Goal: Task Accomplishment & Management: Manage account settings

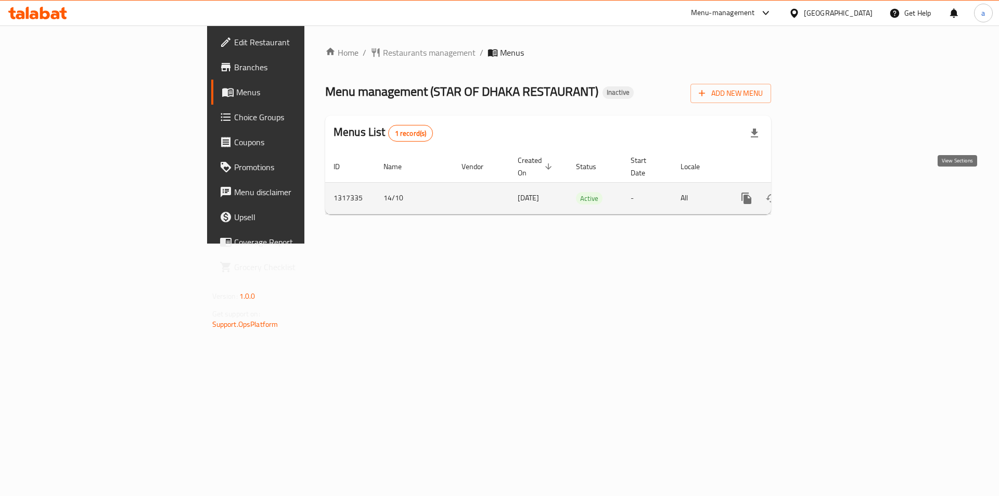
click at [828, 192] on icon "enhanced table" at bounding box center [822, 198] width 12 height 12
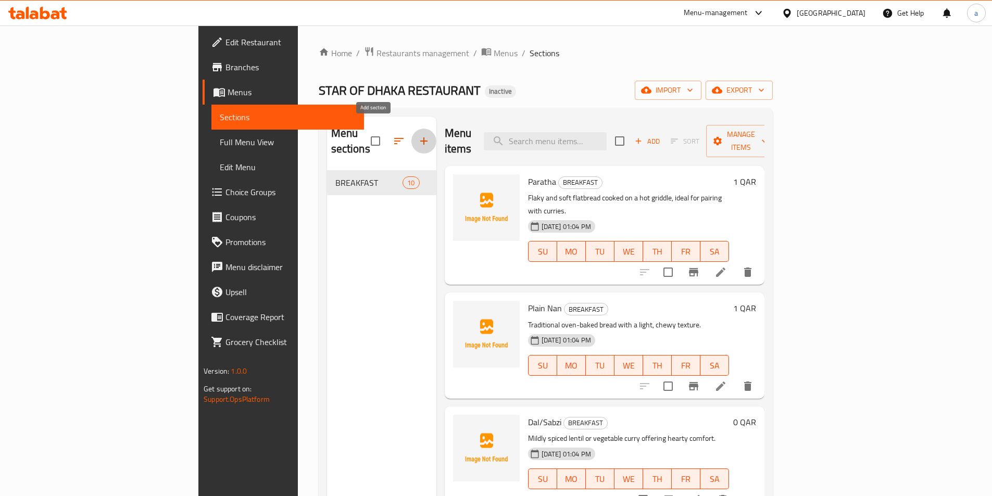
click at [411, 129] on button "button" at bounding box center [423, 141] width 25 height 25
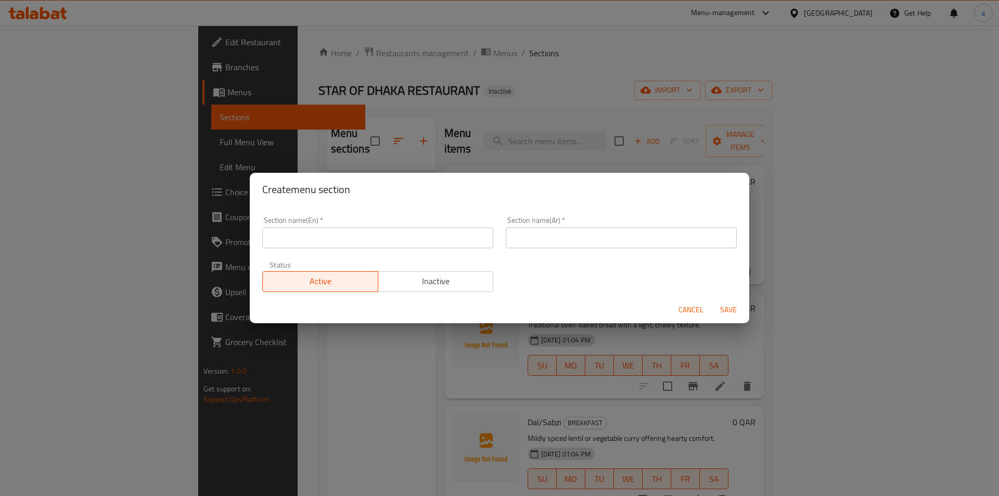
click at [721, 84] on div "Create menu section Section name(En)   * Section name(En) * Section name(Ar)   …" at bounding box center [499, 248] width 999 height 496
click at [694, 310] on span "Cancel" at bounding box center [691, 309] width 25 height 13
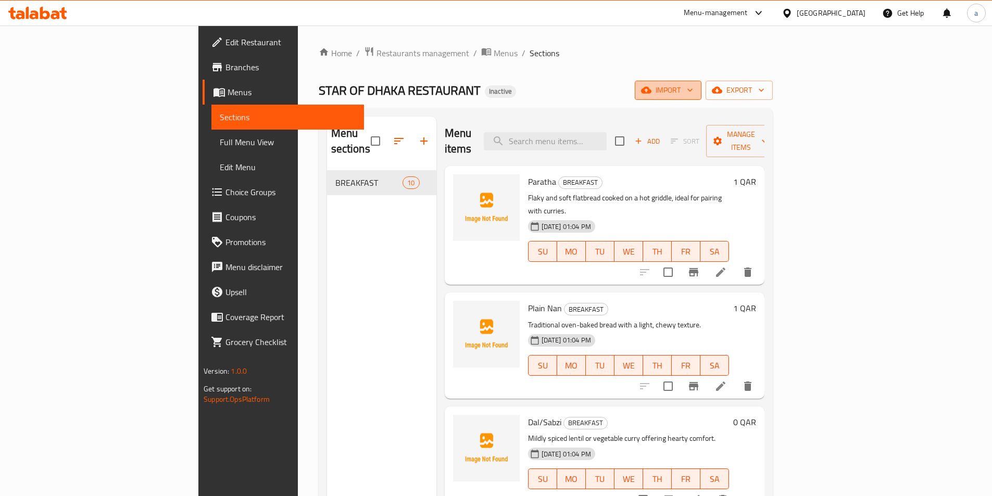
click at [701, 83] on button "import" at bounding box center [667, 90] width 67 height 19
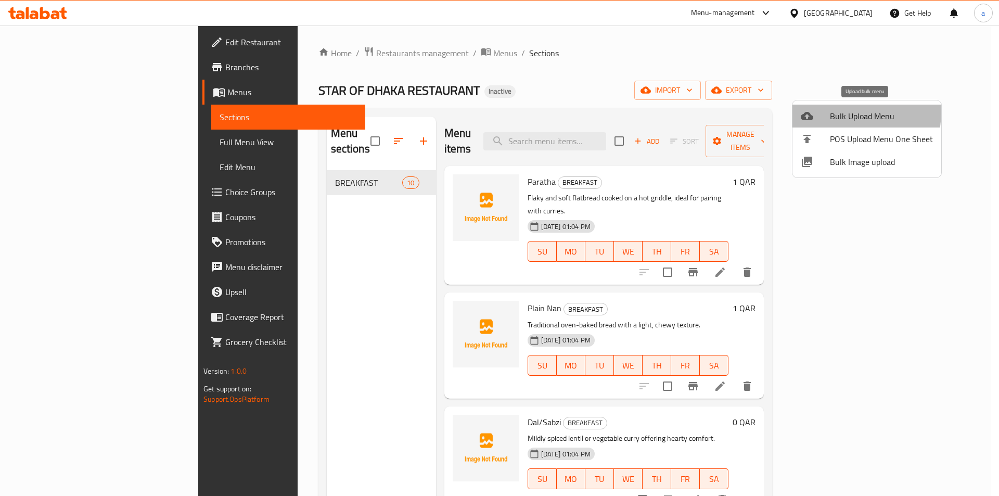
click at [847, 112] on span "Bulk Upload Menu" at bounding box center [881, 116] width 103 height 12
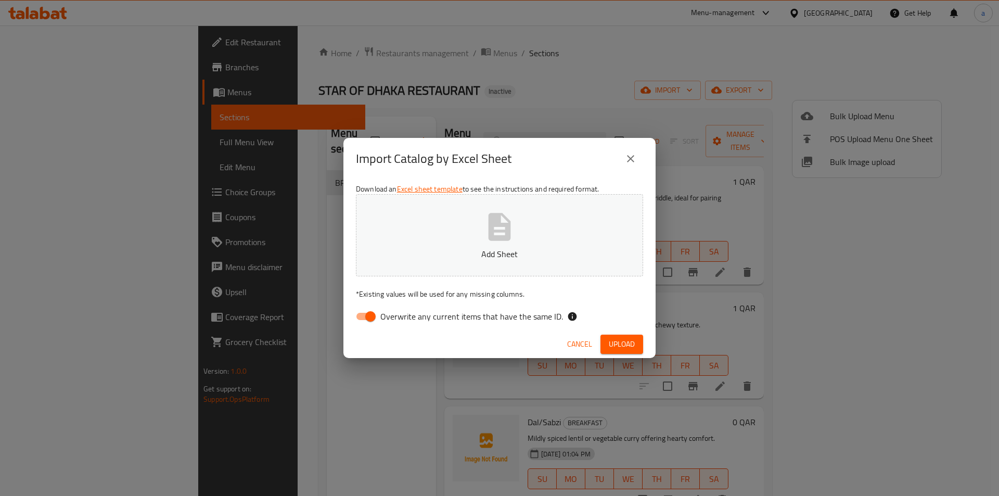
click at [489, 323] on span "Overwrite any current items that have the same ID." at bounding box center [471, 316] width 183 height 12
click at [400, 323] on input "Overwrite any current items that have the same ID." at bounding box center [370, 317] width 59 height 20
checkbox input "false"
click at [625, 335] on button "Upload" at bounding box center [622, 344] width 43 height 19
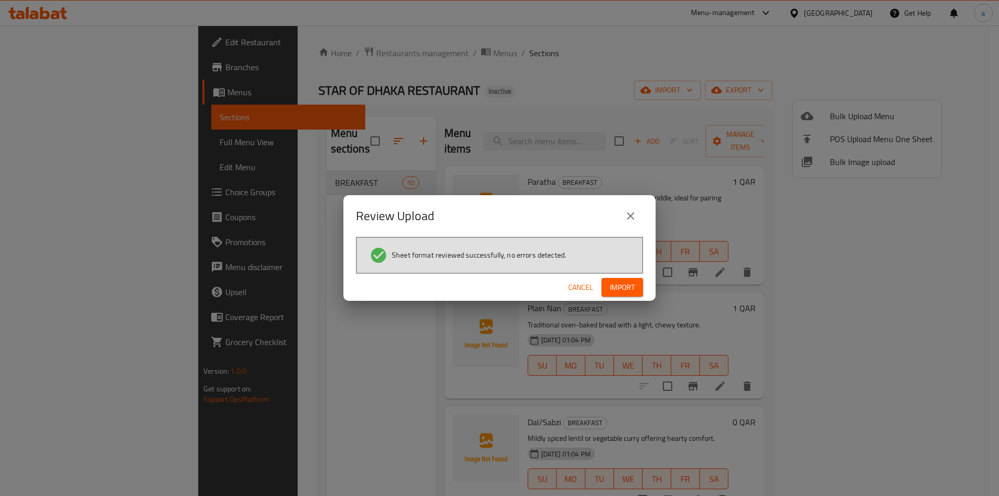
click at [633, 286] on span "Import" at bounding box center [622, 287] width 25 height 13
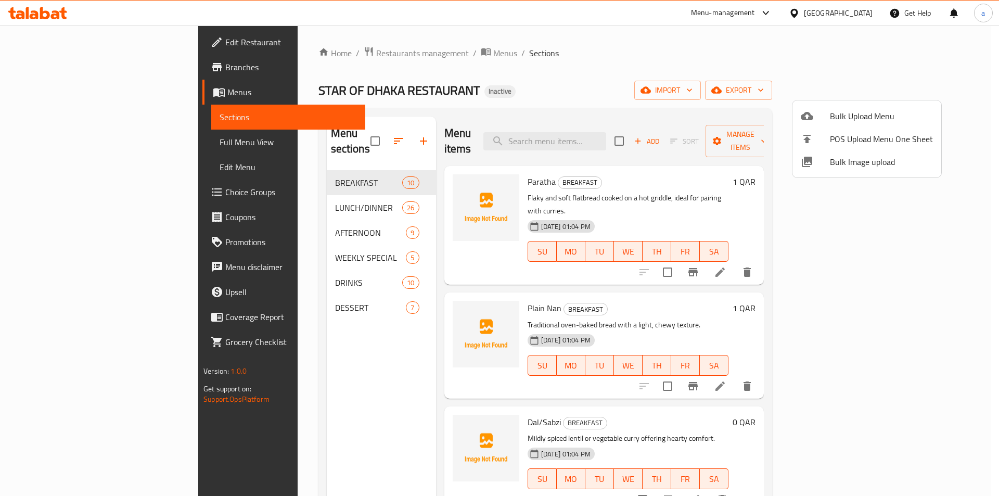
click at [130, 141] on div at bounding box center [499, 248] width 999 height 496
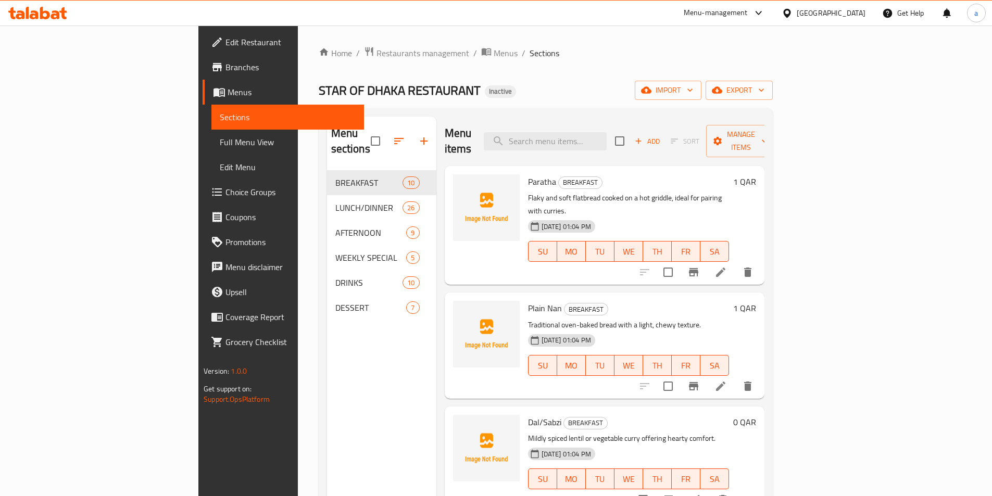
click at [220, 141] on span "Full Menu View" at bounding box center [288, 142] width 136 height 12
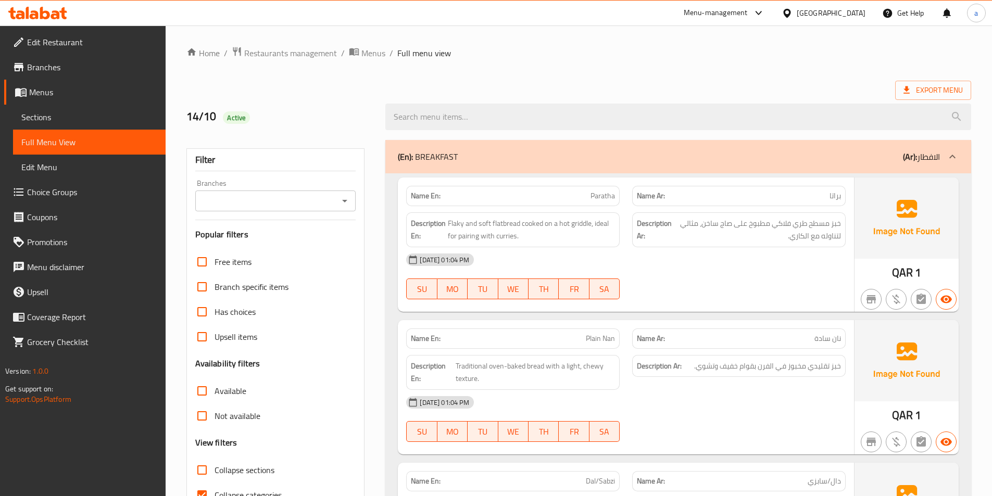
click at [479, 140] on div "(En): BREAKFAST (Ar): الافطار" at bounding box center [678, 156] width 586 height 33
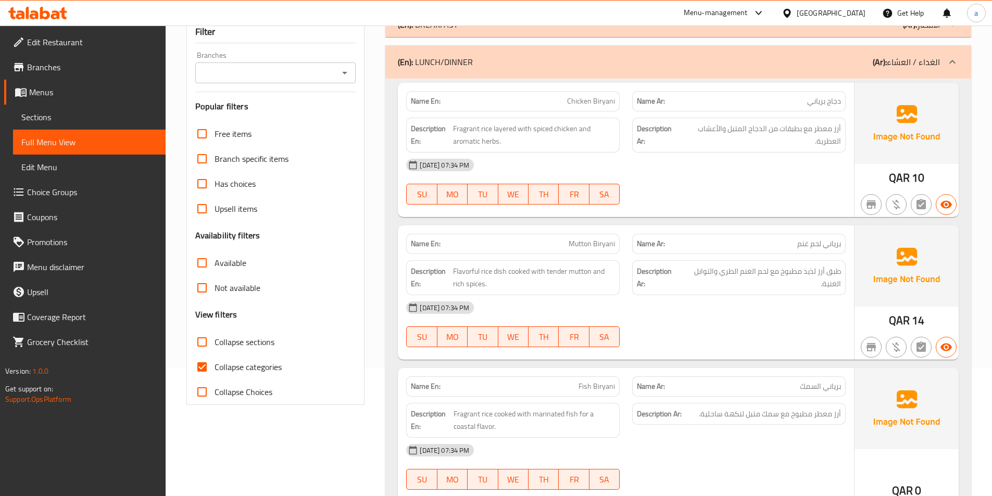
scroll to position [208, 0]
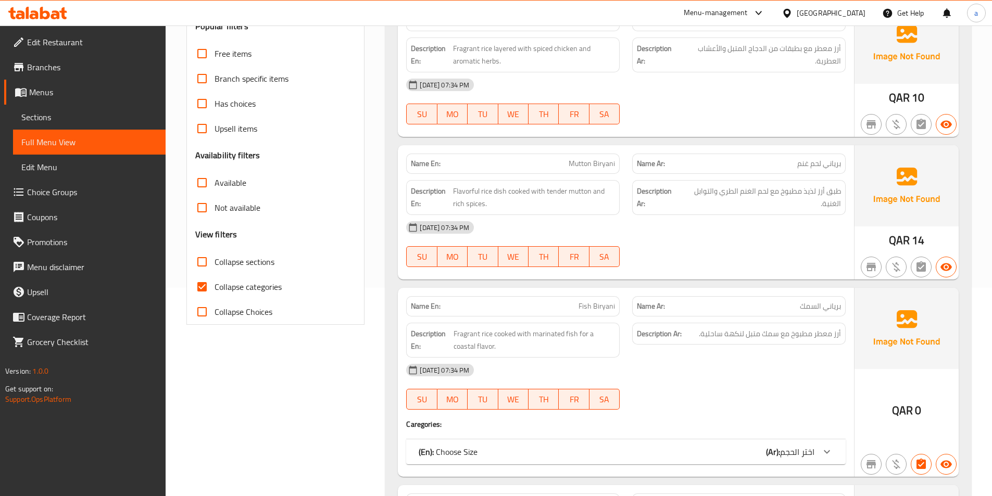
click at [208, 285] on input "Collapse categories" at bounding box center [201, 286] width 25 height 25
checkbox input "false"
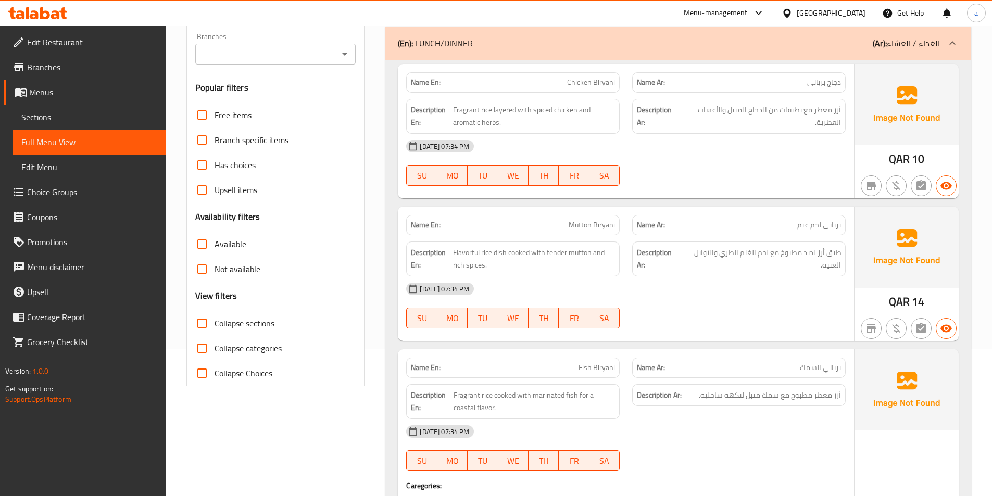
scroll to position [0, 0]
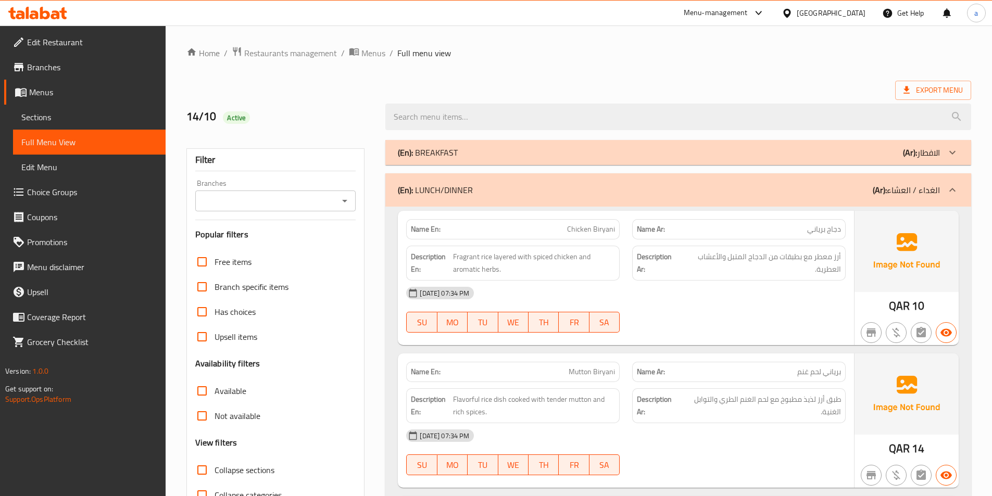
click at [882, 280] on img at bounding box center [906, 251] width 104 height 81
drag, startPoint x: 549, startPoint y: 256, endPoint x: 586, endPoint y: 260, distance: 37.2
click at [586, 260] on span "Fragrant rice layered with spiced chicken and aromatic herbs." at bounding box center [534, 263] width 162 height 26
drag, startPoint x: 463, startPoint y: 270, endPoint x: 505, endPoint y: 268, distance: 41.7
click at [505, 268] on span "Fragrant rice layered with spiced chicken and aromatic herbs." at bounding box center [534, 263] width 162 height 26
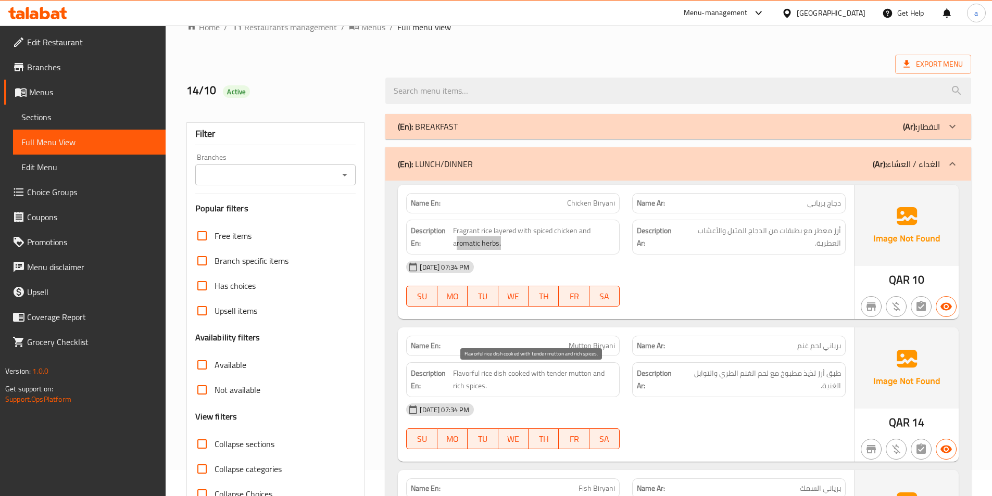
scroll to position [52, 0]
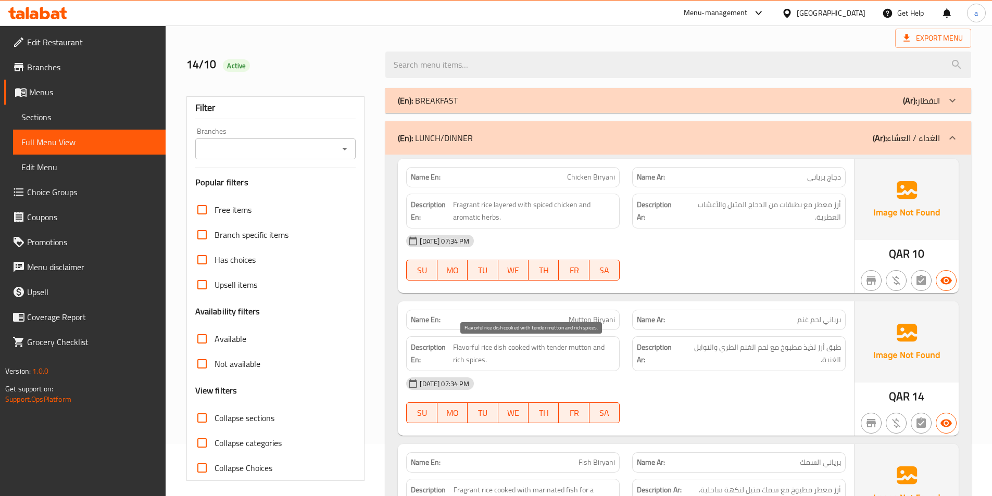
click at [488, 351] on span "Flavorful rice dish cooked with tender mutton and rich spices." at bounding box center [534, 354] width 162 height 26
click at [467, 351] on span "Flavorful rice dish cooked with tender mutton and rich spices." at bounding box center [534, 354] width 162 height 26
click at [542, 349] on span "Flavorful rice dish cooked with tender mutton and rich spices." at bounding box center [534, 354] width 162 height 26
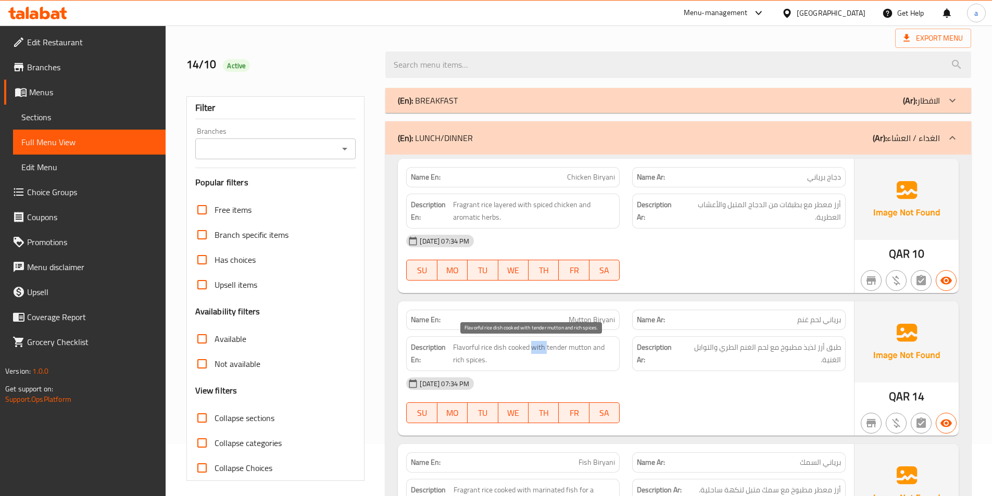
click at [542, 349] on span "Flavorful rice dish cooked with tender mutton and rich spices." at bounding box center [534, 354] width 162 height 26
click at [556, 352] on span "Flavorful rice dish cooked with tender mutton and rich spices." at bounding box center [534, 354] width 162 height 26
click at [583, 351] on span "Flavorful rice dish cooked with tender mutton and rich spices." at bounding box center [534, 354] width 162 height 26
click at [582, 351] on span "Flavorful rice dish cooked with tender mutton and rich spices." at bounding box center [534, 354] width 162 height 26
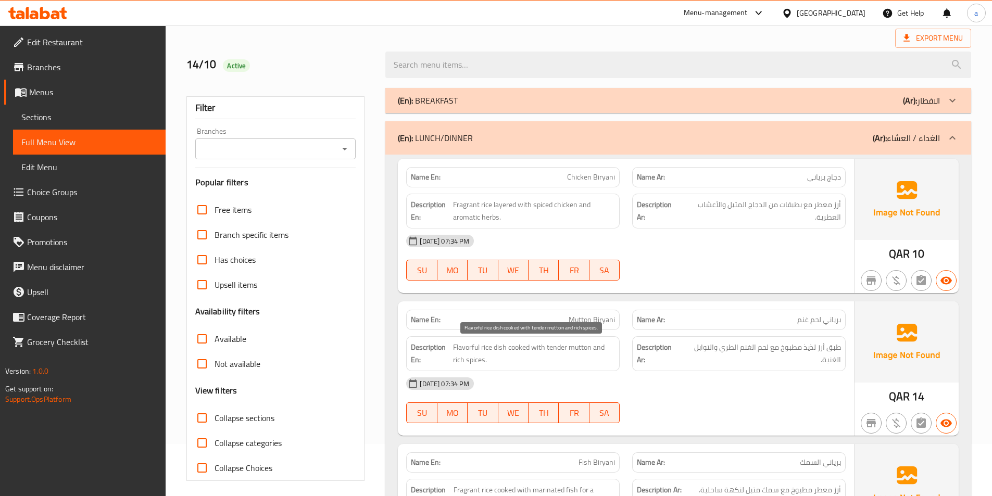
click at [565, 351] on span "Flavorful rice dish cooked with tender mutton and rich spices." at bounding box center [534, 354] width 162 height 26
click at [597, 349] on span "Flavorful rice dish cooked with tender mutton and rich spices." at bounding box center [534, 354] width 162 height 26
click at [472, 362] on span "Flavorful rice dish cooked with tender mutton and rich spices." at bounding box center [534, 354] width 162 height 26
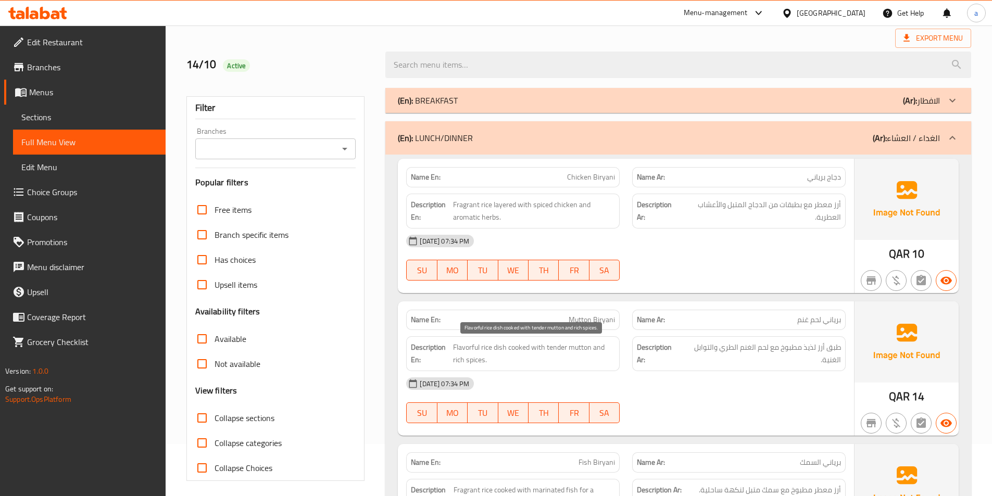
click at [458, 365] on span "Flavorful rice dish cooked with tender mutton and rich spices." at bounding box center [534, 354] width 162 height 26
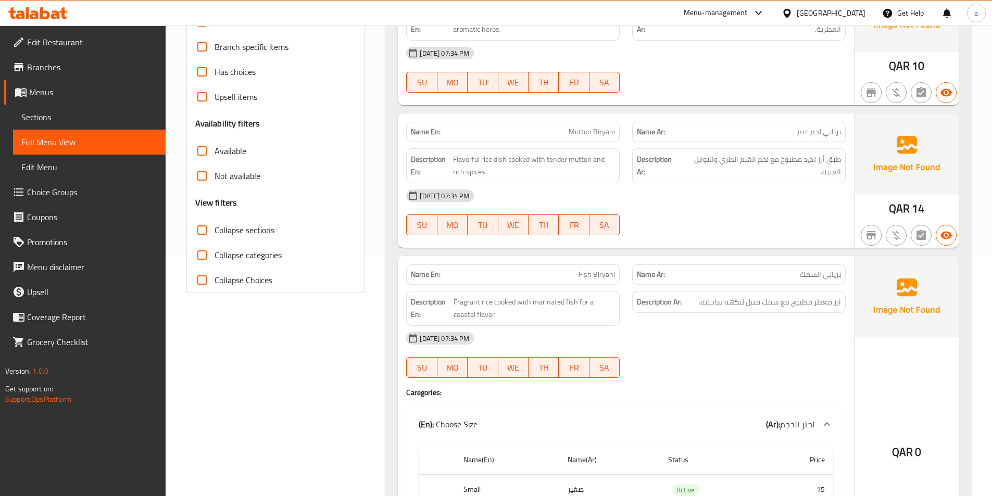
scroll to position [260, 0]
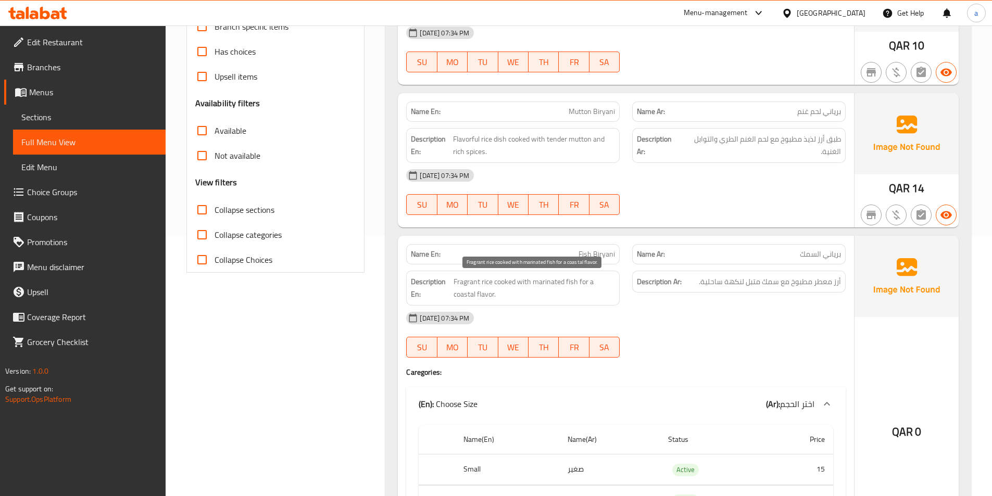
click at [470, 295] on span "Fragrant rice cooked with marinated fish for a coastal flavor." at bounding box center [533, 288] width 161 height 26
click at [489, 294] on span "Fragrant rice cooked with marinated fish for a coastal flavor." at bounding box center [533, 288] width 161 height 26
copy span "coastal flavor"
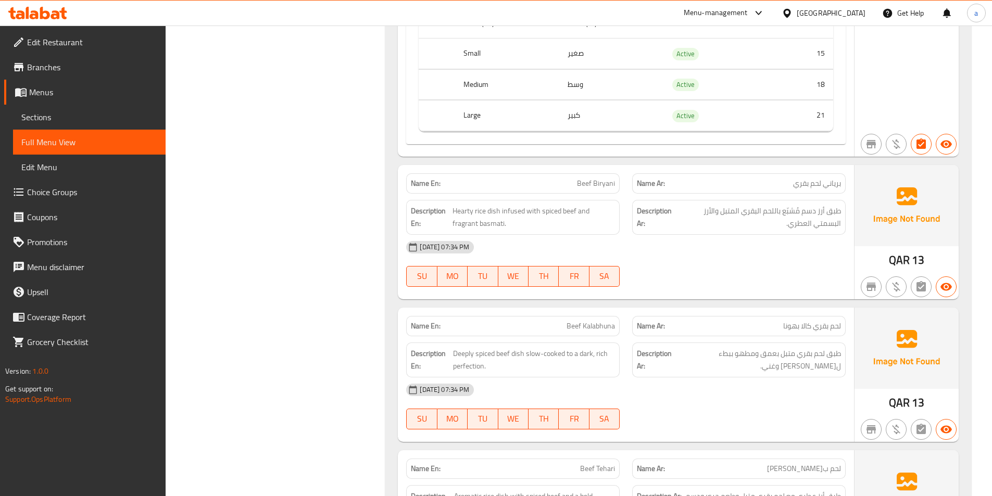
scroll to position [677, 0]
click at [515, 210] on span "Hearty rice dish infused with spiced beef and fragrant basmati." at bounding box center [533, 217] width 162 height 26
copy span "infused"
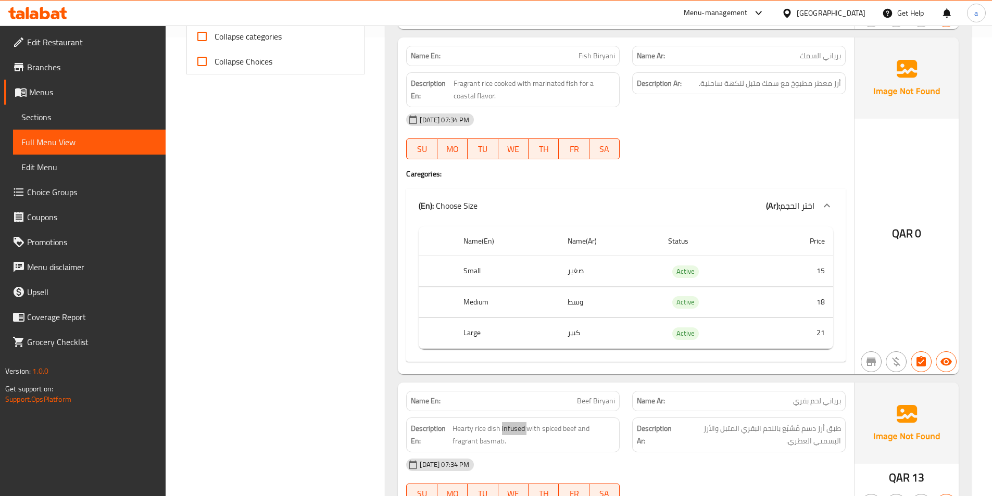
scroll to position [520, 0]
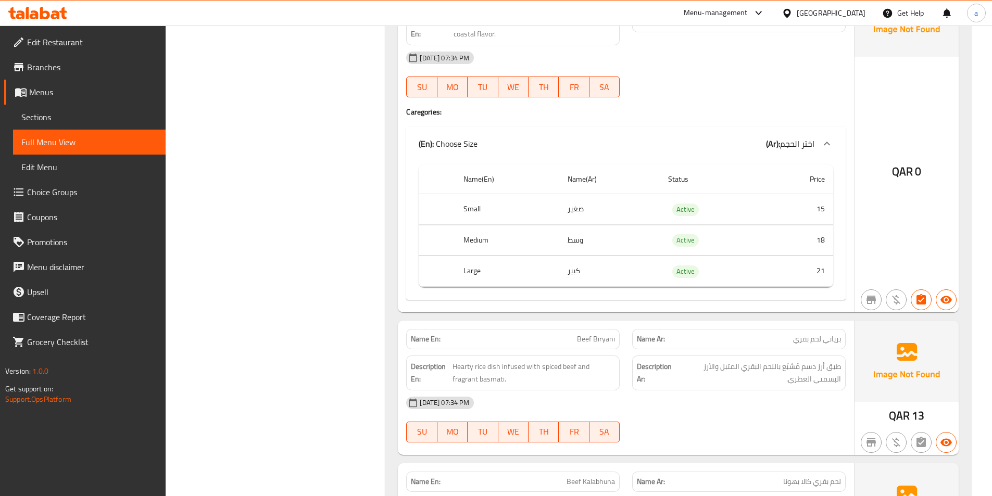
click at [601, 334] on span "Beef Biryani" at bounding box center [596, 339] width 38 height 11
copy span "Beef Biryani"
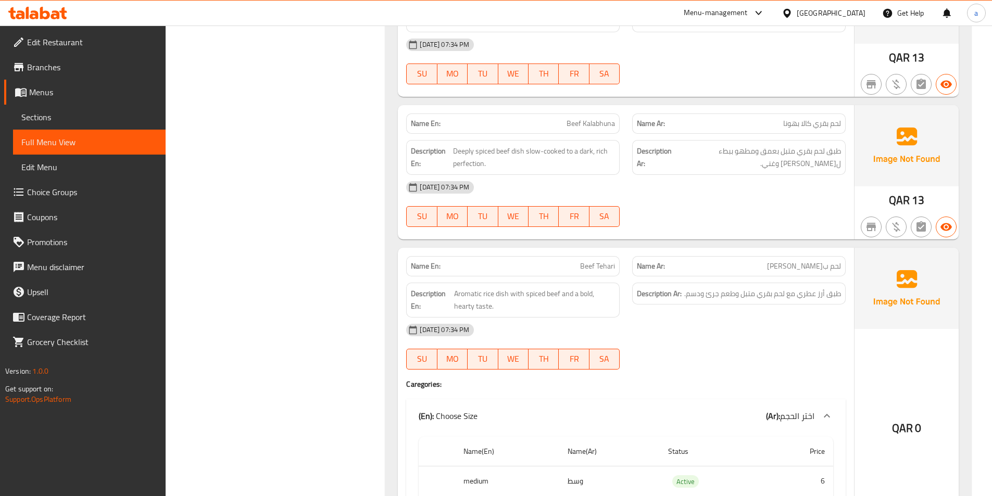
scroll to position [885, 0]
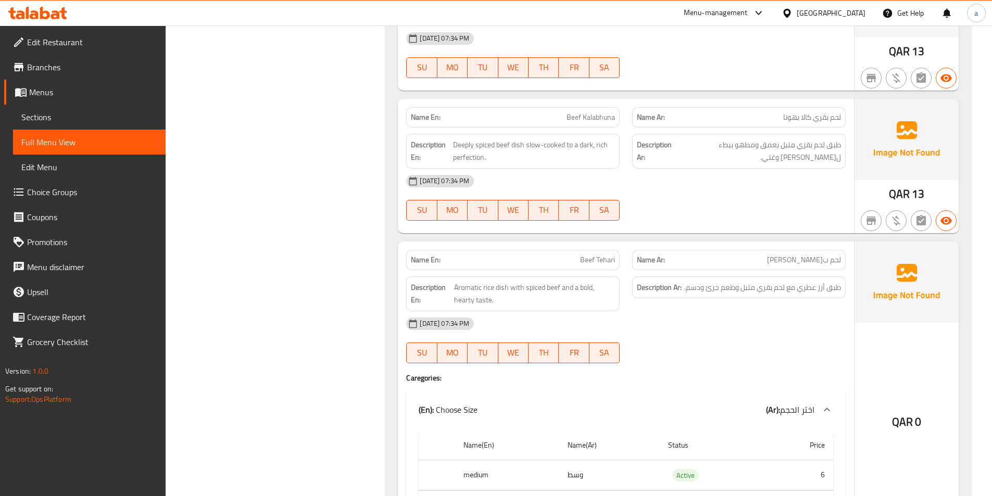
click at [573, 123] on span "Beef Kalabhuna" at bounding box center [590, 117] width 48 height 11
copy span "Beef Kalabhuna"
click at [608, 260] on span "Beef Tehari" at bounding box center [597, 260] width 35 height 11
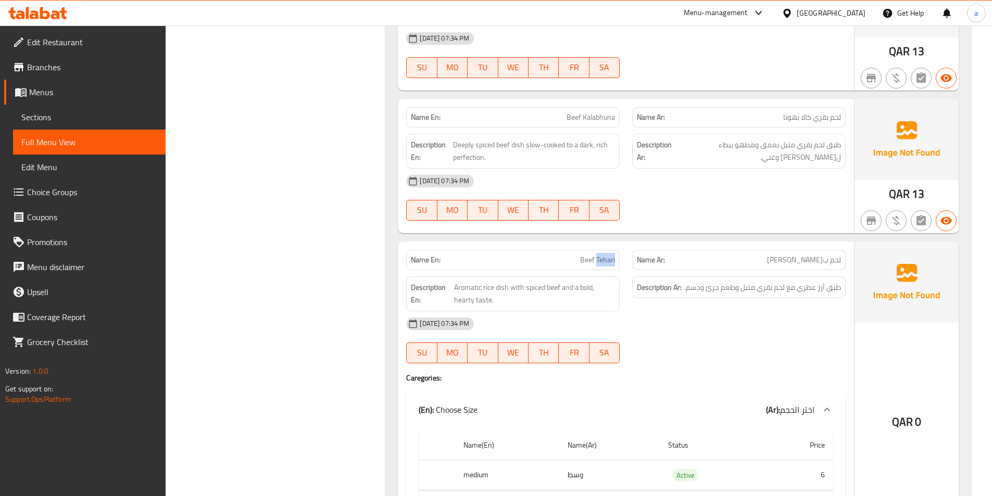
click at [608, 260] on span "Beef Tehari" at bounding box center [597, 260] width 35 height 11
copy span "Beef Tehari"
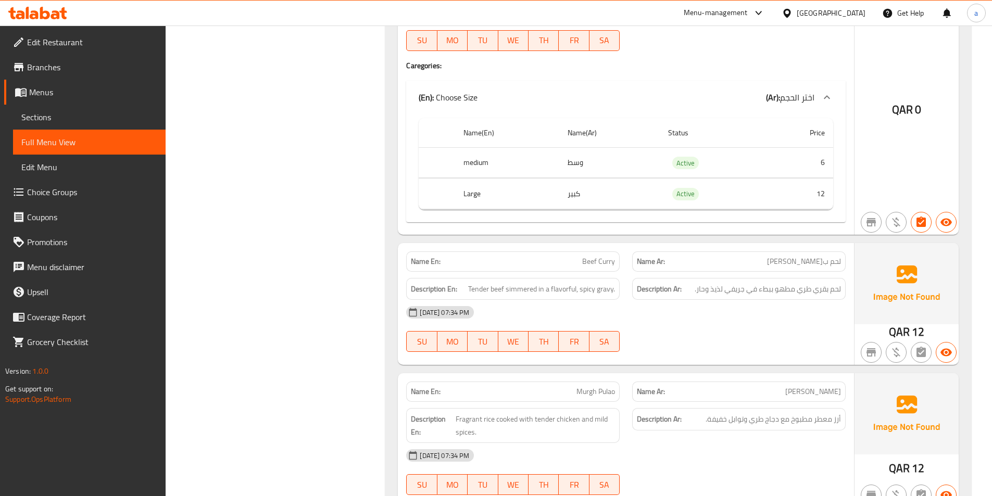
scroll to position [1249, 0]
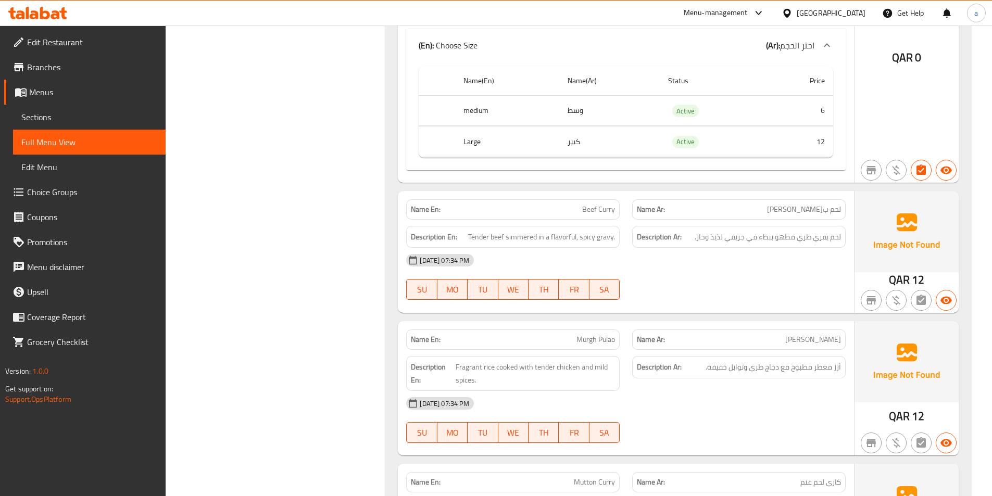
click at [589, 208] on span "Beef Curry" at bounding box center [598, 209] width 33 height 11
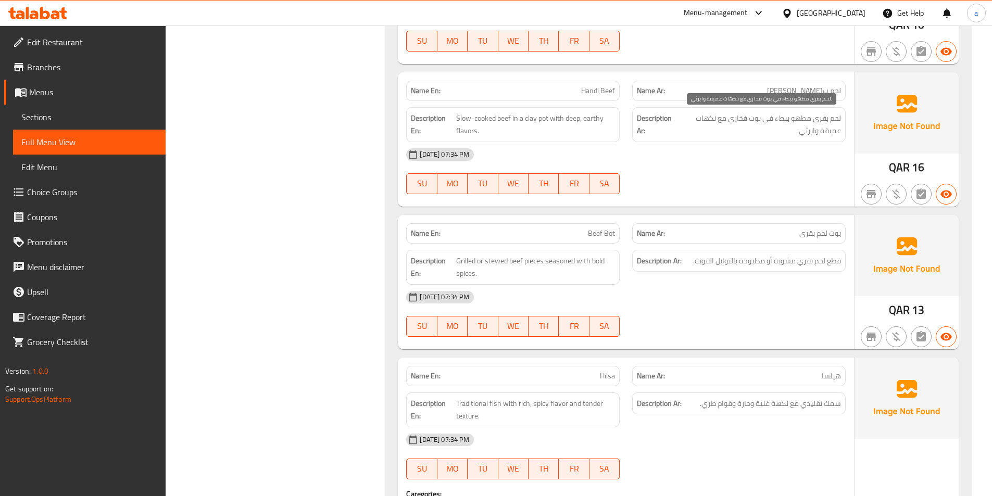
scroll to position [2342, 0]
click at [595, 231] on span "Beef Bot" at bounding box center [601, 232] width 27 height 11
copy span "Beef Bot"
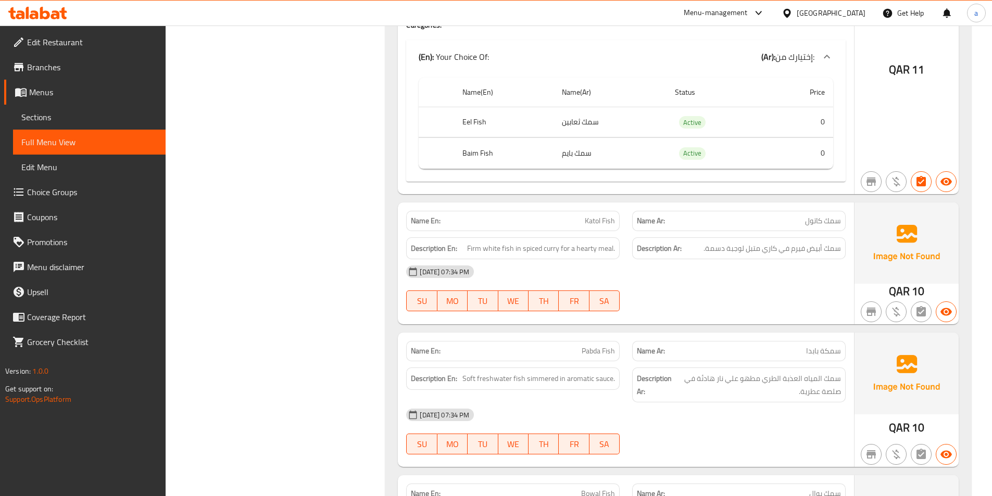
scroll to position [3331, 0]
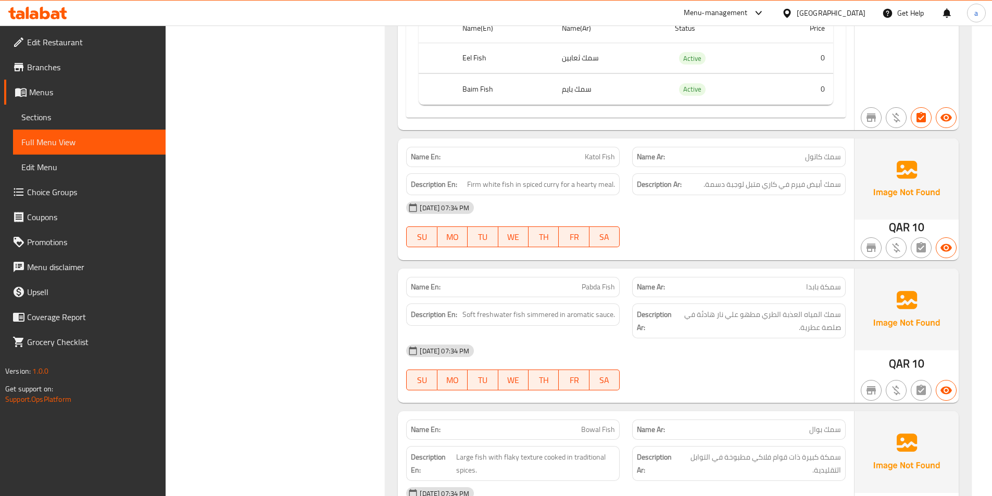
click at [594, 160] on span "Katol Fish" at bounding box center [600, 156] width 30 height 11
click at [606, 155] on span "Katol Fish" at bounding box center [600, 156] width 30 height 11
copy span "Katol Fish"
click at [478, 186] on span "Firm white fish in spiced curry for a hearty meal." at bounding box center [541, 184] width 148 height 13
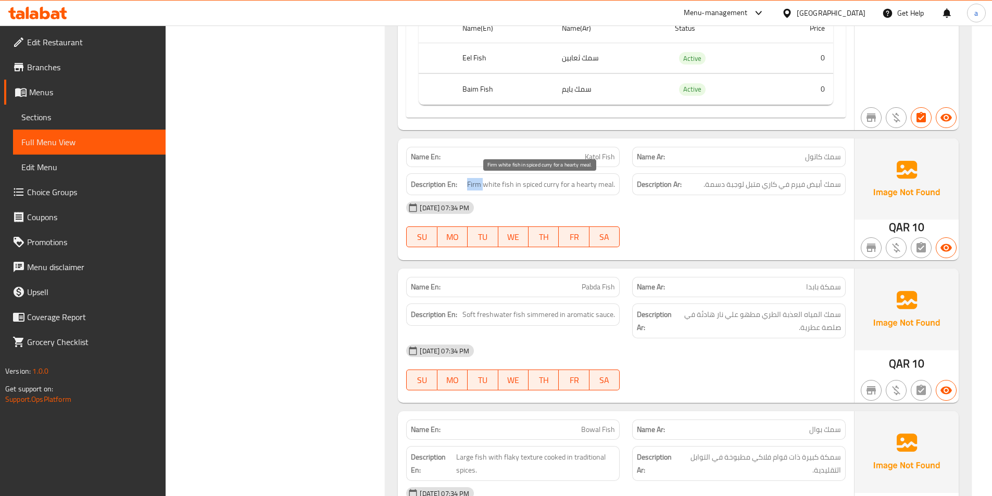
click at [478, 186] on span "Firm white fish in spiced curry for a hearty meal." at bounding box center [541, 184] width 148 height 13
click at [615, 184] on div "Description En: Firm white fish in spiced curry for a hearty meal." at bounding box center [512, 184] width 213 height 22
copy span "Firm white fish in spiced curry for a hearty meal."
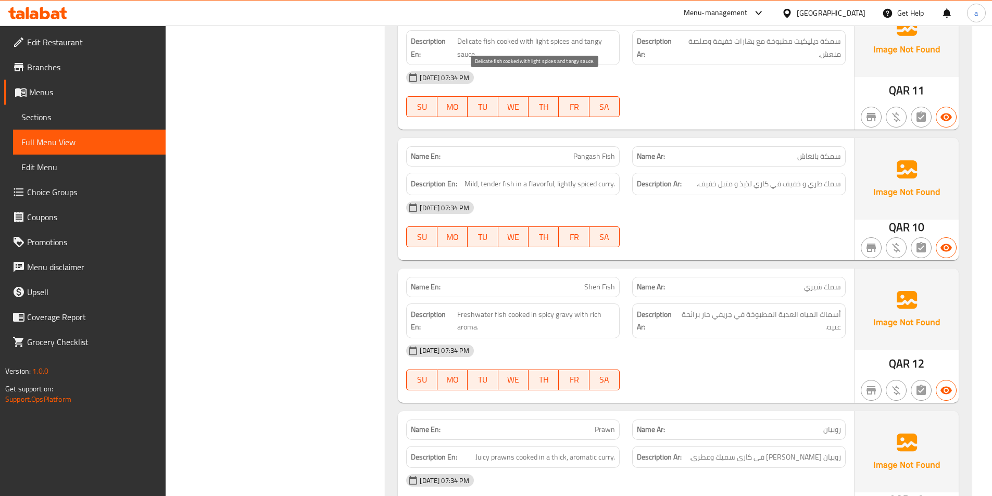
scroll to position [4060, 0]
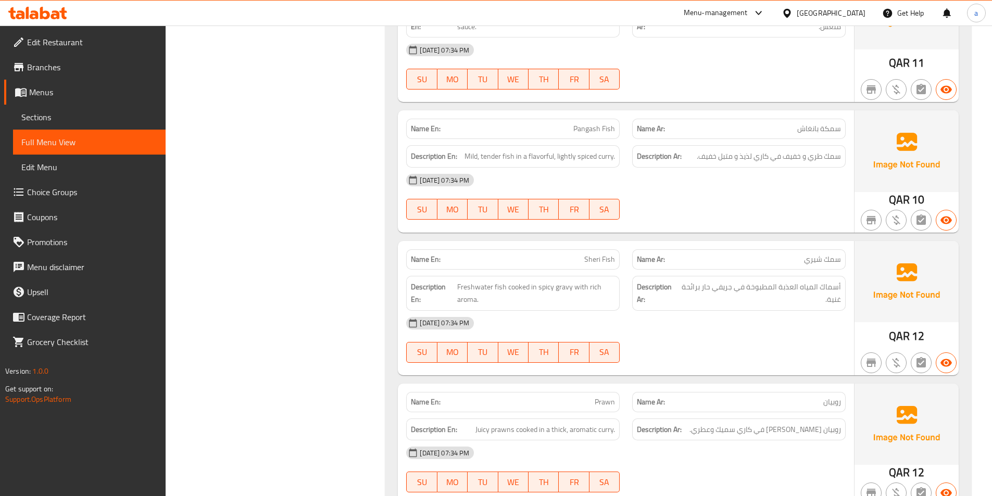
click at [598, 123] on span "Pangash Fish" at bounding box center [594, 128] width 42 height 11
copy span "Pangash Fish"
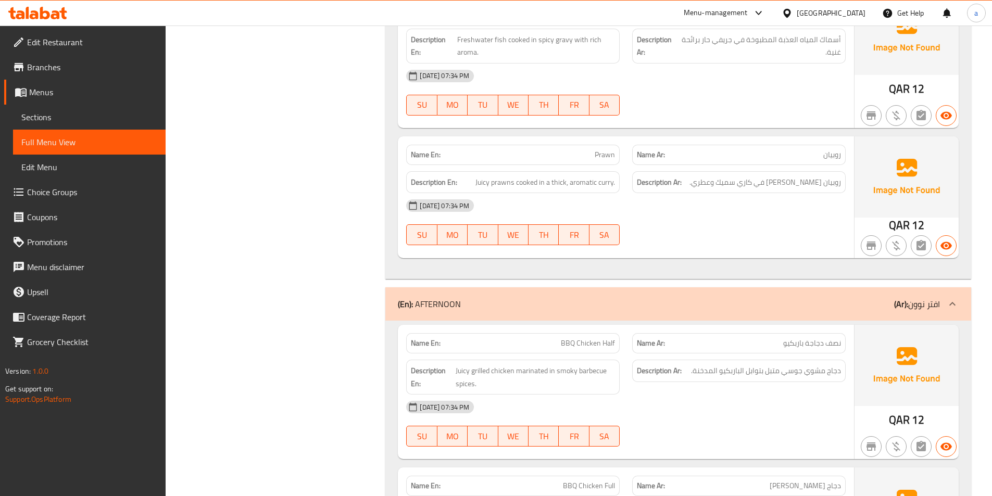
scroll to position [4320, 0]
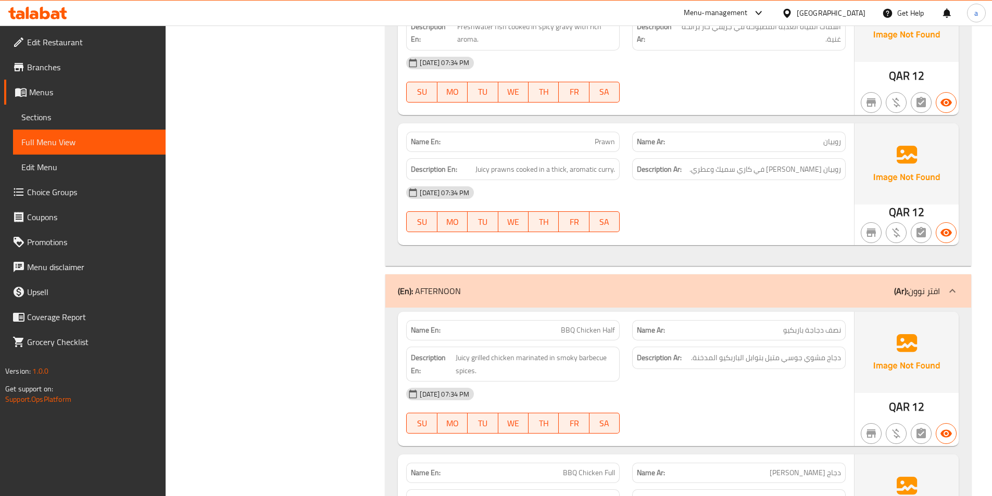
click at [604, 136] on span "Prawn" at bounding box center [604, 141] width 20 height 11
copy span "Prawn"
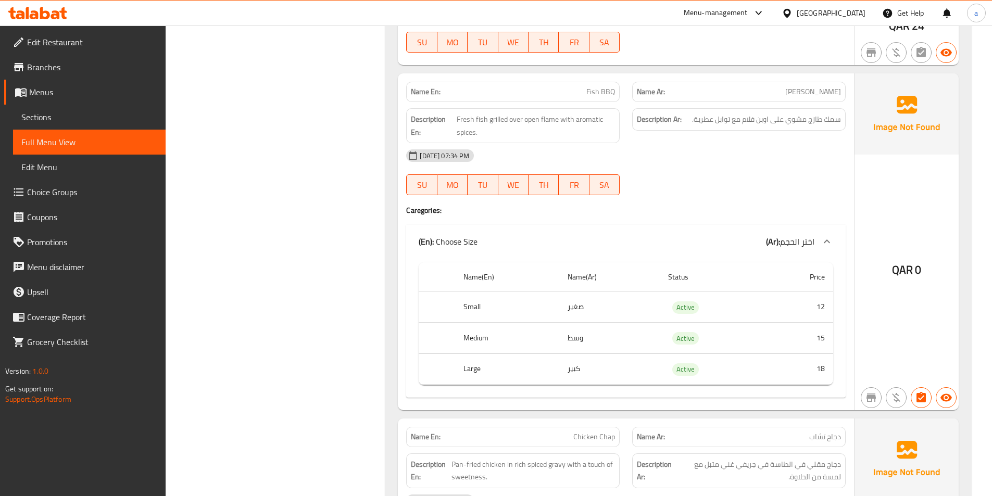
scroll to position [4841, 0]
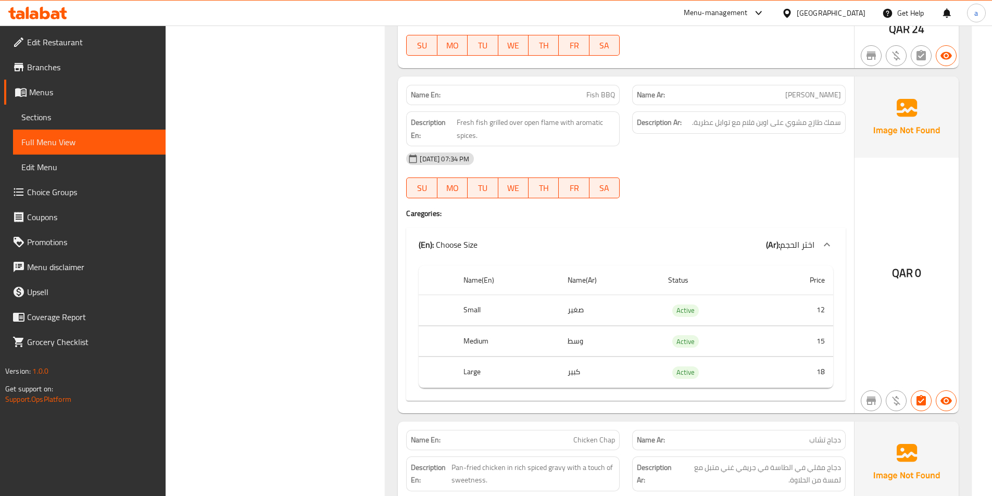
click at [592, 90] on span "Fish BBQ" at bounding box center [600, 95] width 29 height 11
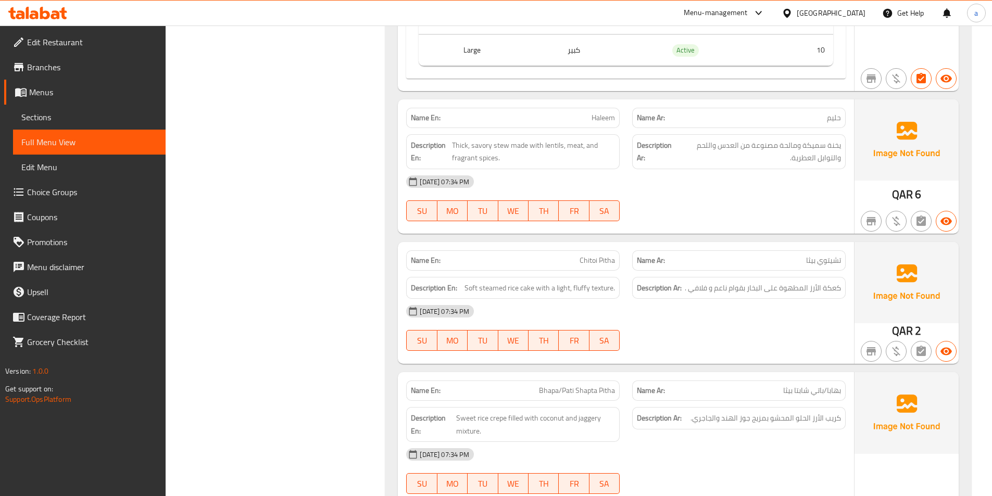
scroll to position [5517, 0]
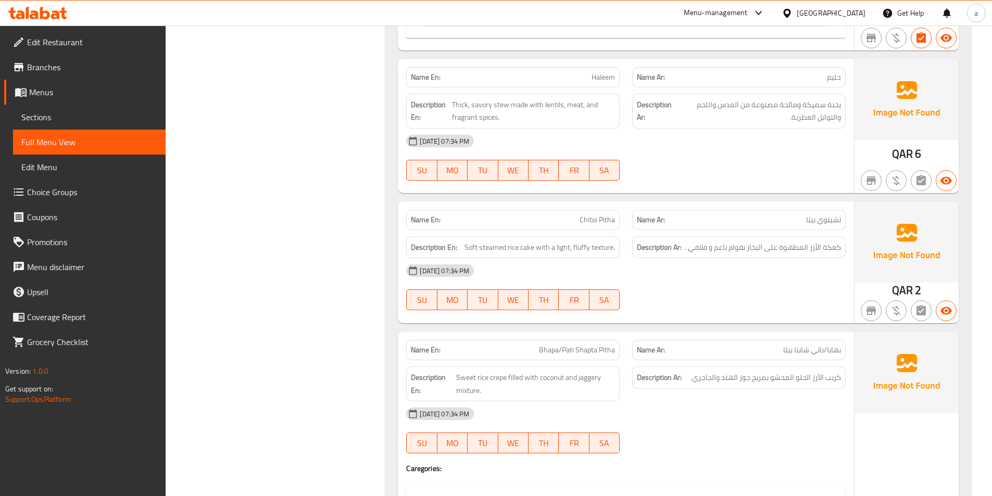
click at [595, 215] on div "Name En: Chitoi Pitha" at bounding box center [512, 220] width 213 height 20
click at [601, 214] on span "Chitoi Pitha" at bounding box center [596, 219] width 35 height 11
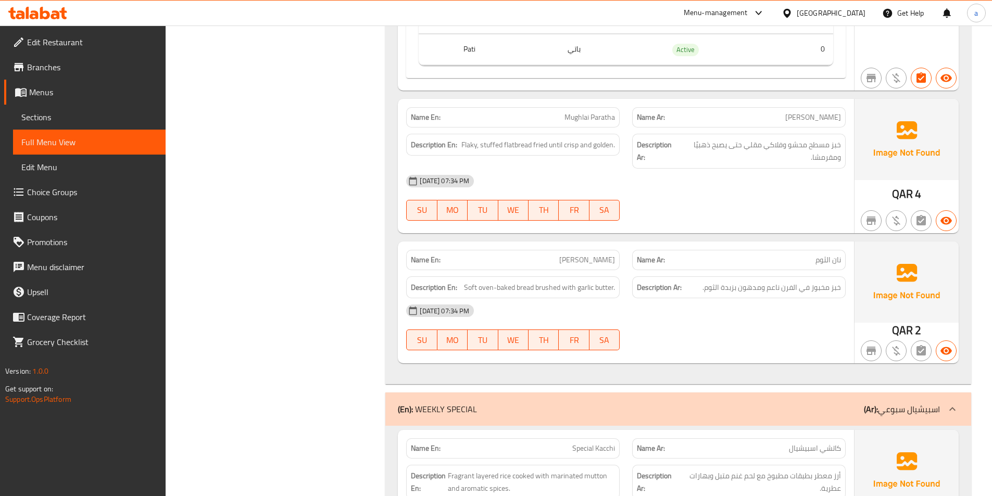
scroll to position [6090, 0]
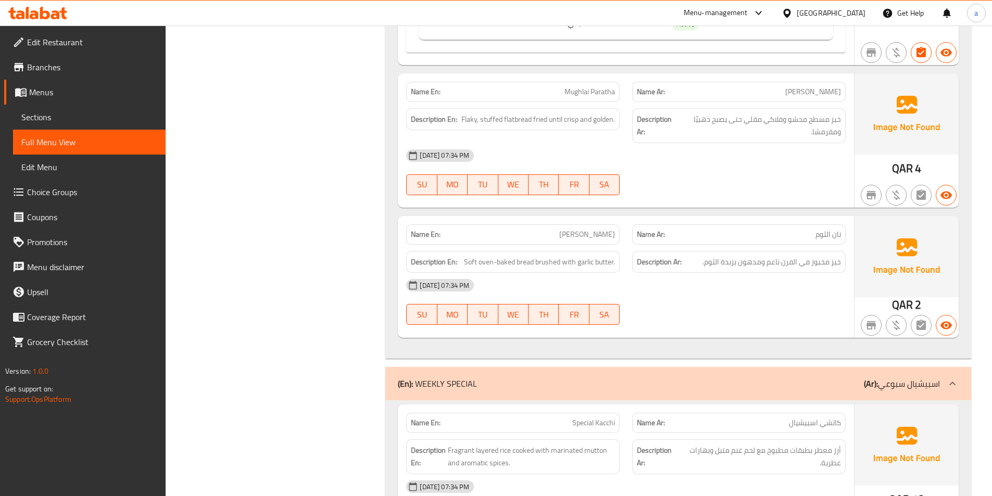
click at [816, 86] on span "[PERSON_NAME]" at bounding box center [813, 91] width 56 height 11
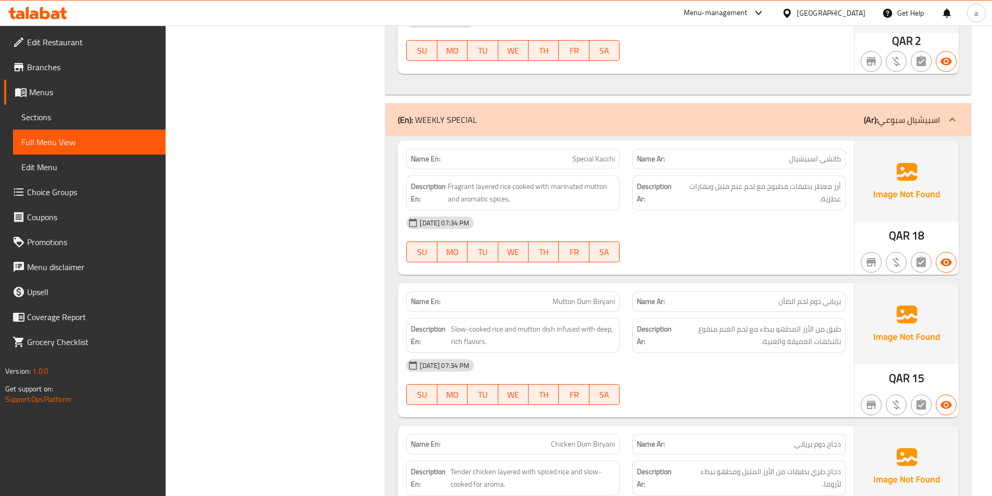
scroll to position [6350, 0]
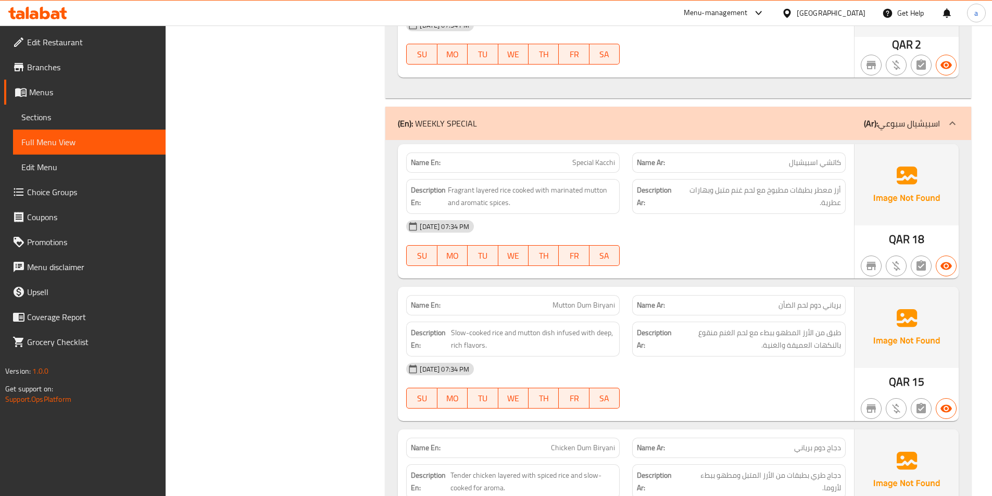
click at [604, 179] on div "Description En: Fragrant layered rice cooked with marinated mutton and aromatic…" at bounding box center [512, 196] width 213 height 35
click at [604, 184] on span "Fragrant layered rice cooked with marinated mutton and aromatic spices." at bounding box center [531, 197] width 167 height 26
click at [587, 300] on span "Mutton Dum Biryani" at bounding box center [583, 305] width 62 height 11
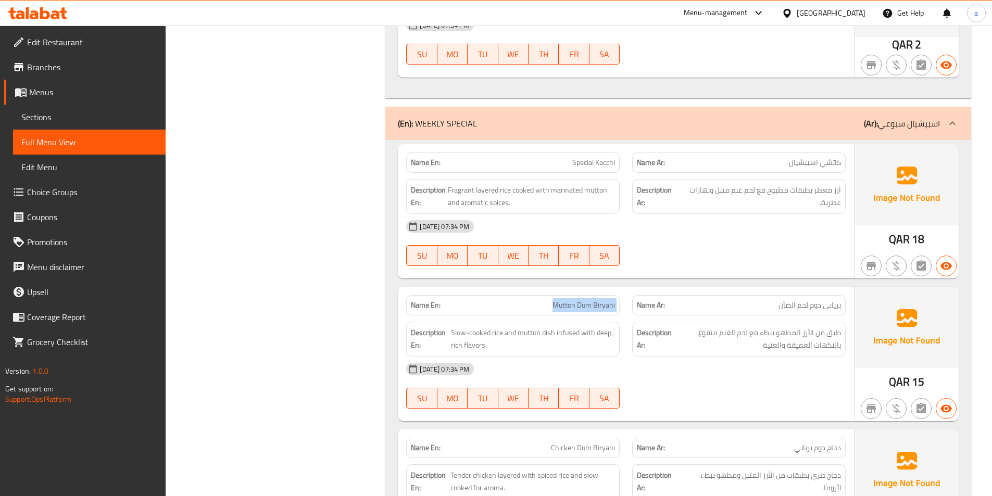
click at [587, 300] on span "Mutton Dum Biryani" at bounding box center [583, 305] width 62 height 11
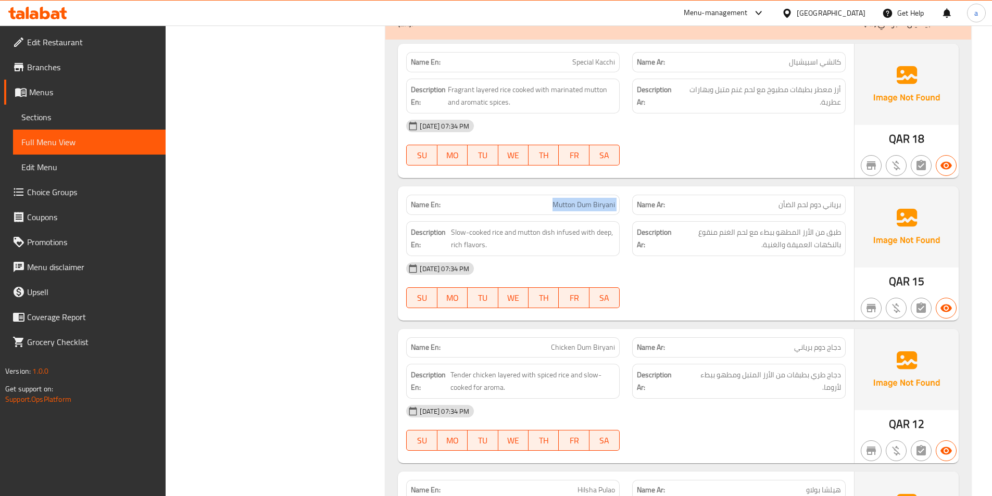
scroll to position [6454, 0]
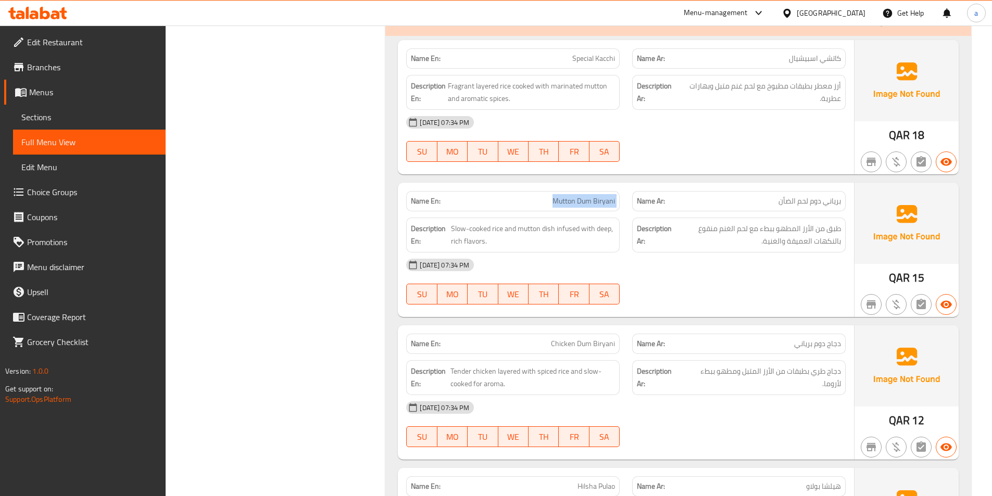
click at [596, 196] on span "Mutton Dum Biryani" at bounding box center [583, 201] width 62 height 11
click at [563, 196] on span "Mutton Dum Biryani" at bounding box center [583, 201] width 62 height 11
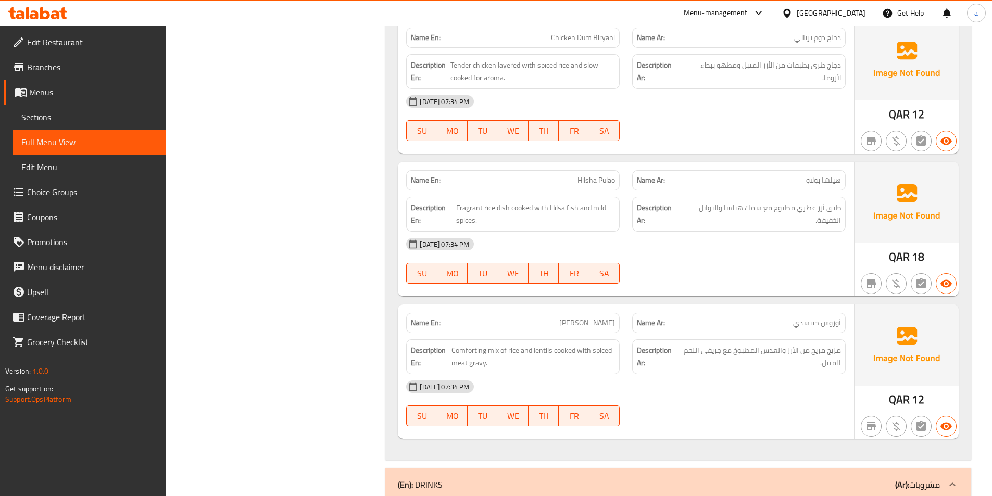
scroll to position [6818, 0]
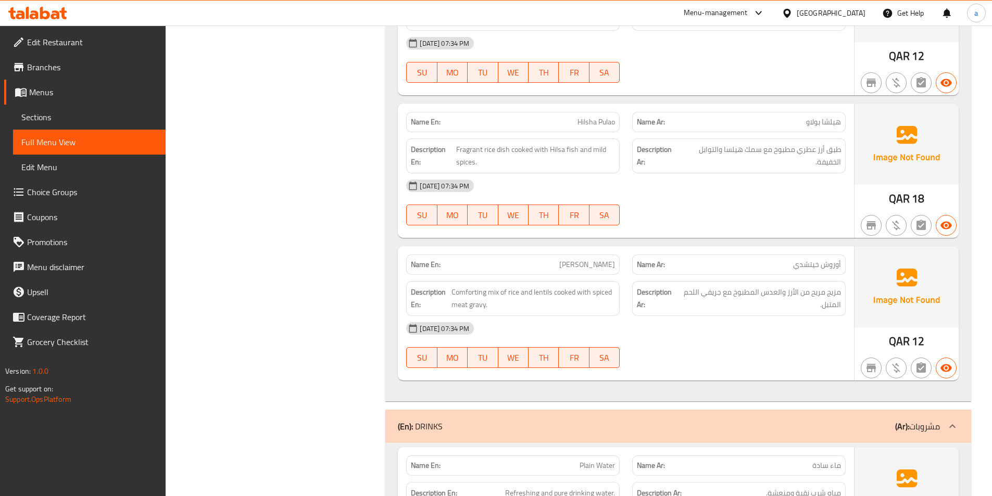
click at [589, 117] on span "Hilsha Pulao" at bounding box center [595, 122] width 37 height 11
drag, startPoint x: 589, startPoint y: 108, endPoint x: 606, endPoint y: 110, distance: 17.8
click at [590, 117] on span "Hilsha Pulao" at bounding box center [595, 122] width 37 height 11
click at [607, 117] on span "Hilsha Pulao" at bounding box center [595, 122] width 37 height 11
click at [602, 117] on span "Hilsha Pulao" at bounding box center [595, 122] width 37 height 11
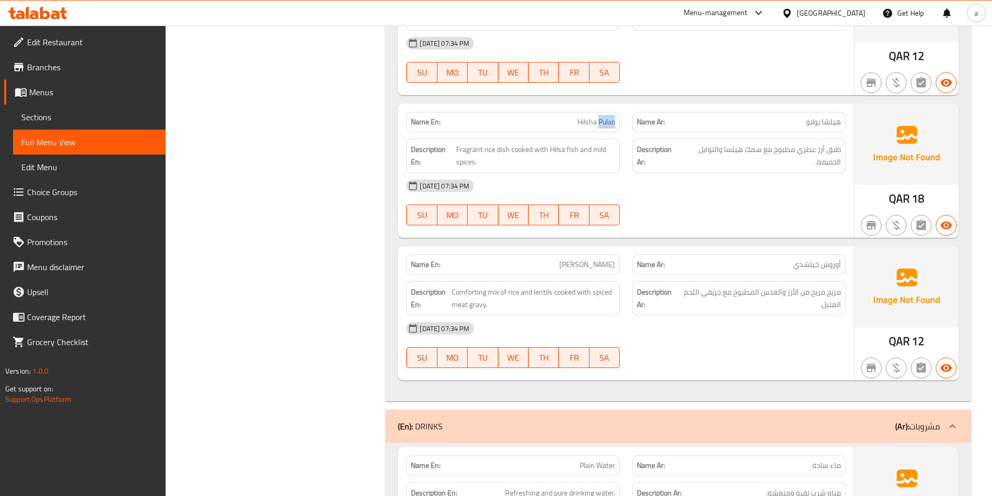
click at [602, 117] on span "Hilsha Pulao" at bounding box center [595, 122] width 37 height 11
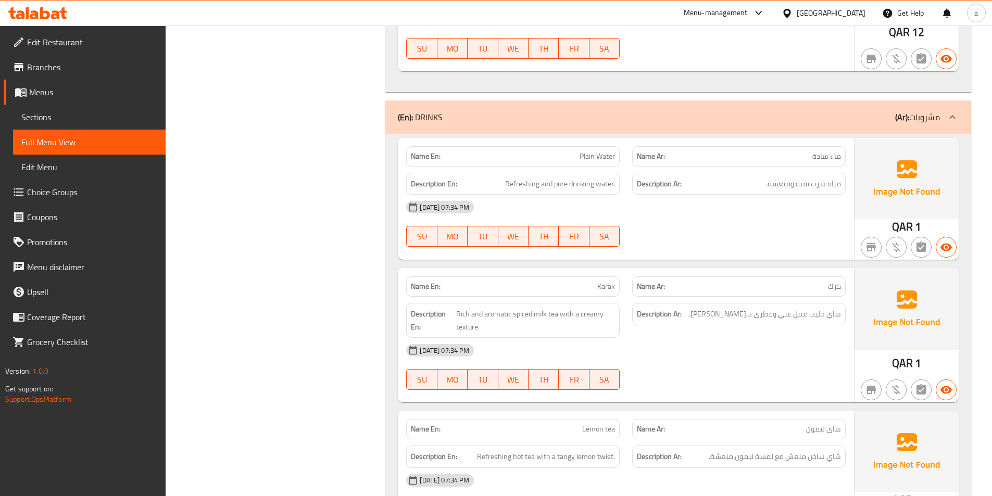
scroll to position [7183, 0]
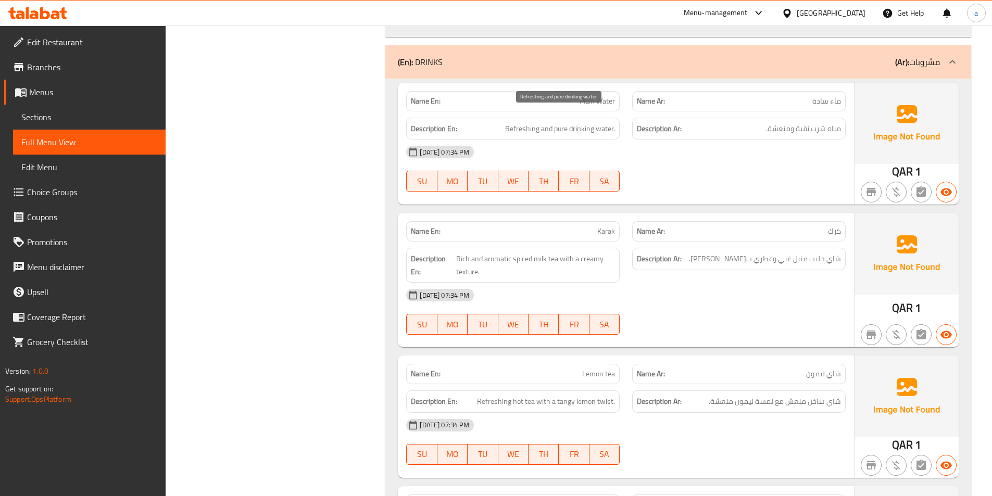
click at [578, 122] on span "Refreshing and pure drinking water." at bounding box center [560, 128] width 110 height 13
click at [561, 122] on span "Refreshing and pure drinking water." at bounding box center [560, 128] width 110 height 13
drag, startPoint x: 561, startPoint y: 116, endPoint x: 481, endPoint y: 118, distance: 79.7
click at [550, 122] on span "Refreshing and pure drinking water." at bounding box center [560, 128] width 110 height 13
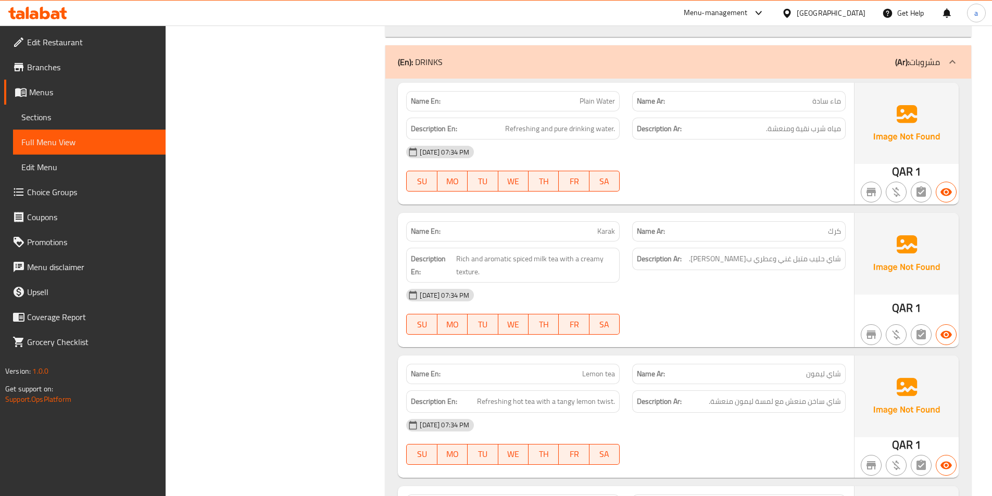
click at [480, 122] on h6 "Description En: Refreshing and pure drinking water." at bounding box center [513, 128] width 204 height 13
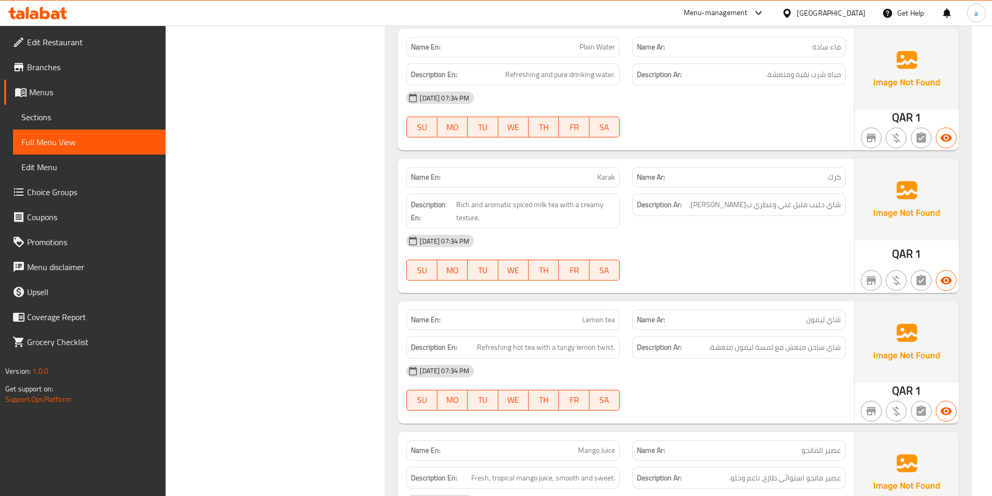
scroll to position [7287, 0]
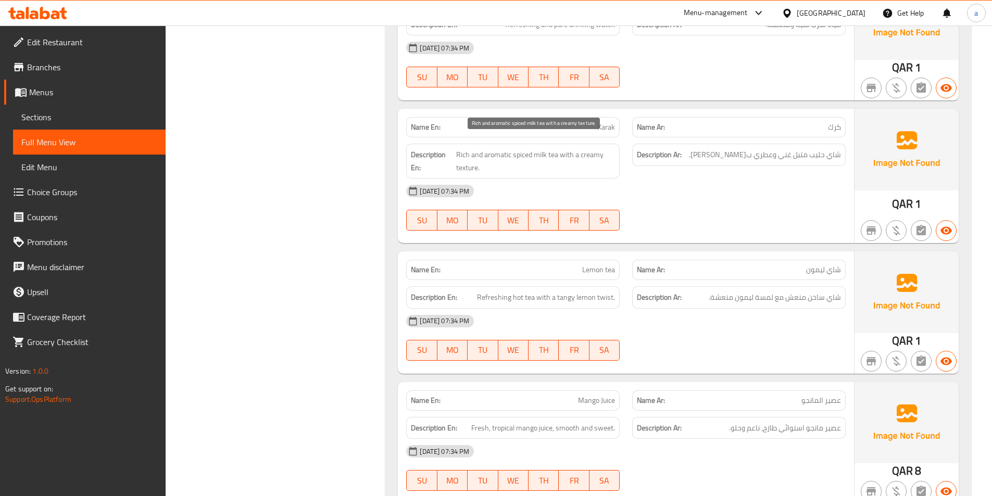
click at [553, 148] on span "Rich and aromatic spiced milk tea with a creamy texture." at bounding box center [535, 161] width 159 height 26
click at [530, 148] on span "Rich and aromatic spiced milk tea with a creamy texture." at bounding box center [535, 161] width 159 height 26
click at [499, 148] on span "Rich and aromatic spiced milk tea with a creamy texture." at bounding box center [535, 161] width 159 height 26
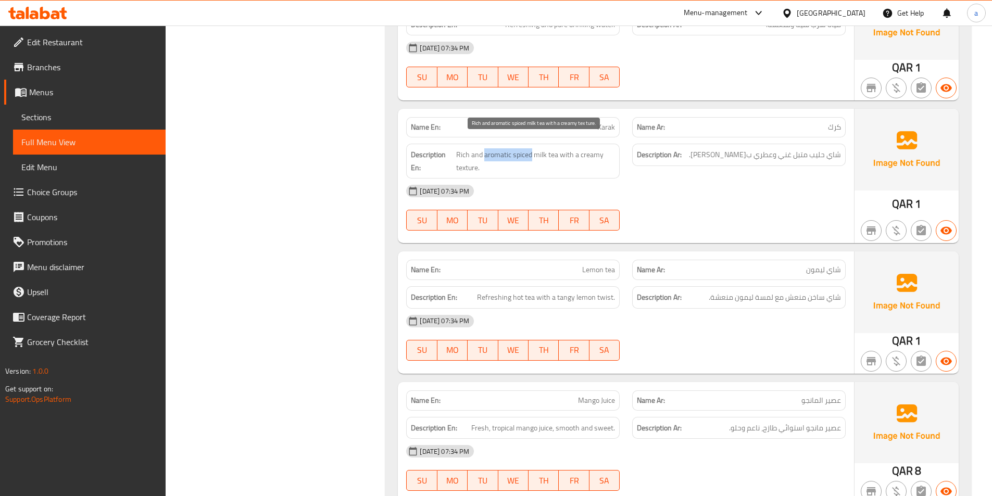
click at [525, 148] on span "Rich and aromatic spiced milk tea with a creamy texture." at bounding box center [535, 161] width 159 height 26
click at [511, 148] on span "Rich and aromatic spiced milk tea with a creamy texture." at bounding box center [535, 161] width 159 height 26
click at [494, 148] on span "Rich and aromatic spiced milk tea with a creamy texture." at bounding box center [535, 161] width 159 height 26
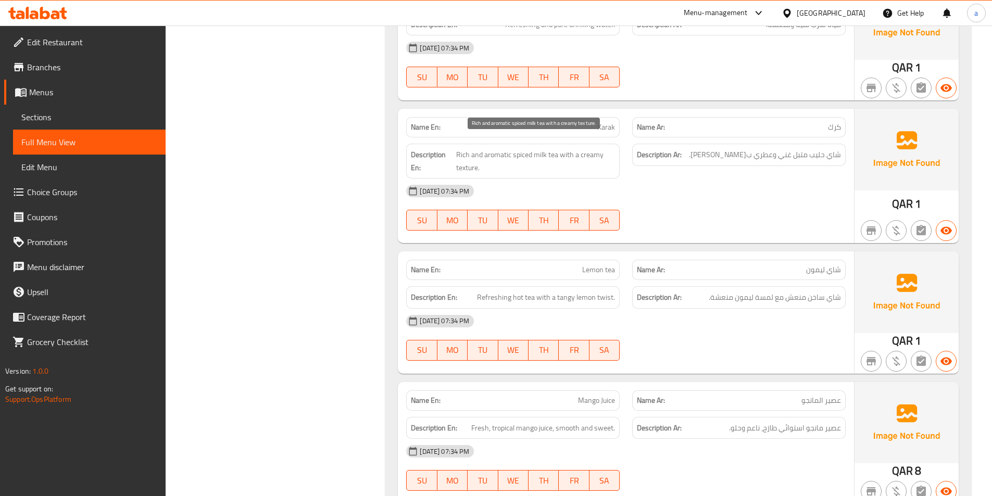
click at [456, 148] on span "Rich and aromatic spiced milk tea with a creamy texture." at bounding box center [535, 161] width 159 height 26
click at [465, 155] on span "Rich and aromatic spiced milk tea with a creamy texture." at bounding box center [535, 161] width 159 height 26
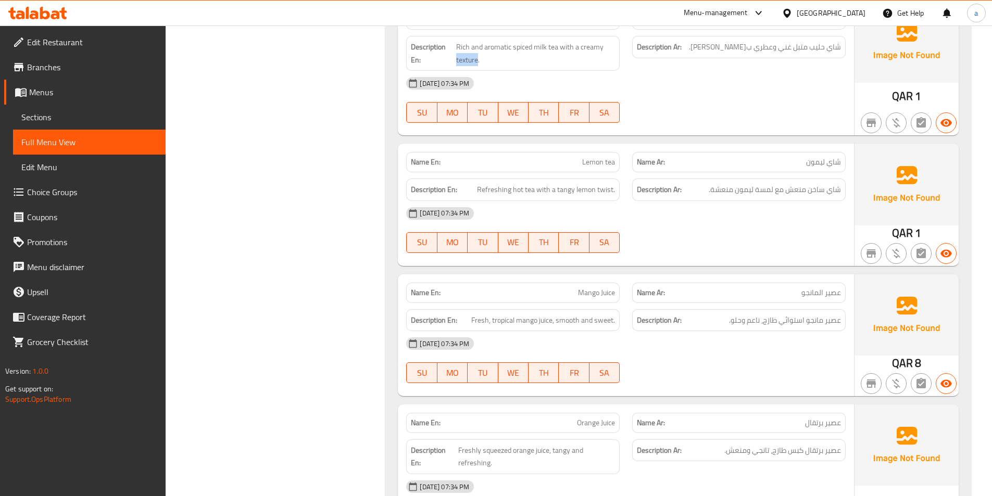
scroll to position [7339, 0]
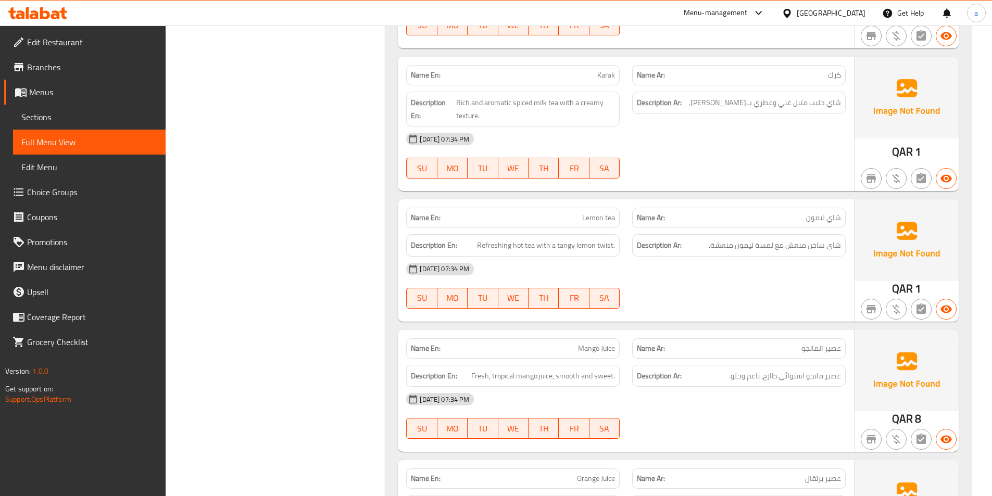
click at [606, 70] on span "Karak" at bounding box center [606, 75] width 18 height 11
click at [468, 98] on span "Rich and aromatic spiced milk tea with a creamy texture." at bounding box center [535, 109] width 159 height 26
click at [588, 96] on span "Rich and aromatic spiced milk tea with a creamy texture." at bounding box center [535, 109] width 159 height 26
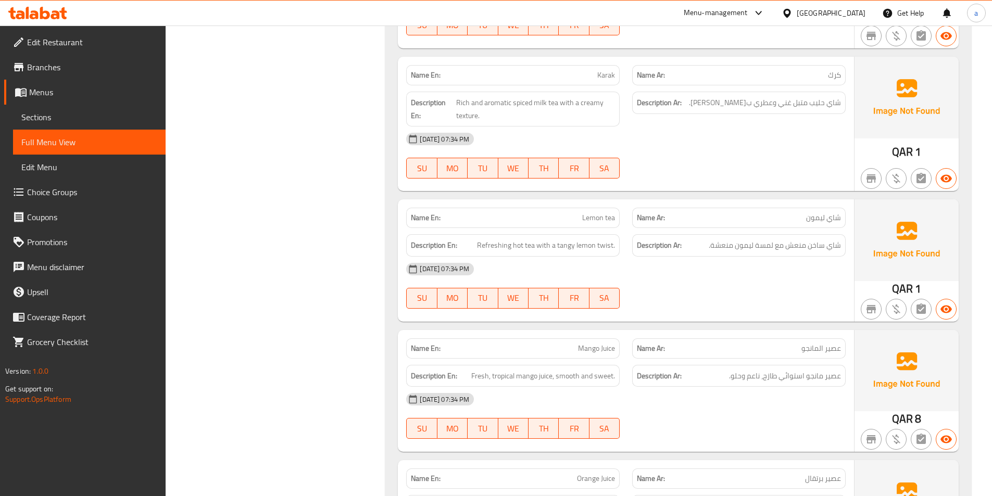
click at [590, 212] on span "Lemon tea" at bounding box center [598, 217] width 33 height 11
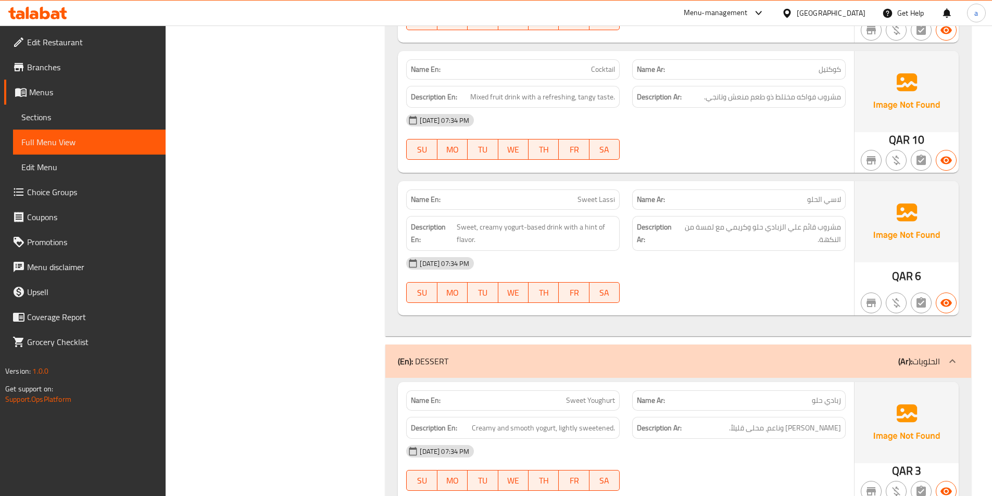
scroll to position [8484, 0]
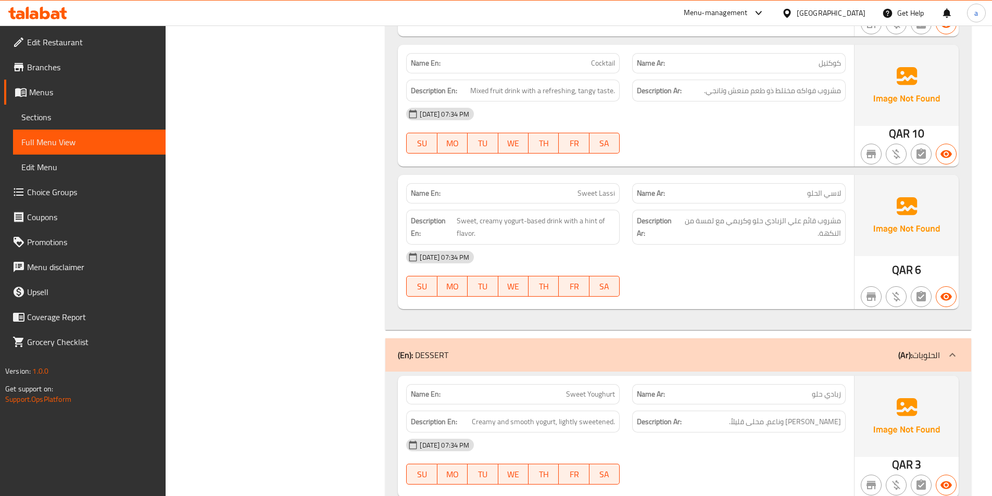
click at [824, 58] on span "كوكتيل" at bounding box center [829, 63] width 22 height 11
click at [594, 58] on span "Cocktail" at bounding box center [603, 63] width 24 height 11
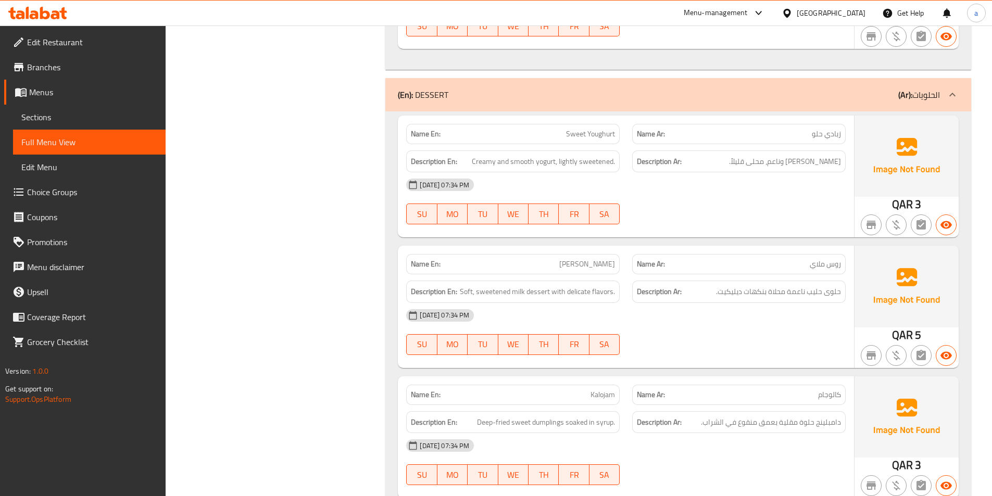
scroll to position [8900, 0]
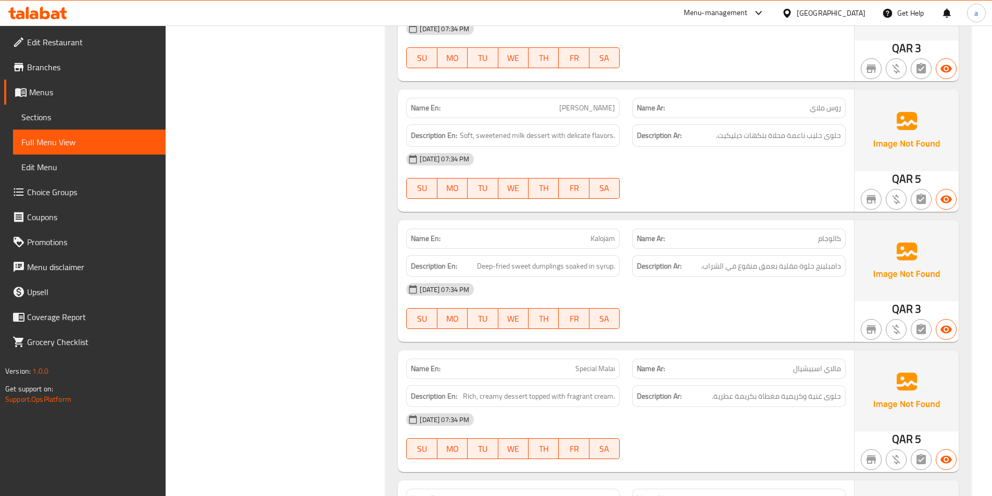
click at [827, 233] on span "كالوجام" at bounding box center [829, 238] width 23 height 11
click at [590, 233] on span "Kalojam" at bounding box center [602, 238] width 24 height 11
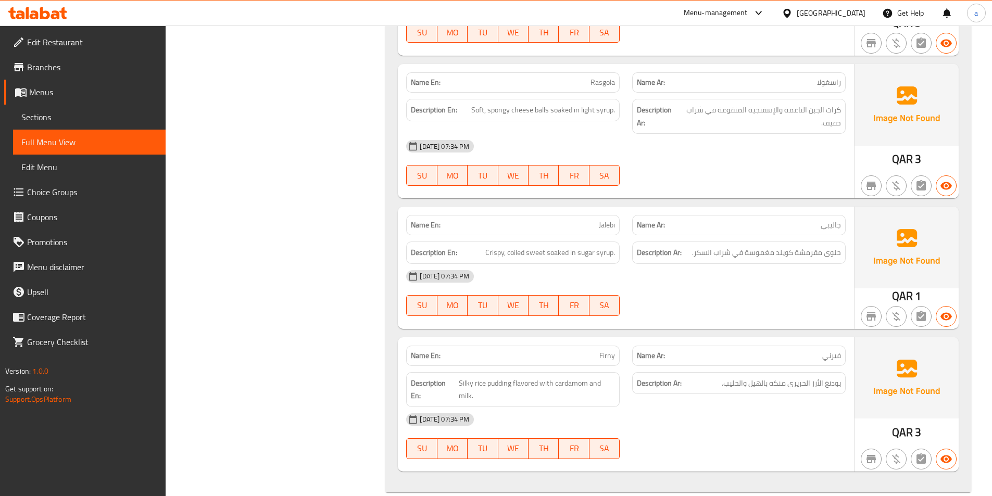
scroll to position [9321, 0]
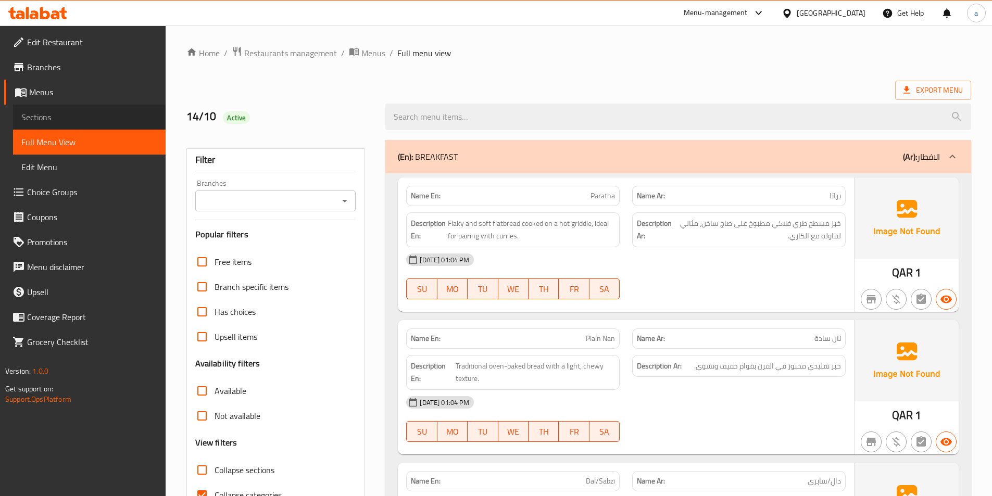
click at [107, 119] on span "Sections" at bounding box center [89, 117] width 136 height 12
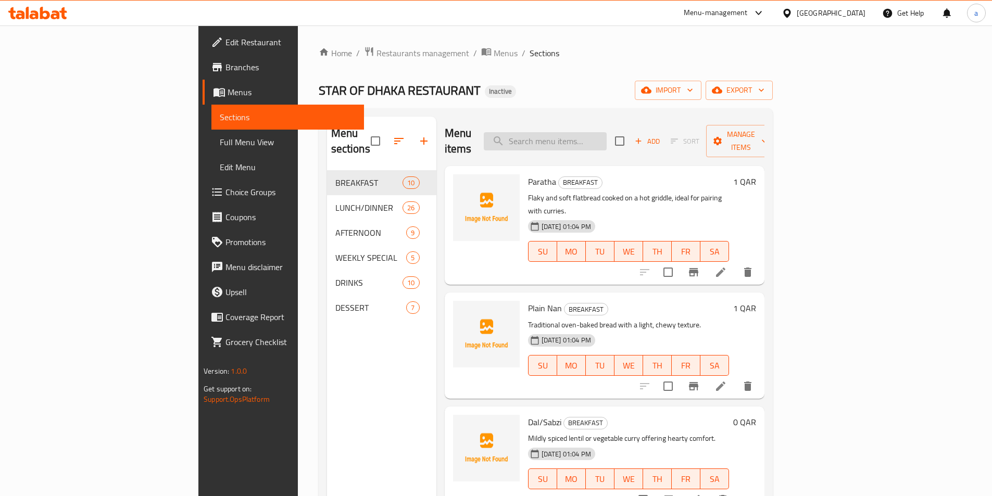
click at [606, 132] on input "search" at bounding box center [545, 141] width 123 height 18
paste input "Beef Biryani"
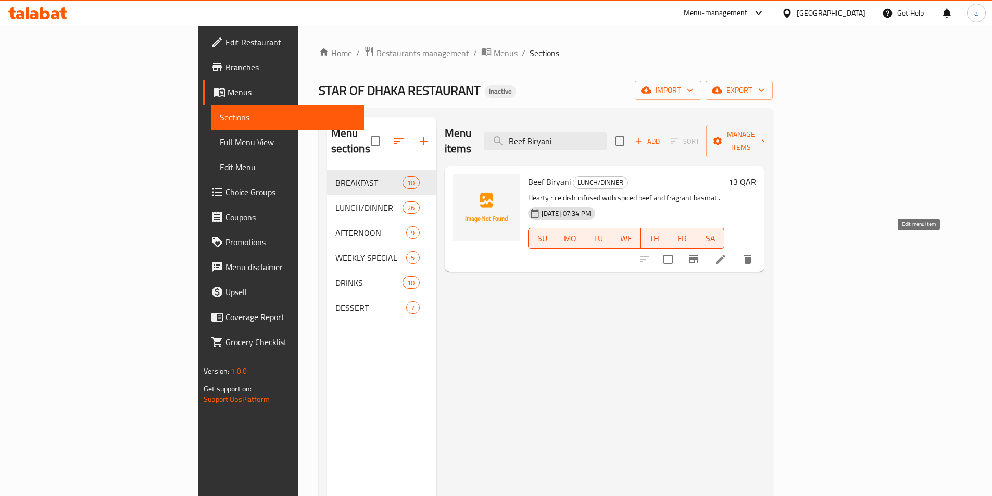
type input "Beef Biryani"
click at [727, 253] on icon at bounding box center [720, 259] width 12 height 12
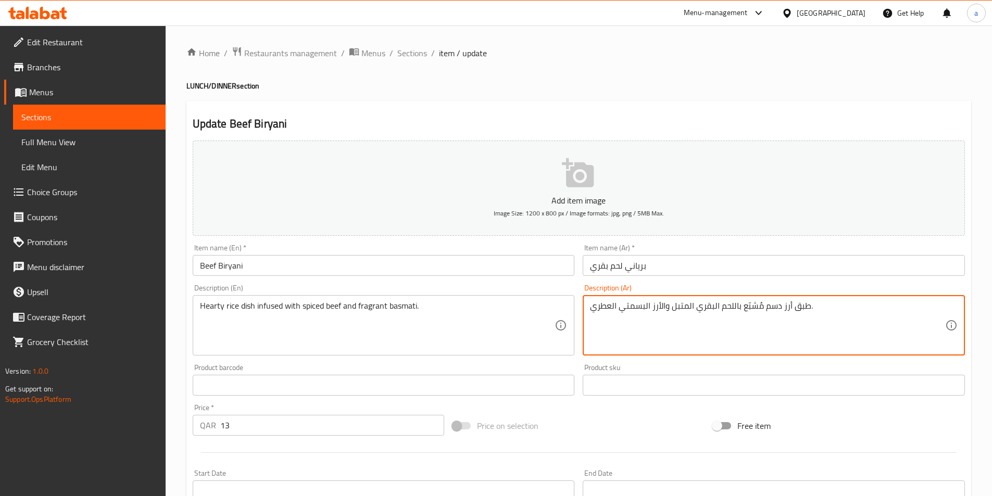
click at [746, 310] on textarea "طبق أرز دسم مُشبّع باللحم البقري المتبل والأرز البسمتي العطري." at bounding box center [767, 325] width 355 height 49
paste textarea "Beef Biryani"
drag, startPoint x: 665, startPoint y: 310, endPoint x: 652, endPoint y: 312, distance: 13.1
click at [652, 312] on textarea "طبق أرز دسم منقوع باللحم البقري المتبل والأرز البسمتي العطري." at bounding box center [767, 325] width 355 height 49
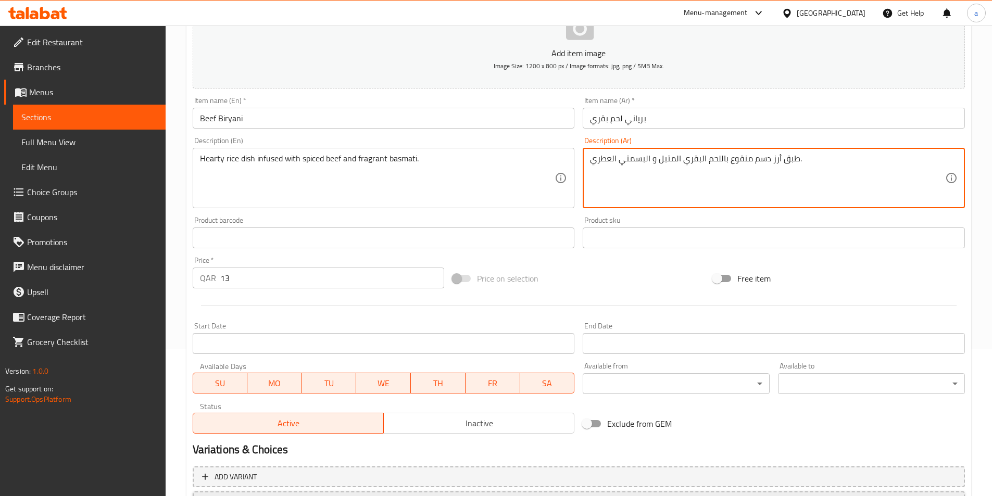
scroll to position [208, 0]
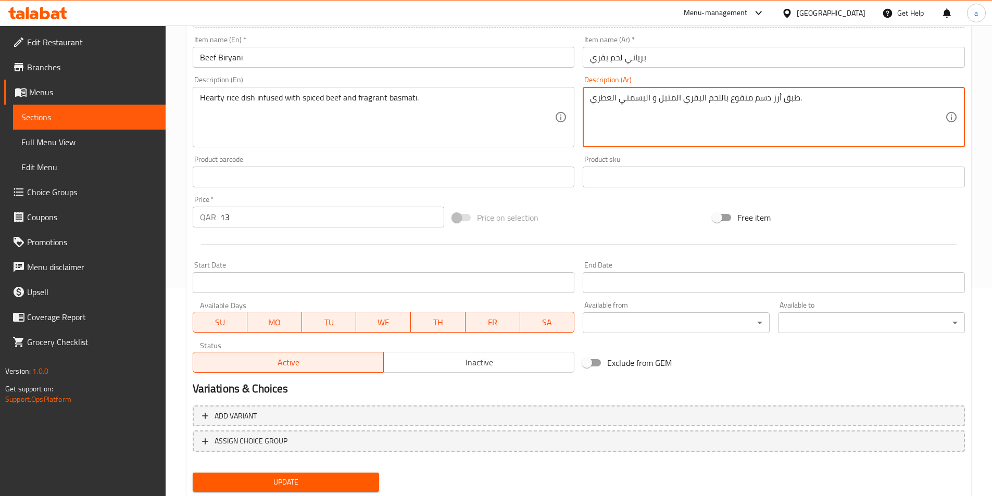
type textarea "طبق أرز دسم منقوع باللحم البقري المتبل و البسمتي العطري."
click at [338, 455] on div "Add variant ASSIGN CHOICE GROUP" at bounding box center [578, 435] width 780 height 68
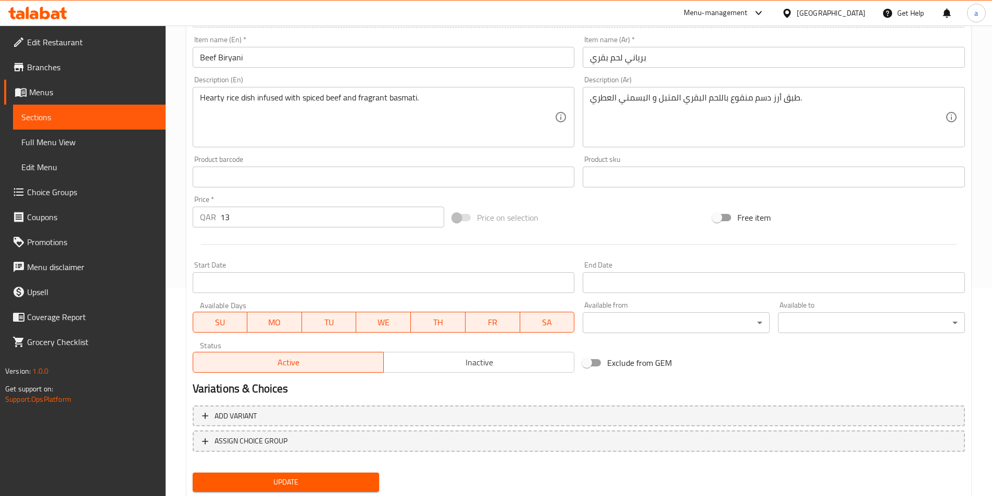
click at [358, 473] on button "Update" at bounding box center [286, 482] width 187 height 19
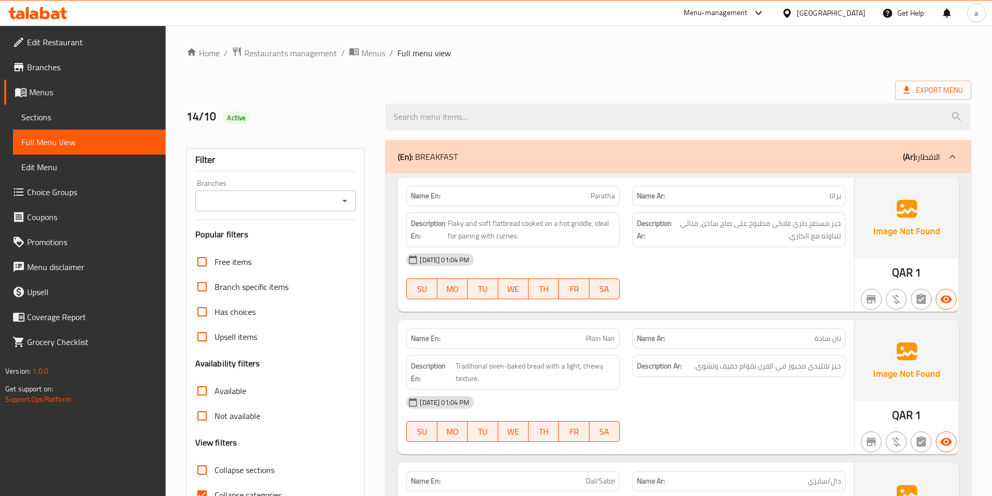
click at [128, 113] on span "Sections" at bounding box center [89, 117] width 136 height 12
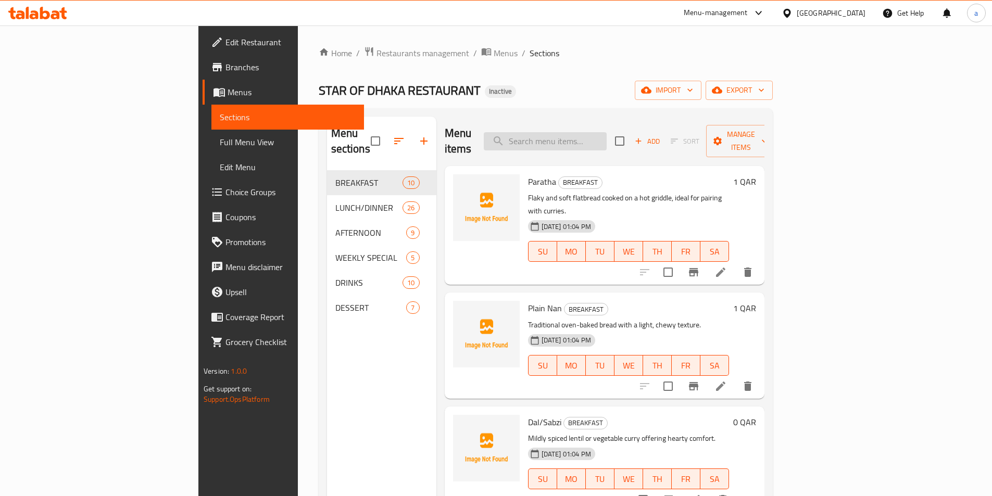
click at [606, 136] on input "search" at bounding box center [545, 141] width 123 height 18
paste input "Beef Bot"
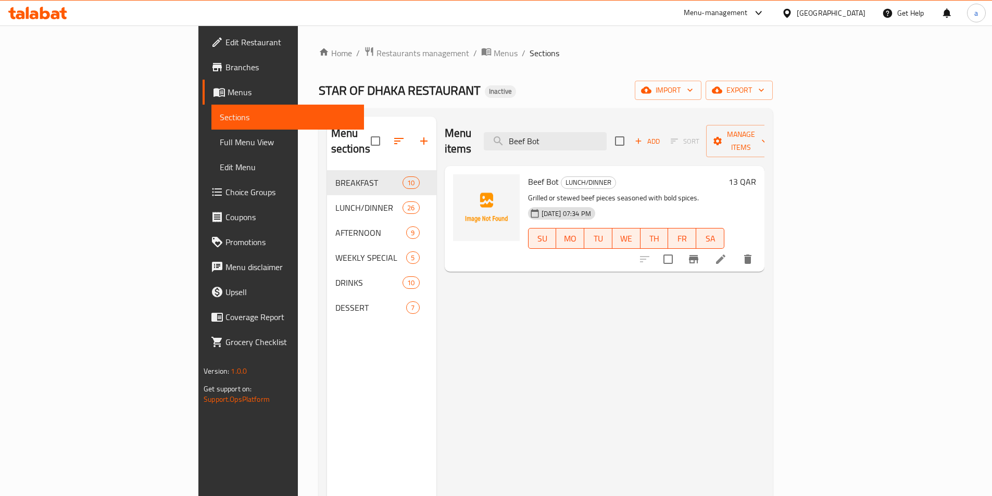
type input "Beef Bot"
click at [727, 253] on icon at bounding box center [720, 259] width 12 height 12
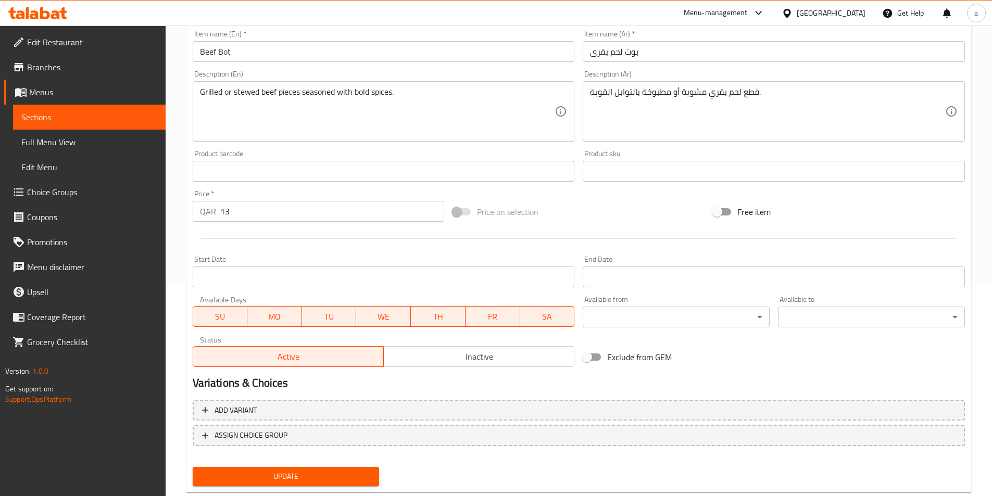
scroll to position [239, 0]
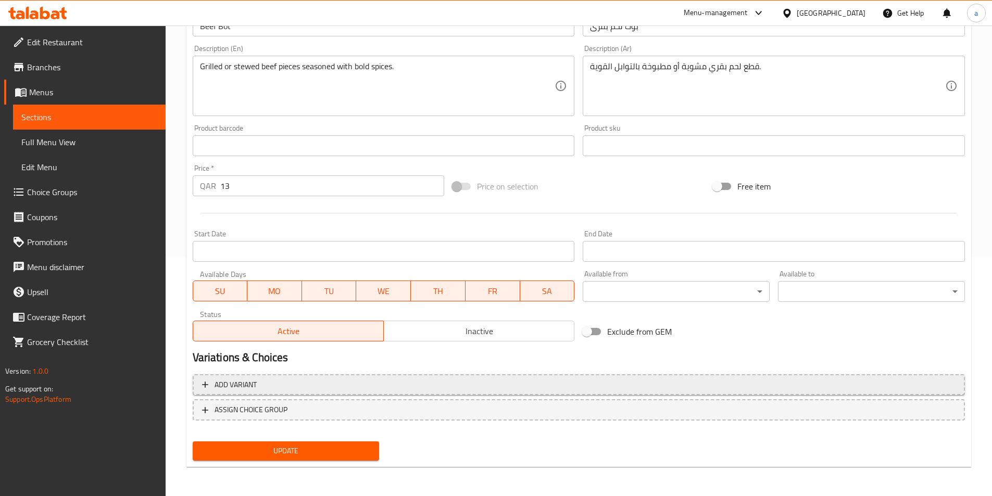
click at [304, 390] on span "Add variant" at bounding box center [578, 384] width 753 height 13
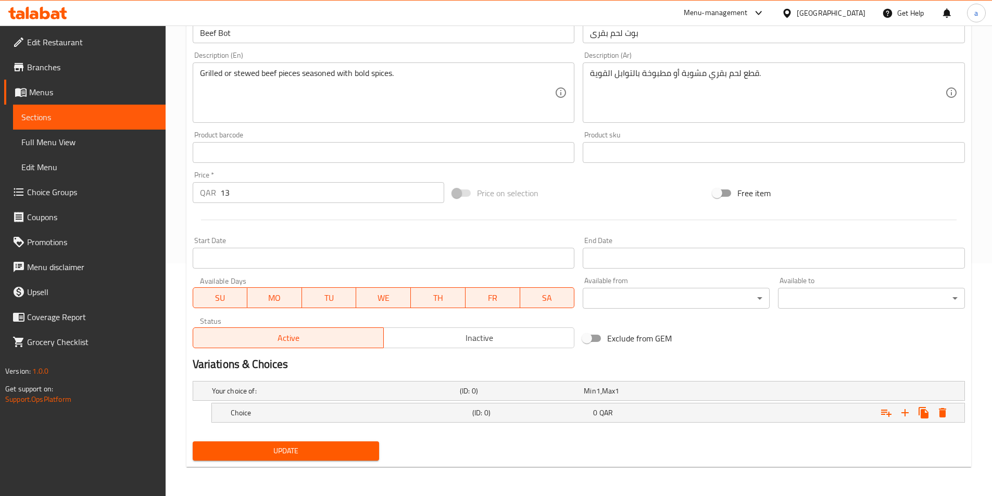
scroll to position [233, 0]
click at [378, 413] on h5 "Choice" at bounding box center [349, 413] width 237 height 10
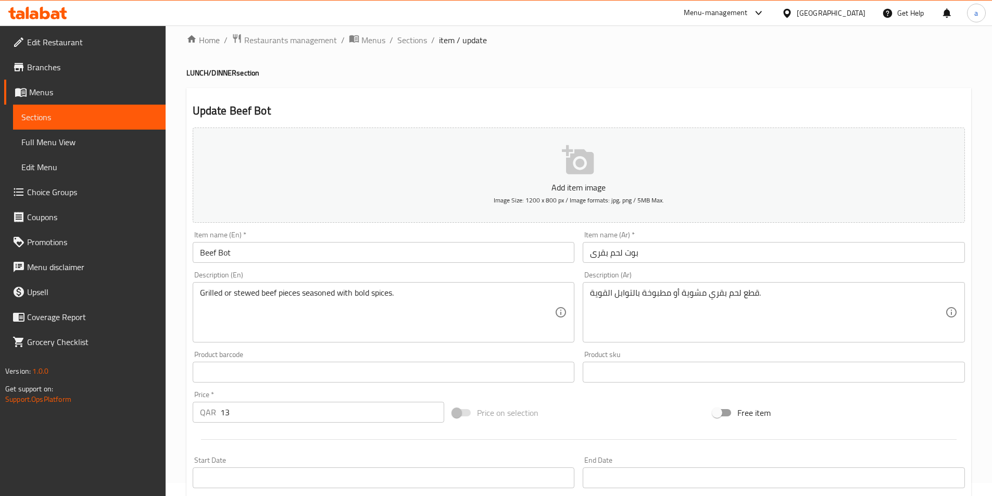
scroll to position [0, 0]
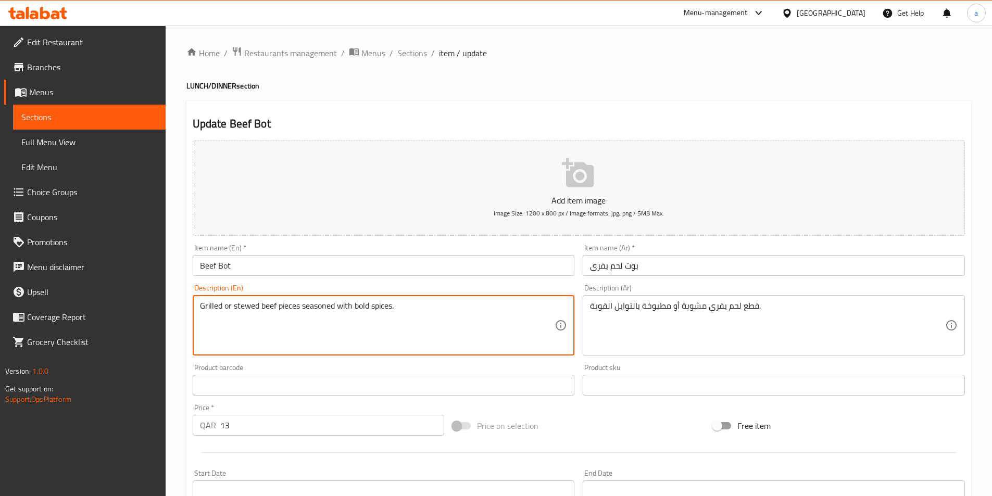
click at [242, 306] on textarea "Grilled or stewed beef pieces seasoned with bold spices." at bounding box center [377, 325] width 355 height 49
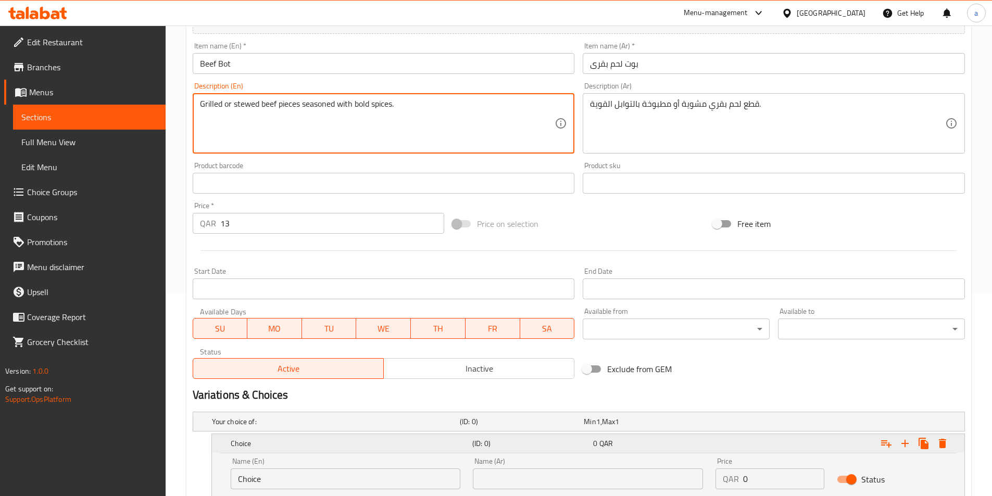
scroll to position [277, 0]
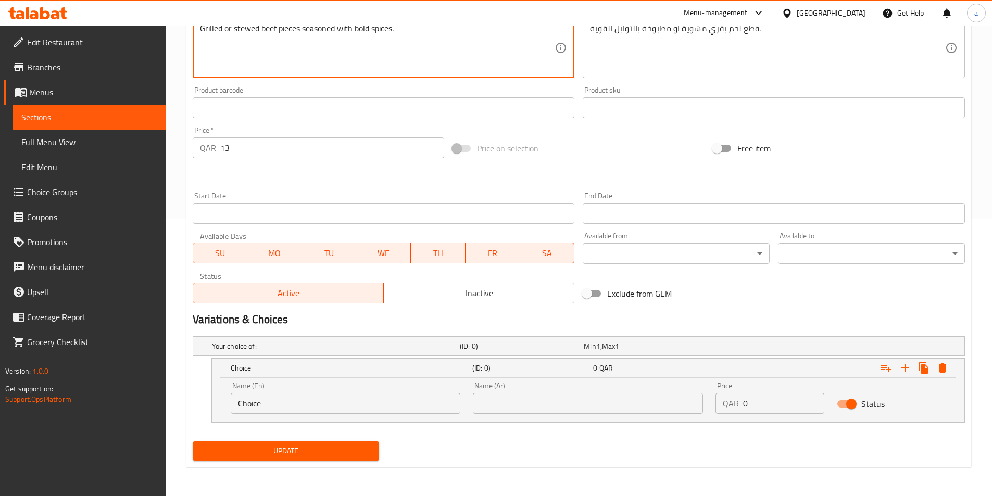
click at [298, 401] on input "Choice" at bounding box center [346, 403] width 230 height 21
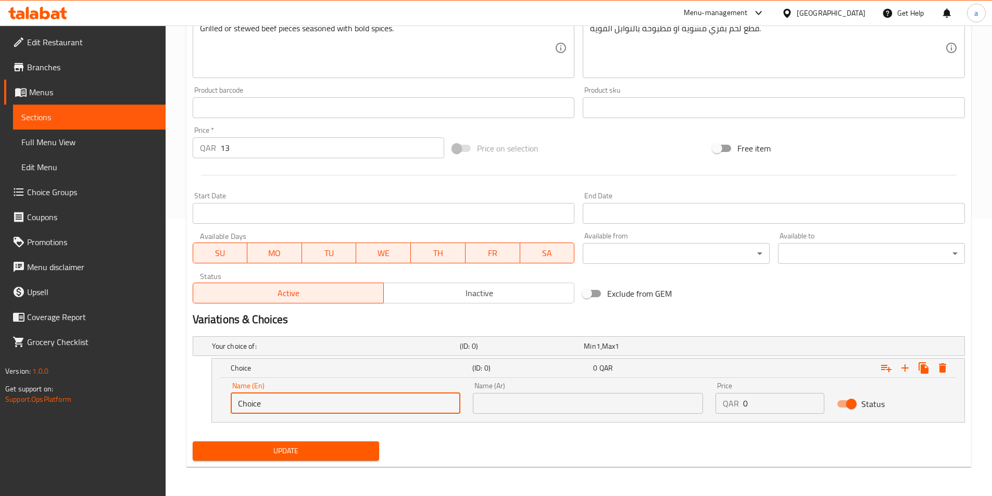
click at [298, 401] on input "Choice" at bounding box center [346, 403] width 230 height 21
paste input "stewed"
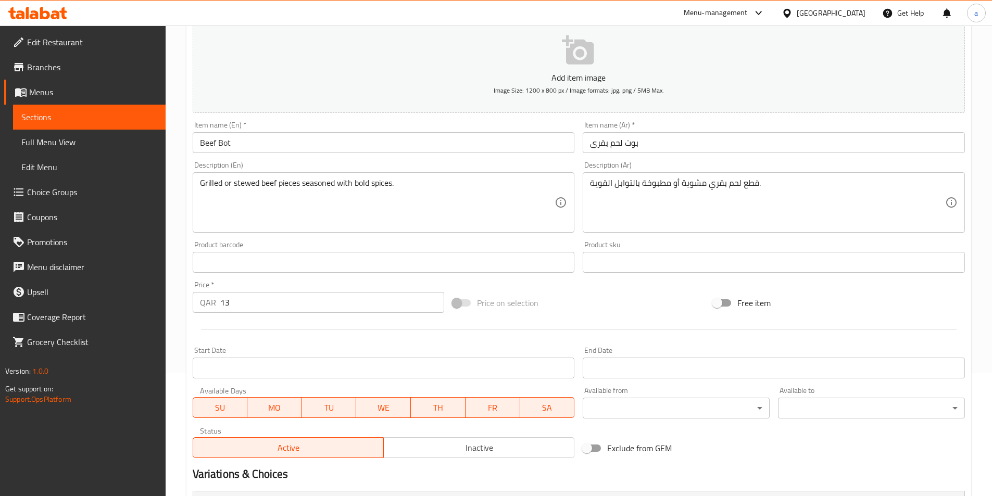
scroll to position [69, 0]
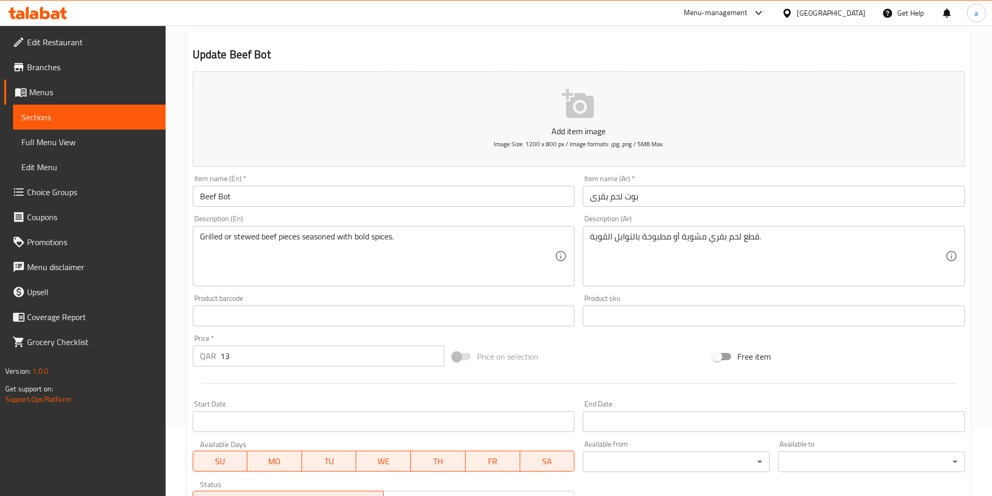
type input "stewed"
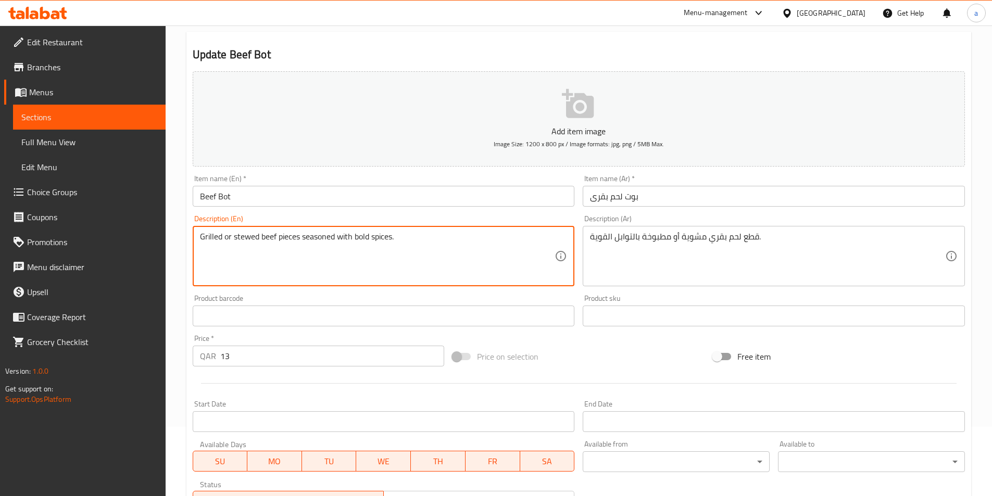
click at [220, 240] on textarea "Grilled or stewed beef pieces seasoned with bold spices." at bounding box center [377, 256] width 355 height 49
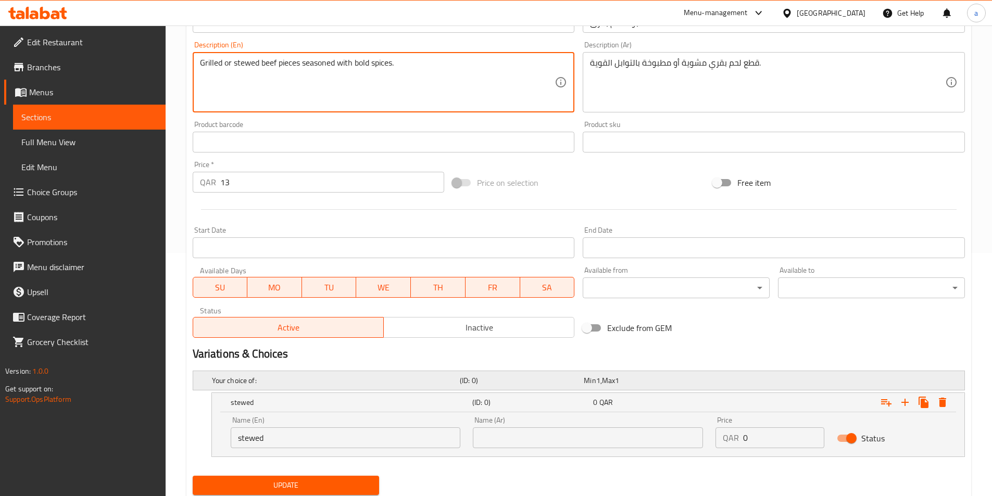
scroll to position [277, 0]
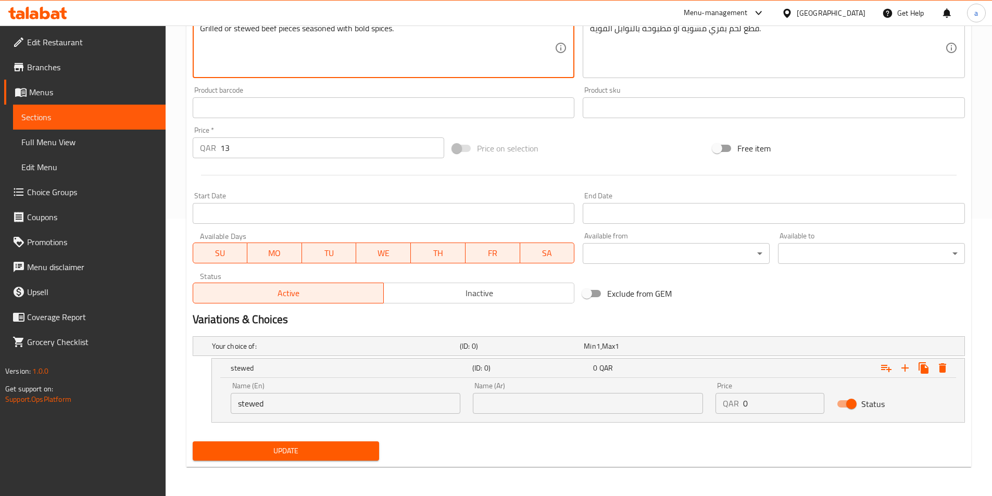
click at [532, 408] on input "text" at bounding box center [588, 403] width 230 height 21
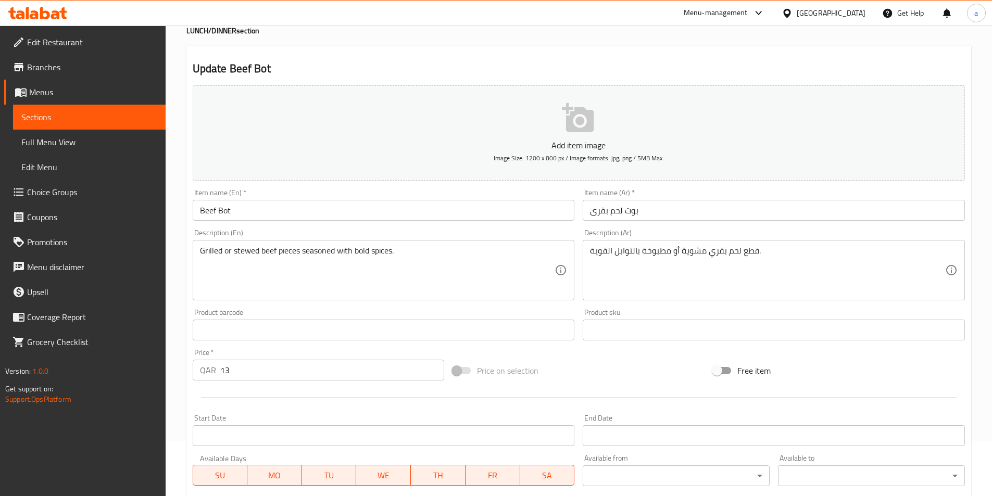
scroll to position [17, 0]
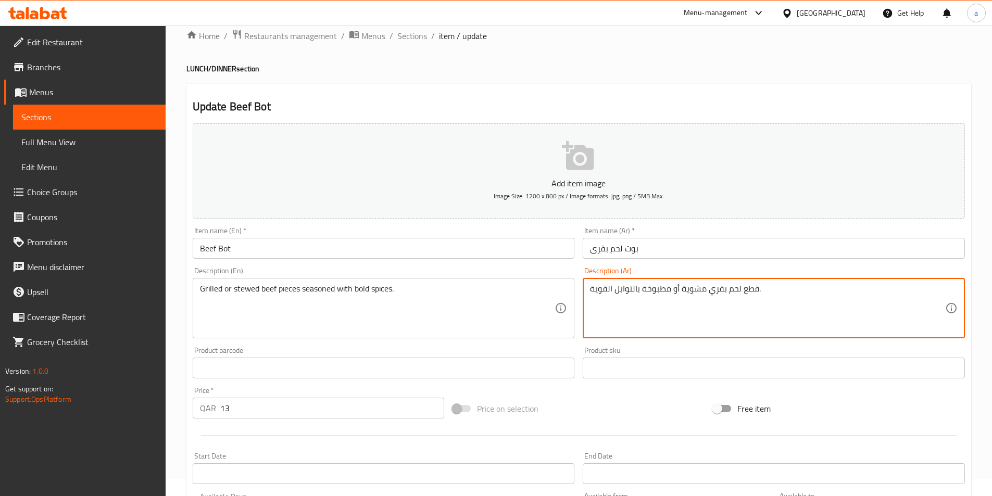
click at [656, 291] on textarea "قطع لحم بقري مشوية أو مطبوخة بالتوابل القوية." at bounding box center [767, 308] width 355 height 49
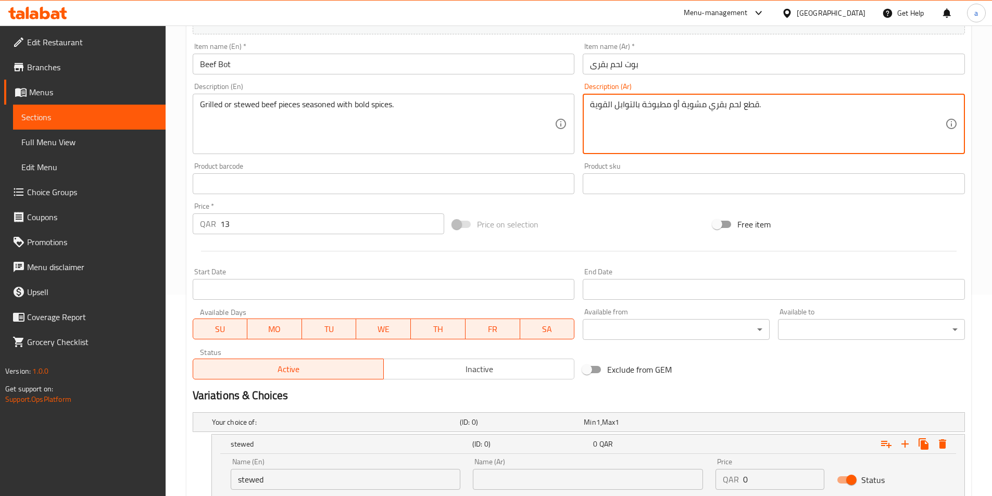
scroll to position [277, 0]
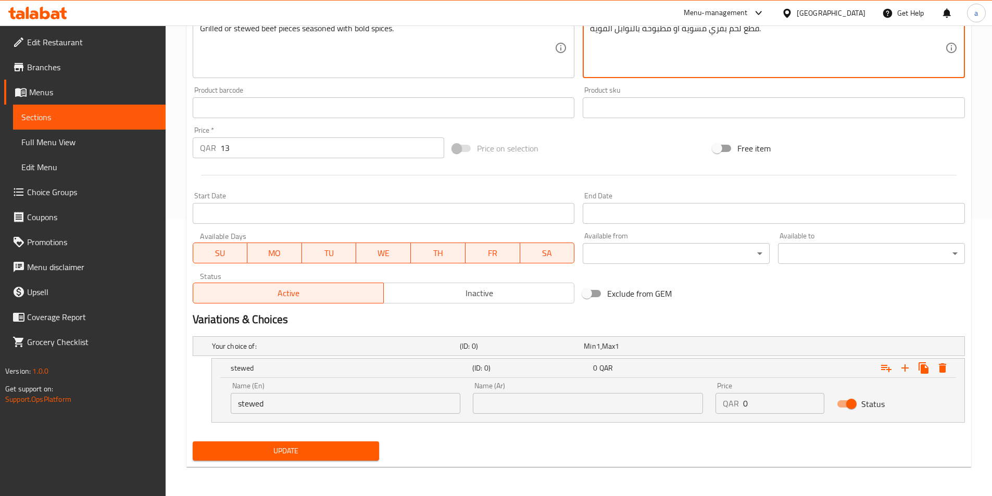
click at [559, 409] on input "text" at bounding box center [588, 403] width 230 height 21
paste input "مطبوخة"
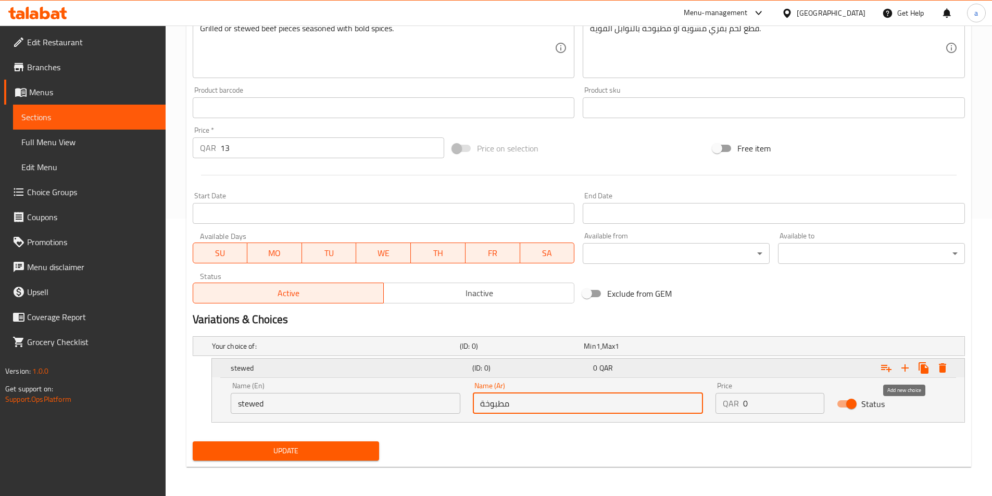
type input "مطبوخة"
click at [900, 368] on icon "Expand" at bounding box center [904, 368] width 12 height 12
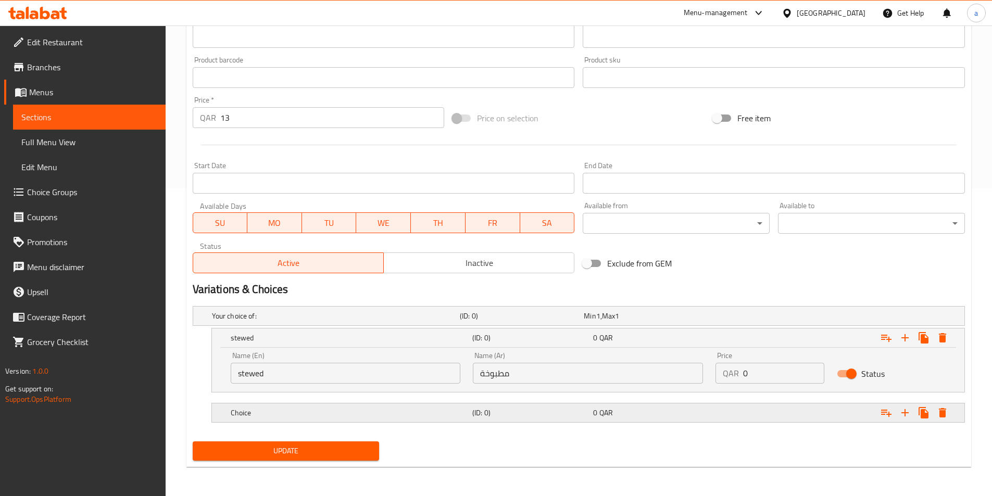
click at [386, 410] on h5 "Choice" at bounding box center [349, 413] width 237 height 10
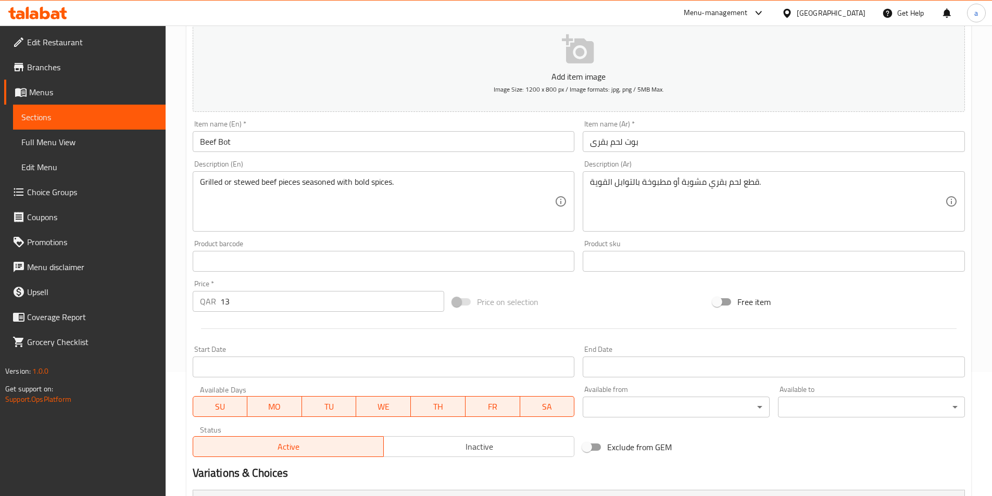
scroll to position [47, 0]
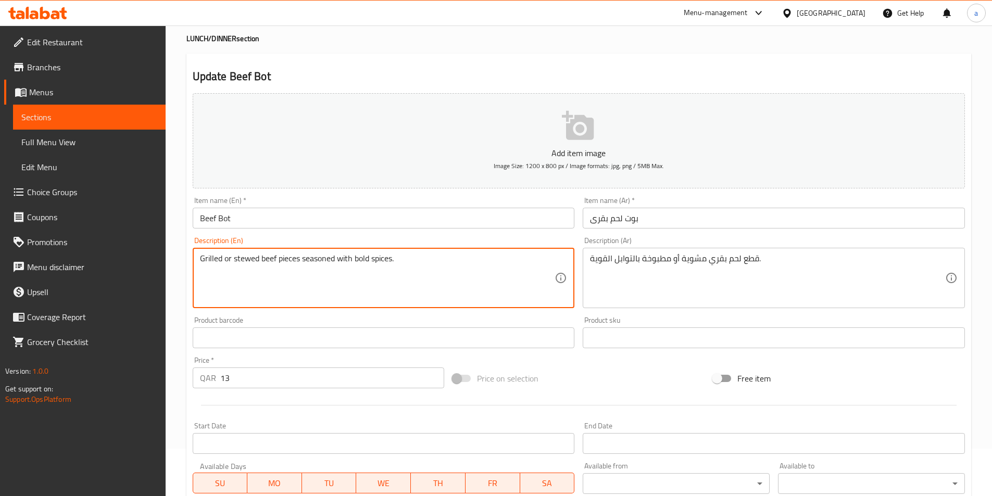
click at [218, 261] on textarea "Grilled or stewed beef pieces seasoned with bold spices." at bounding box center [377, 277] width 355 height 49
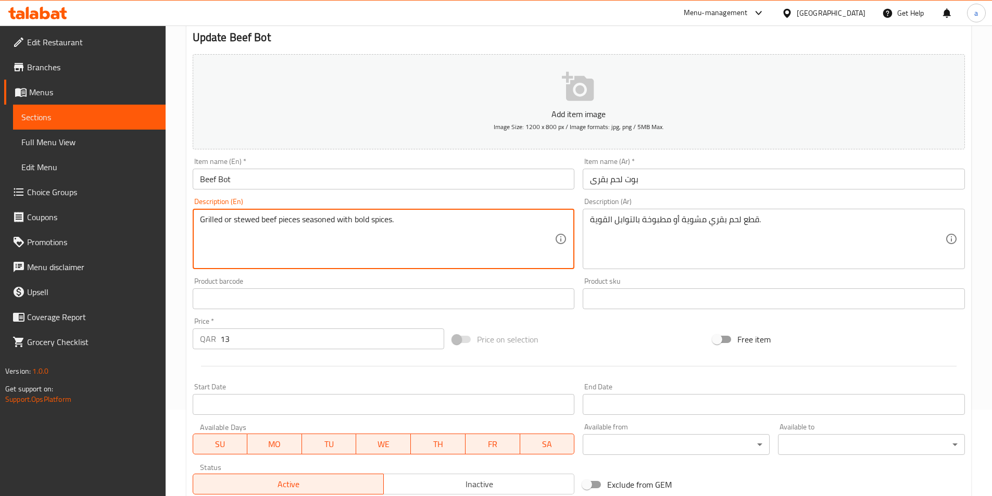
scroll to position [352, 0]
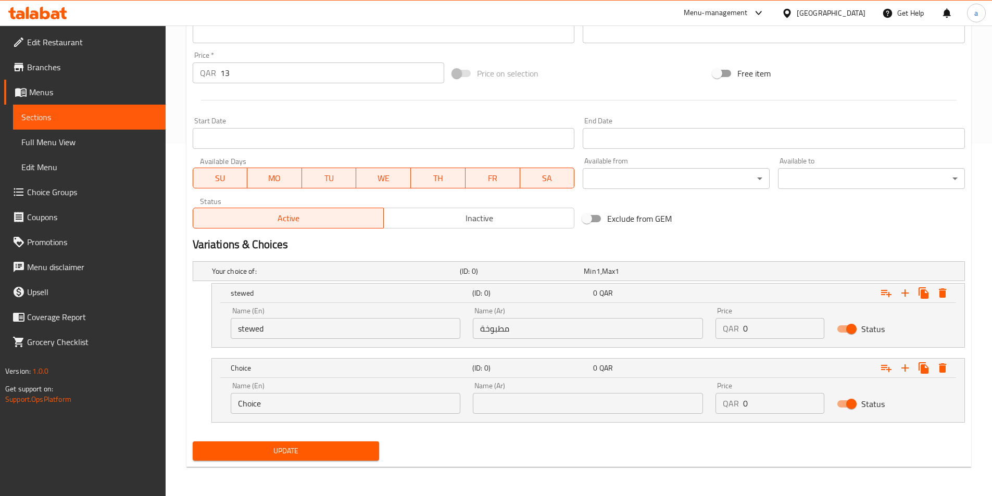
click at [333, 403] on input "Choice" at bounding box center [346, 403] width 230 height 21
paste input "Grilled"
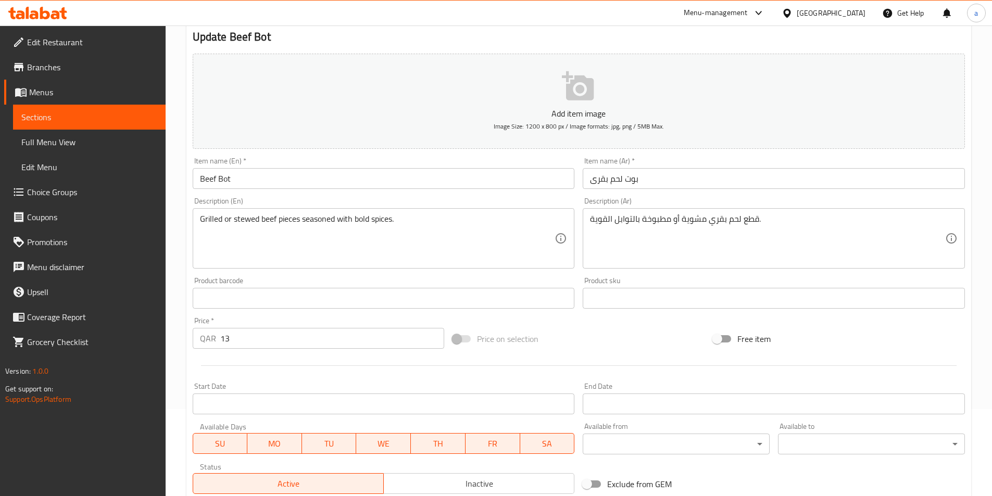
scroll to position [40, 0]
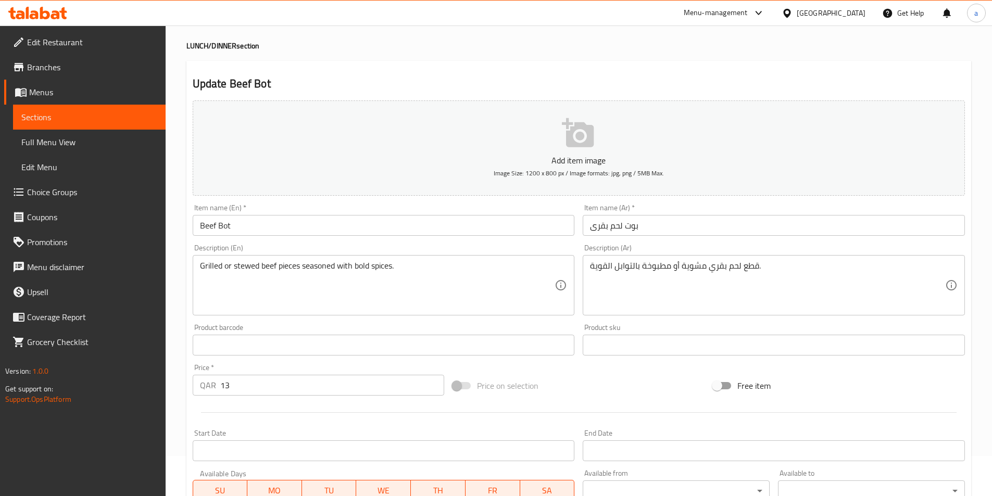
type input "Grilled"
click at [696, 269] on textarea "قطع لحم بقري مشوية أو مطبوخة بالتوابل القوية." at bounding box center [767, 285] width 355 height 49
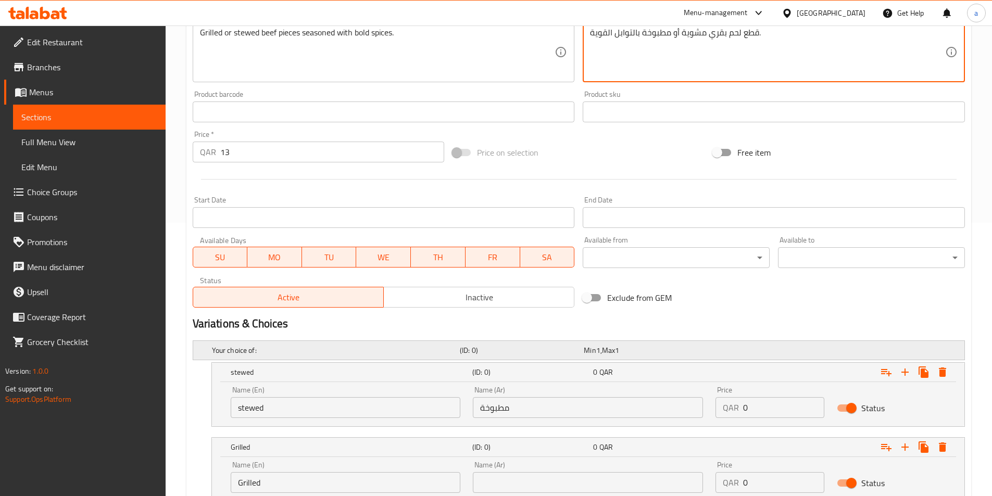
scroll to position [352, 0]
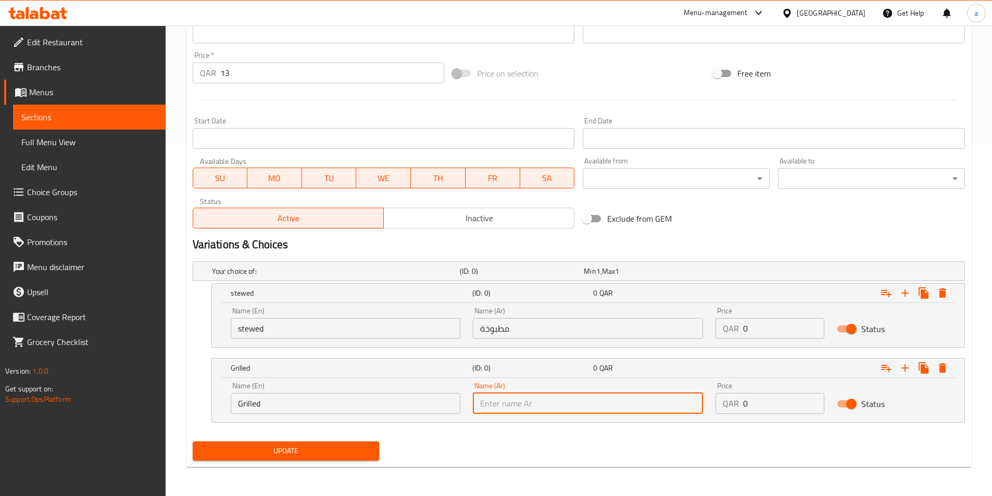
click at [599, 398] on input "text" at bounding box center [588, 403] width 230 height 21
paste input "مشوية"
type input "مشوية"
click at [347, 456] on span "Update" at bounding box center [286, 450] width 170 height 13
click at [327, 442] on button "Update" at bounding box center [286, 450] width 187 height 19
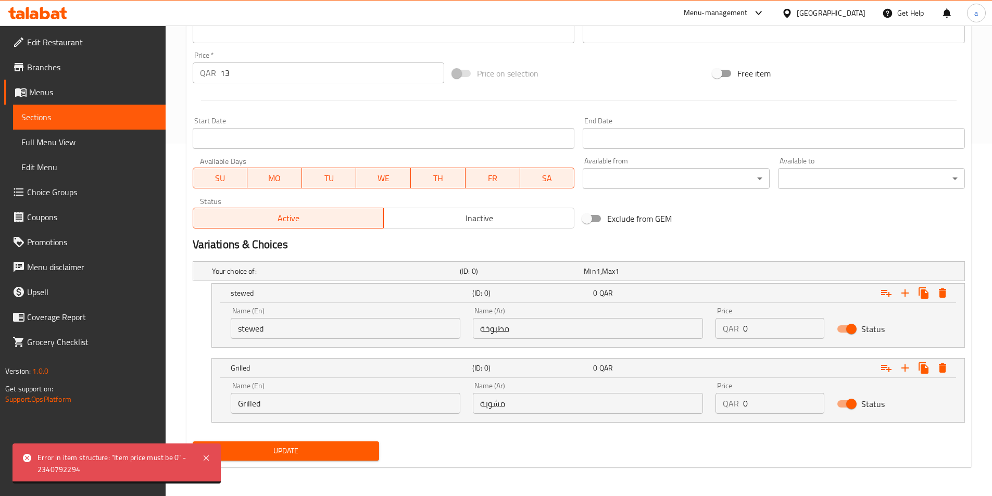
click at [285, 328] on input "stewed" at bounding box center [346, 328] width 230 height 21
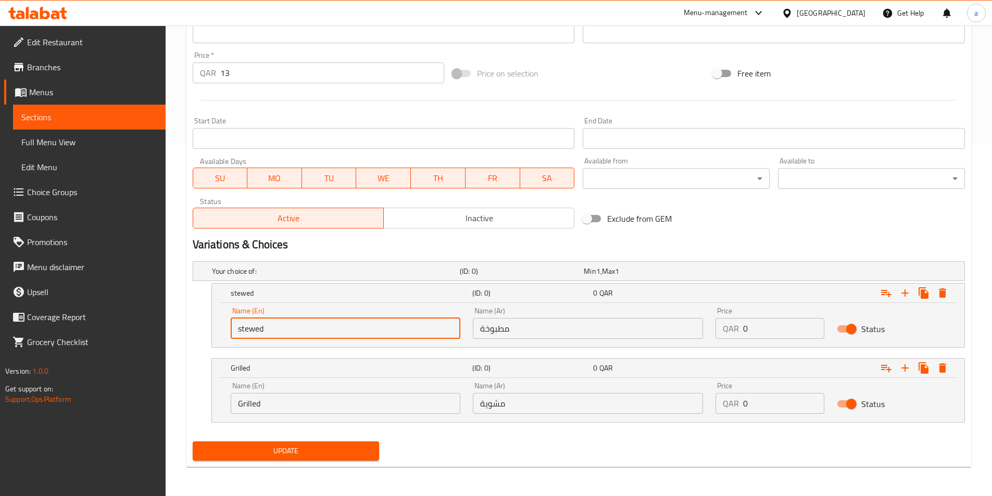
click at [285, 328] on input "stewed" at bounding box center [346, 328] width 230 height 21
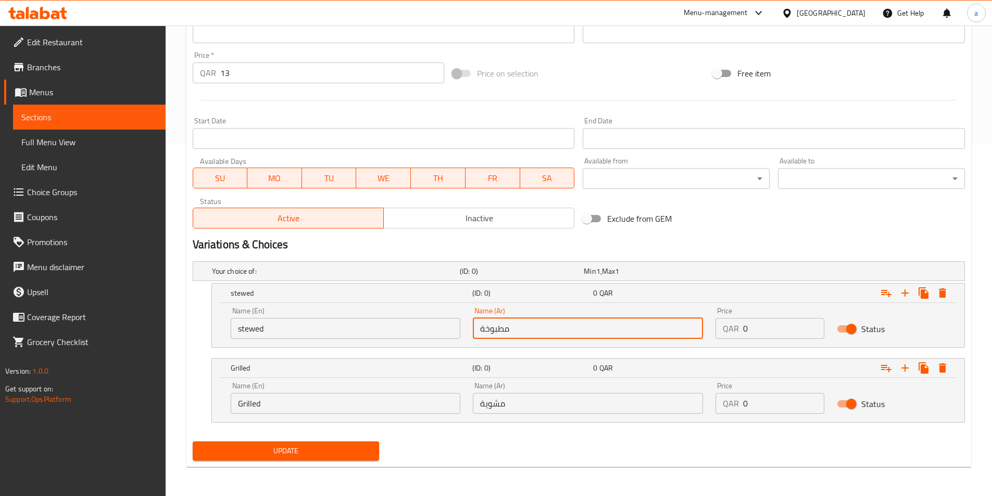
click at [517, 321] on input "مطبوخة" at bounding box center [588, 328] width 230 height 21
click at [379, 396] on input "Grilled" at bounding box center [346, 403] width 230 height 21
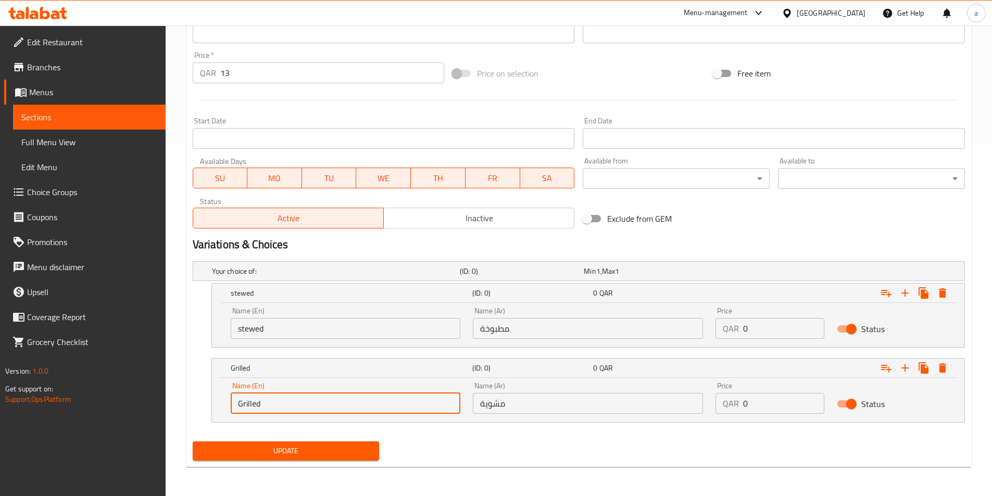
click at [379, 396] on input "Grilled" at bounding box center [346, 403] width 230 height 21
click at [539, 405] on input "مشوية" at bounding box center [588, 403] width 230 height 21
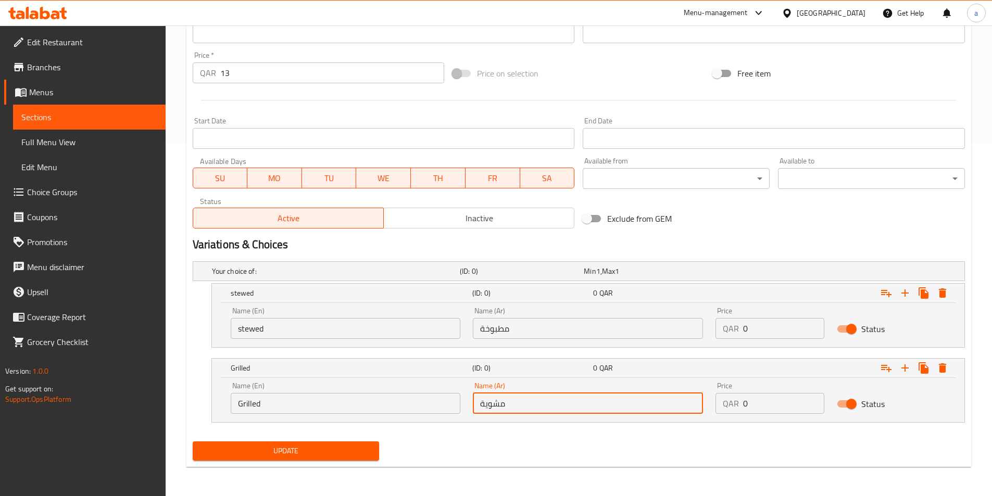
click at [539, 405] on input "مشوية" at bounding box center [588, 403] width 230 height 21
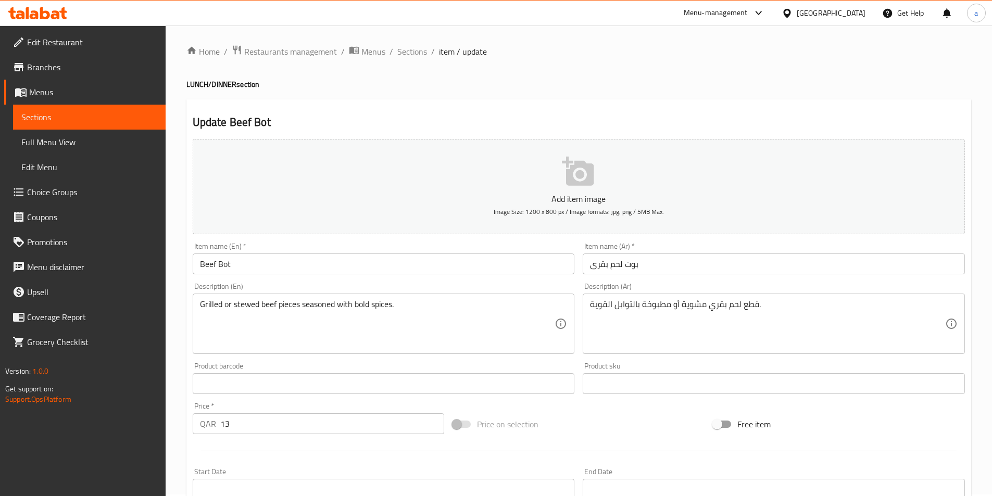
scroll to position [0, 0]
click at [285, 269] on input "Beef Bot" at bounding box center [384, 265] width 382 height 21
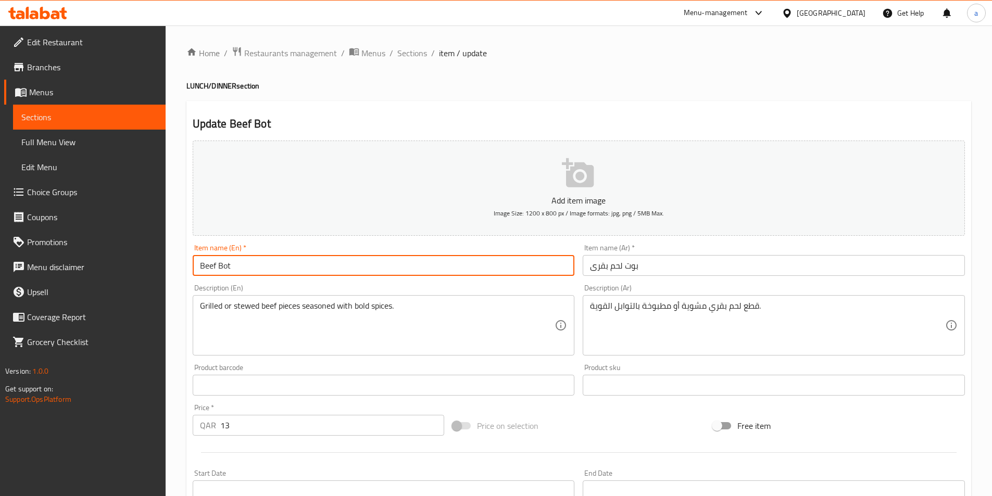
click at [417, 42] on div "Home / Restaurants management / Menus / Sections / item / update LUNCH/DINNER s…" at bounding box center [579, 437] width 826 height 823
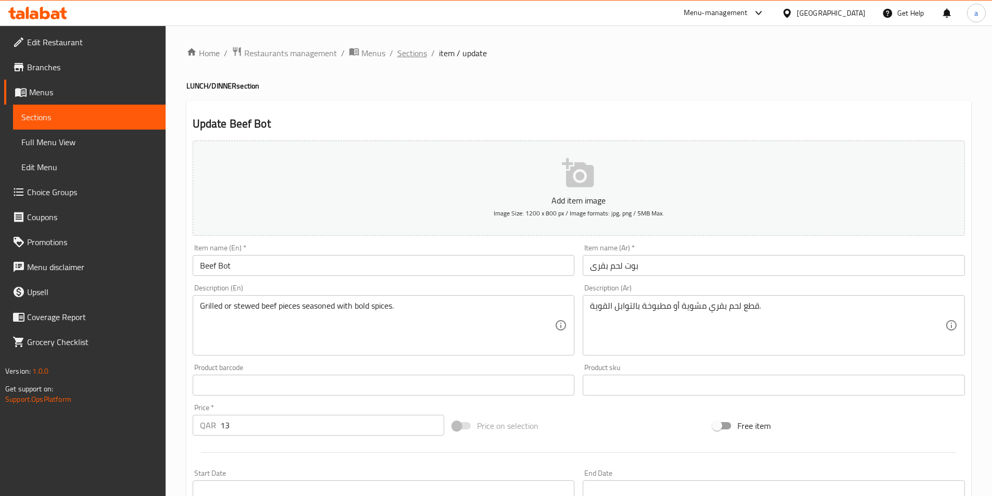
click at [420, 48] on span "Sections" at bounding box center [412, 53] width 30 height 12
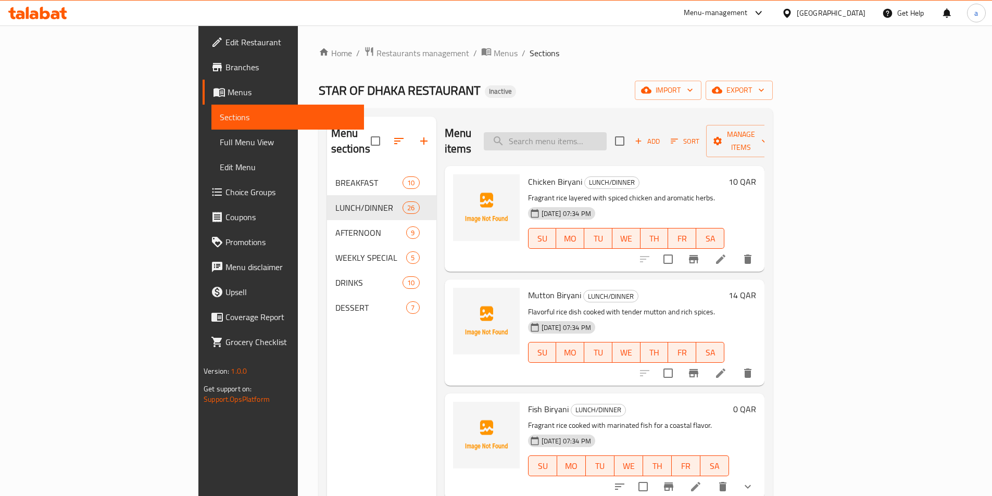
click at [577, 132] on input "search" at bounding box center [545, 141] width 123 height 18
paste input "Pangash Fish"
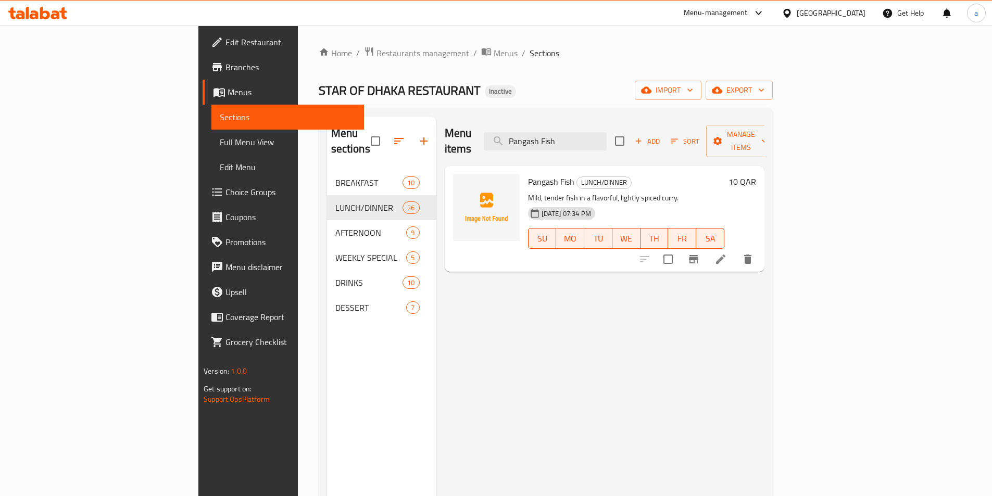
type input "Pangash Fish"
click at [725, 255] on icon at bounding box center [720, 259] width 9 height 9
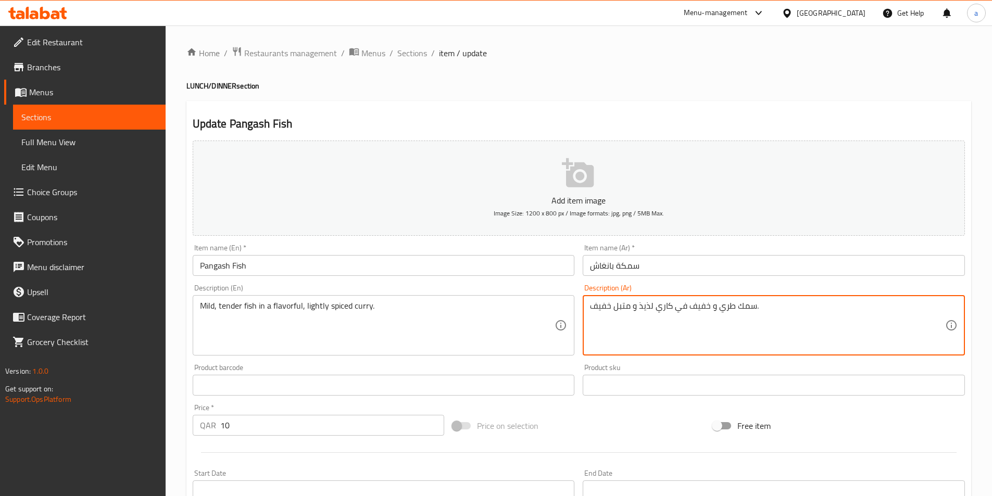
click at [605, 309] on textarea "سمك طري و خفيف في كاري لذيذ و متبل خفيف." at bounding box center [767, 325] width 355 height 49
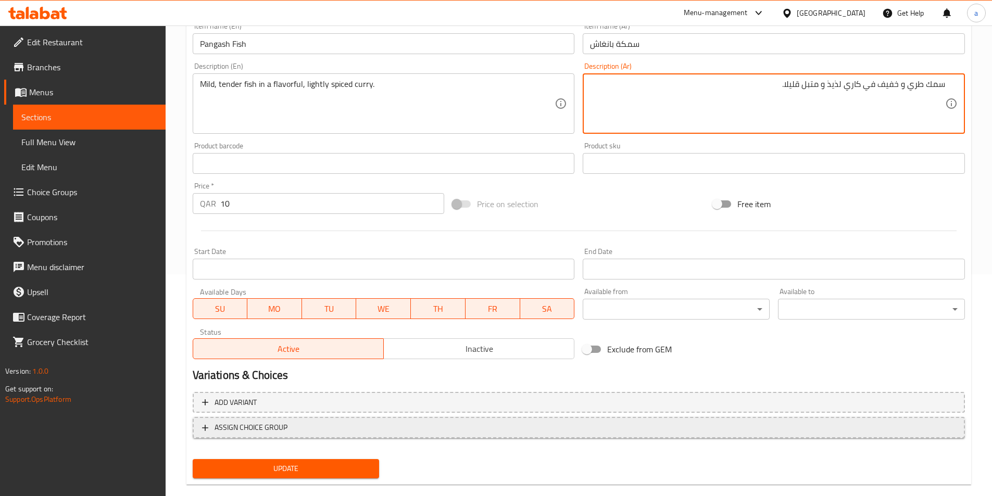
scroll to position [239, 0]
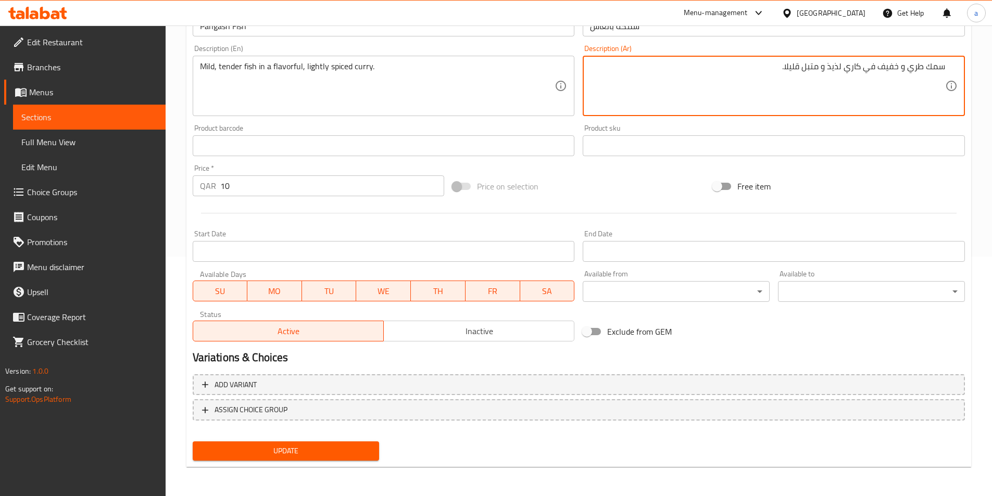
type textarea "سمك طري و خفيف في كاري لذيذ و متبل قليلا."
click at [365, 456] on span "Update" at bounding box center [286, 450] width 170 height 13
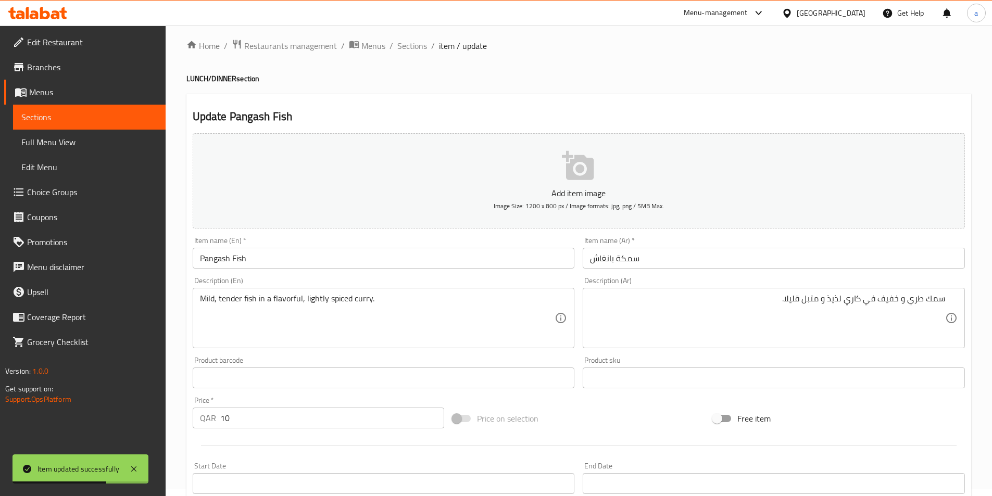
scroll to position [0, 0]
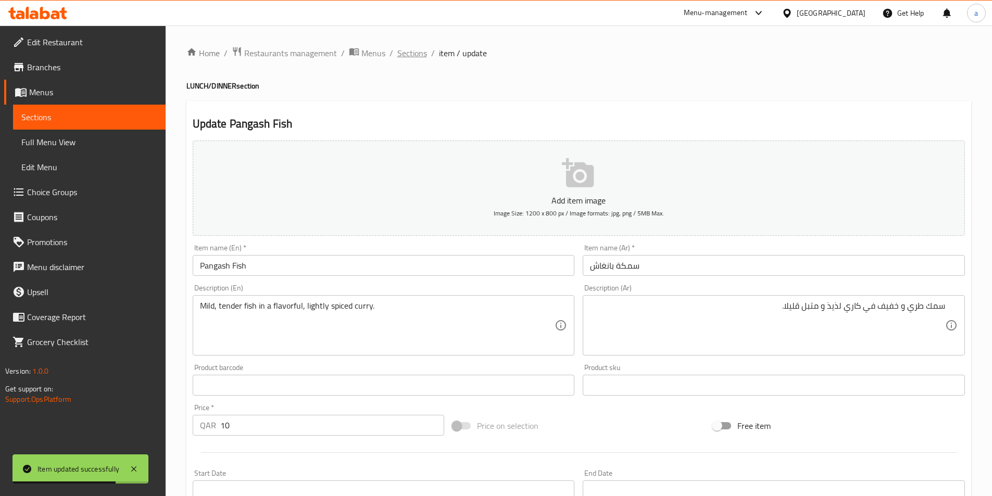
click at [414, 52] on span "Sections" at bounding box center [412, 53] width 30 height 12
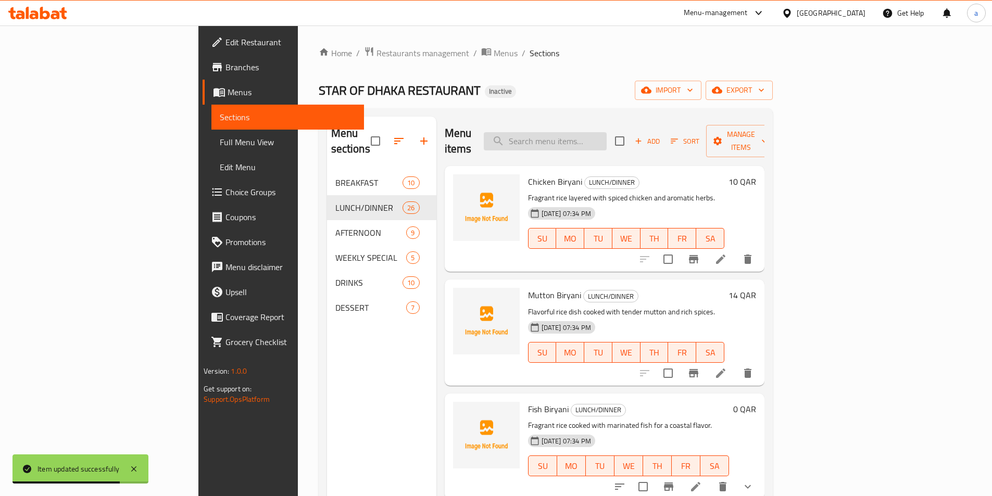
click at [606, 132] on input "search" at bounding box center [545, 141] width 123 height 18
paste input "Chitoi Pitha"
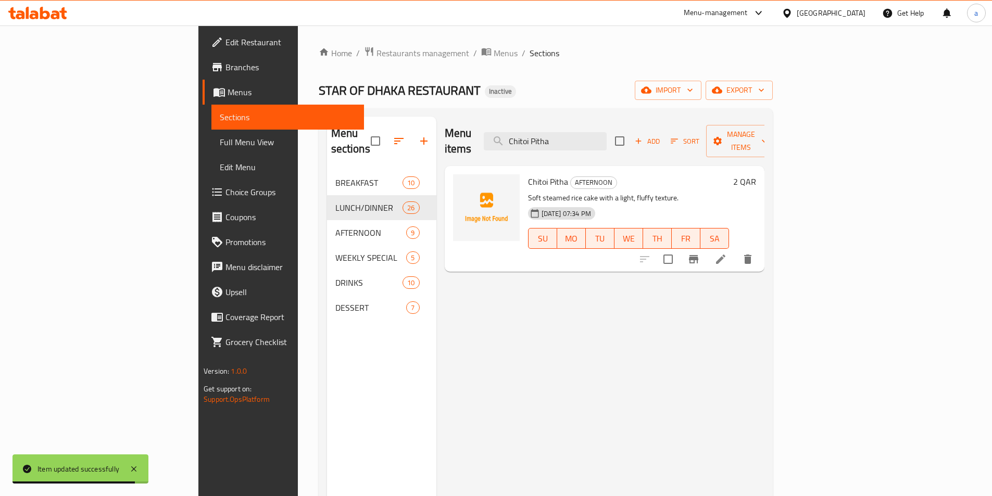
type input "Chitoi Pitha"
click at [725, 255] on icon at bounding box center [720, 259] width 9 height 9
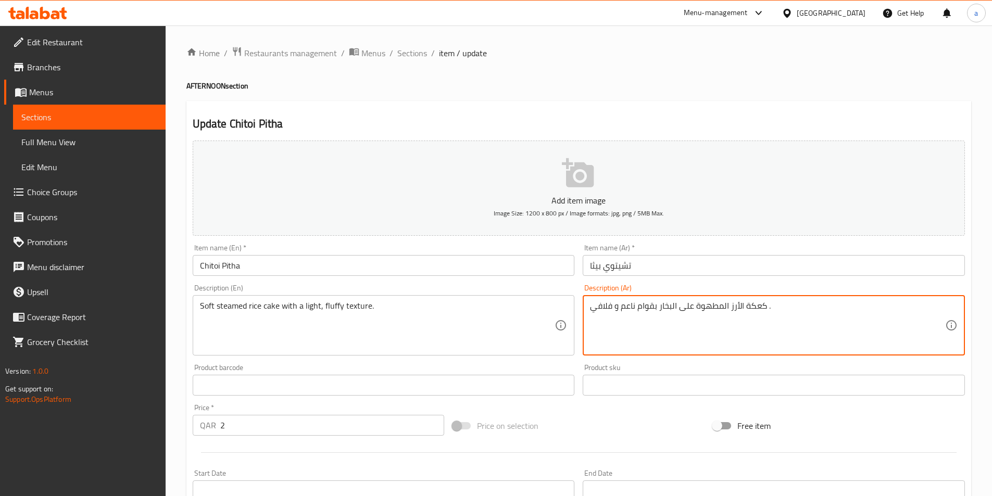
click at [732, 306] on textarea "كعكة الأرز المطهوة على البخار بقوام ناعم و فلافي ." at bounding box center [767, 325] width 355 height 49
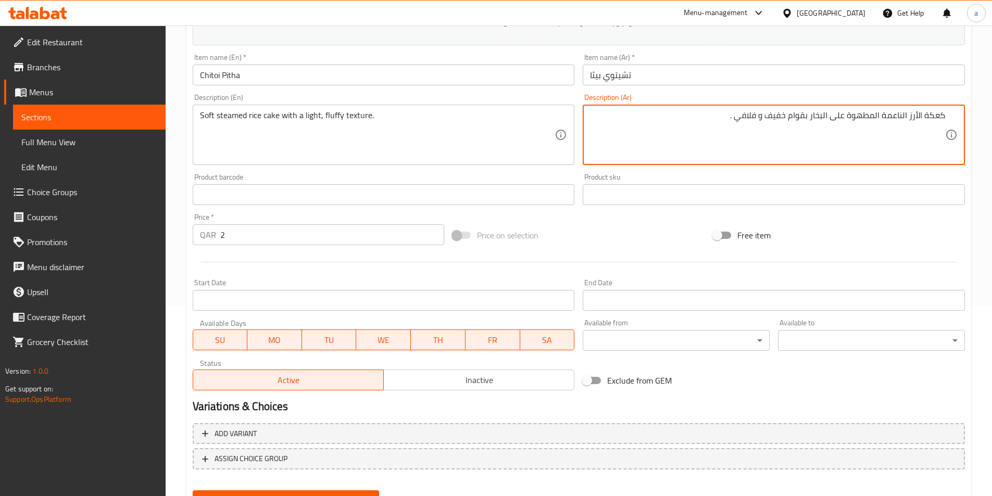
scroll to position [208, 0]
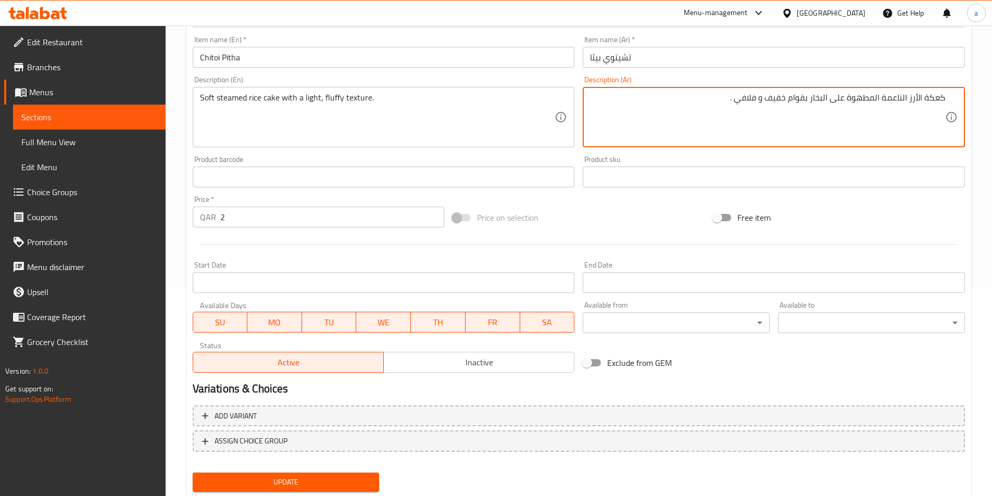
type textarea "كعكة الأرز الناعمة المطهوة على البخار بقوام خفيف و فلافي ."
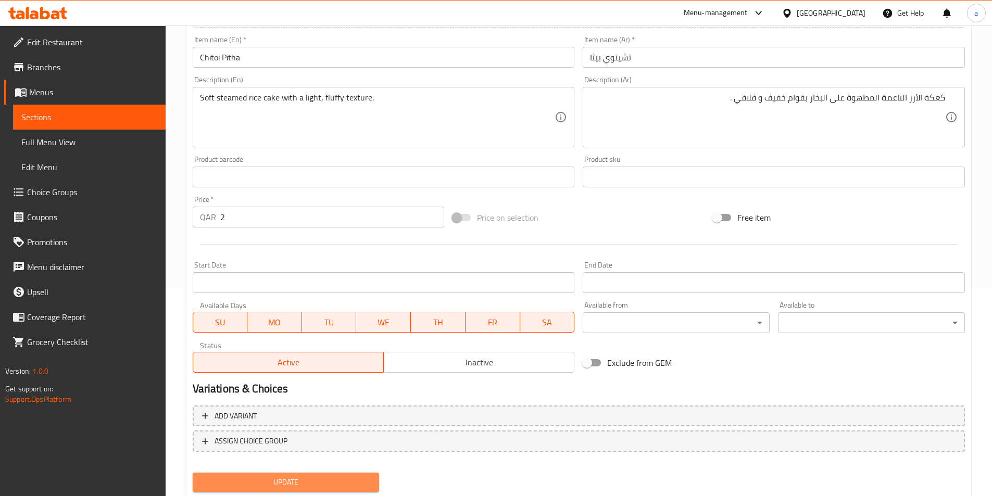
click at [351, 480] on span "Update" at bounding box center [286, 482] width 170 height 13
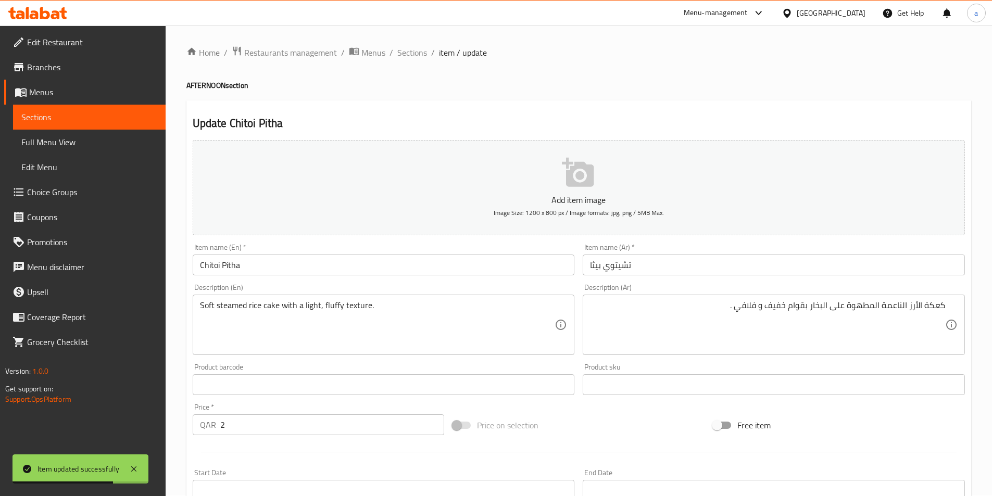
scroll to position [0, 0]
click at [414, 56] on span "Sections" at bounding box center [412, 53] width 30 height 12
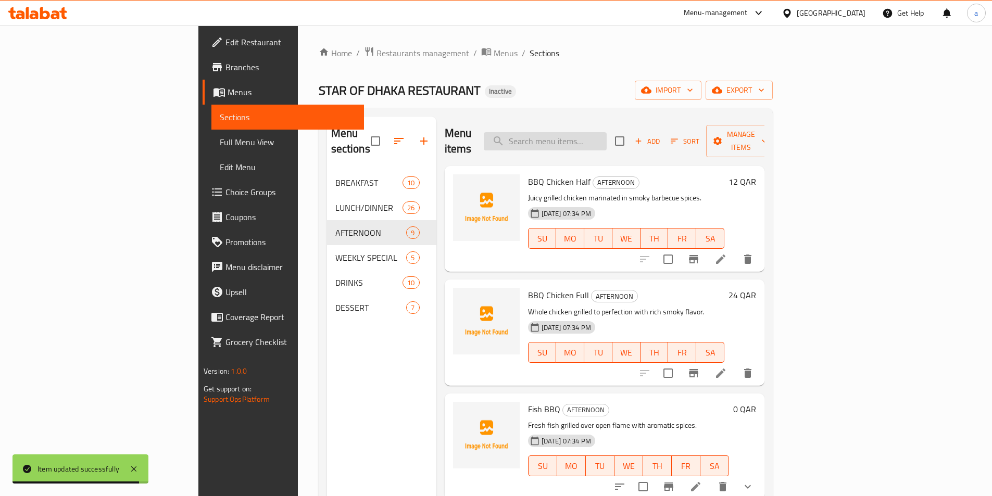
click at [604, 136] on input "search" at bounding box center [545, 141] width 123 height 18
paste input "[PERSON_NAME]"
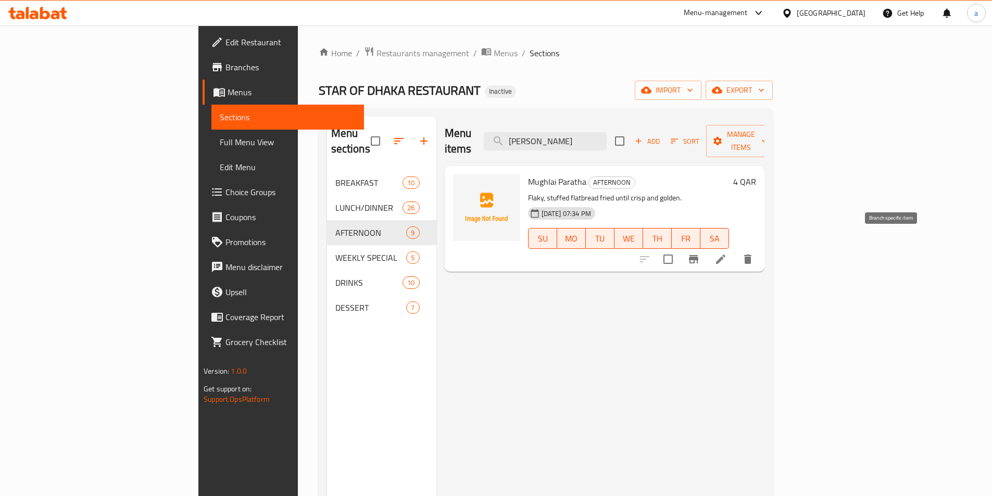
type input "[PERSON_NAME]"
click at [727, 253] on icon at bounding box center [720, 259] width 12 height 12
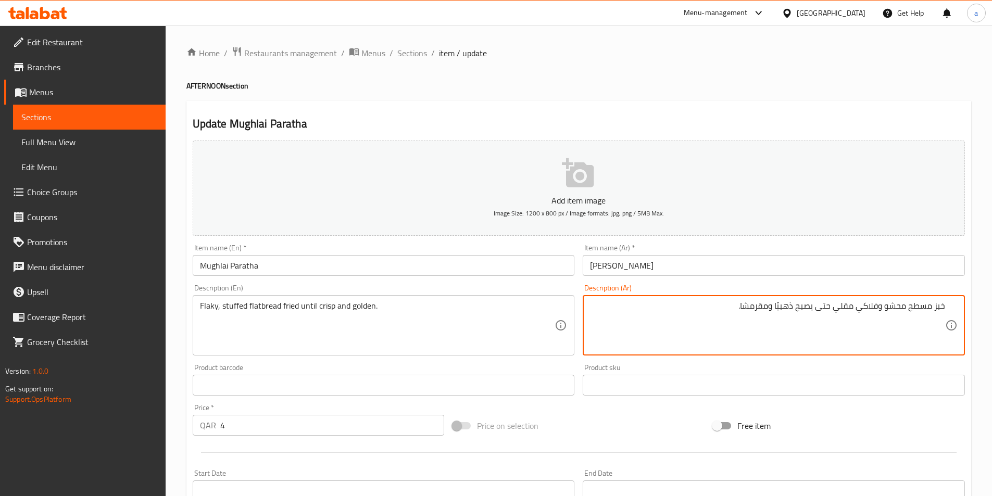
click at [879, 311] on textarea "خبز مسطح محشو وفلاكي مقلي حتى يصبح ذهبيًا ومقرمشا." at bounding box center [767, 325] width 355 height 49
click at [907, 310] on textarea "خبز مسطح محشو مقلي حتى يصبح ذهبيًا ومقرمشا." at bounding box center [767, 325] width 355 height 49
paste textarea "فلاكي"
click at [903, 311] on textarea "خبز مسطح وفلاكي محشو مقلي حتى يصبح ذهبيًا ومقرمشا." at bounding box center [767, 325] width 355 height 49
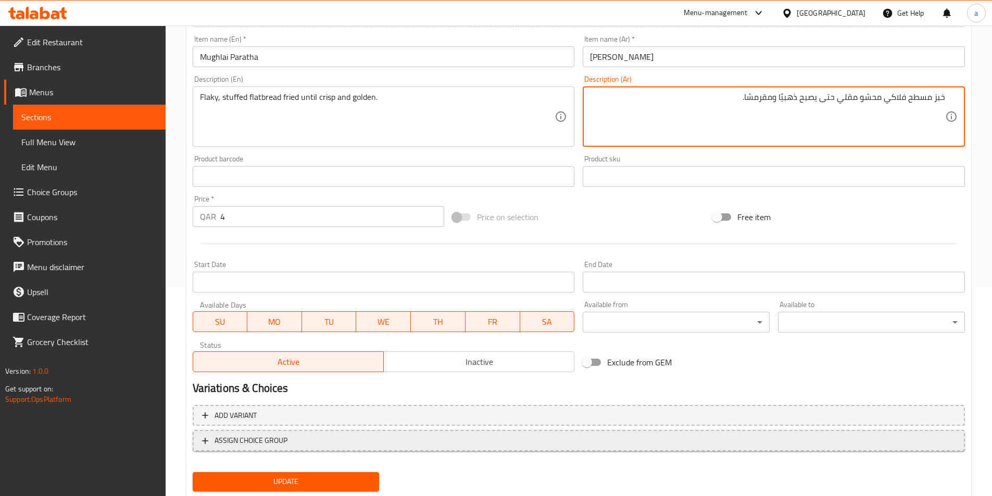
scroll to position [239, 0]
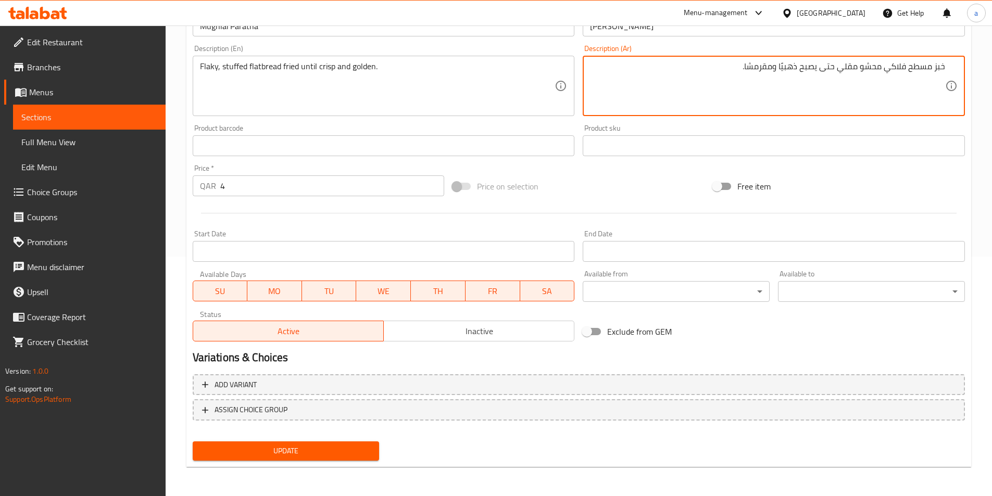
type textarea "خبز مسطح فلاكي محشو مقلي حتى يصبح ذهبيًا ومقرمشا."
click at [345, 435] on div "Add variant ASSIGN CHOICE GROUP" at bounding box center [578, 404] width 780 height 68
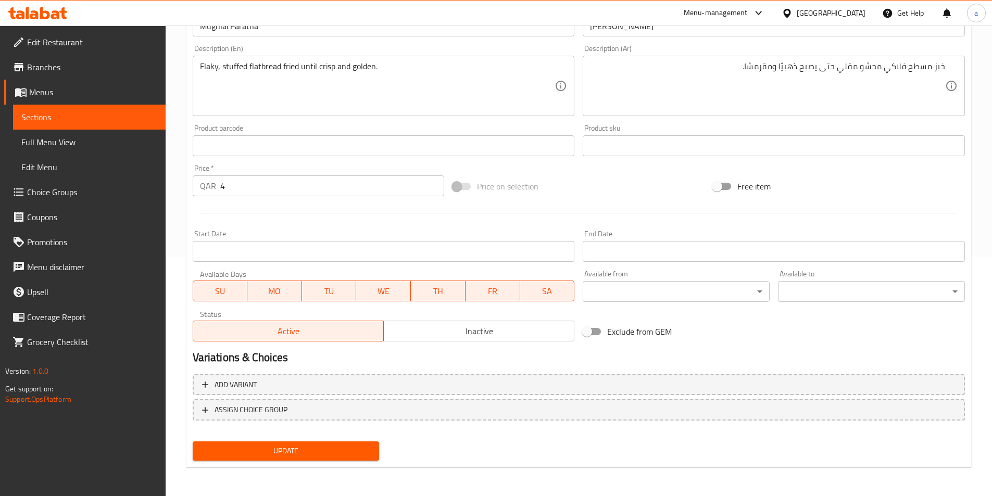
click at [322, 448] on span "Update" at bounding box center [286, 450] width 170 height 13
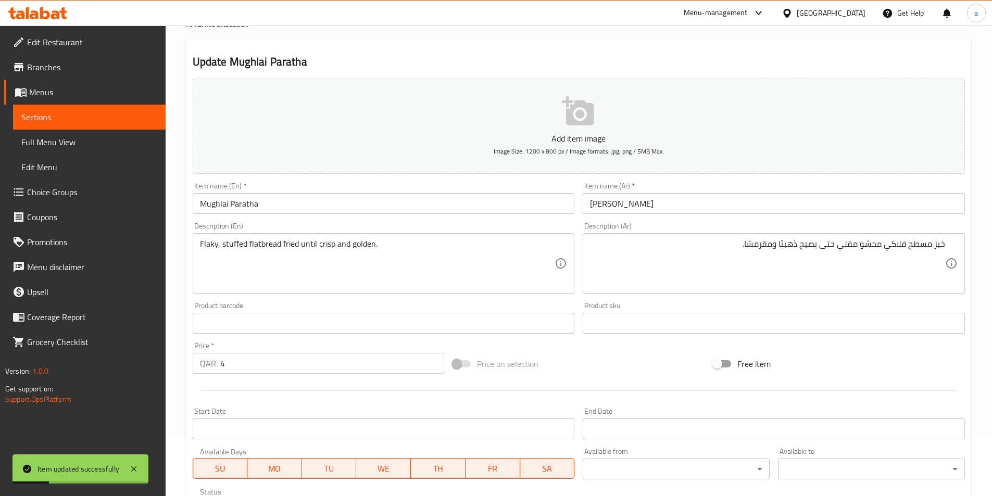
scroll to position [0, 0]
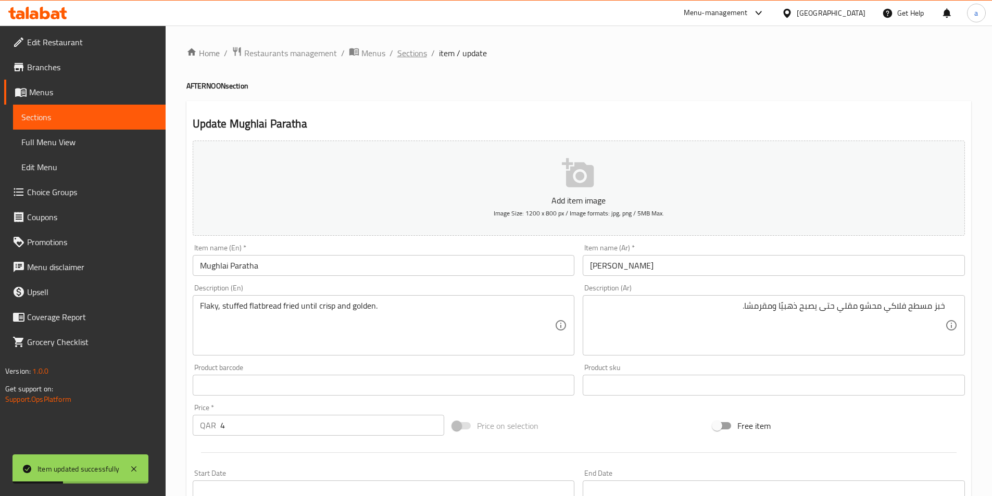
click at [418, 55] on span "Sections" at bounding box center [412, 53] width 30 height 12
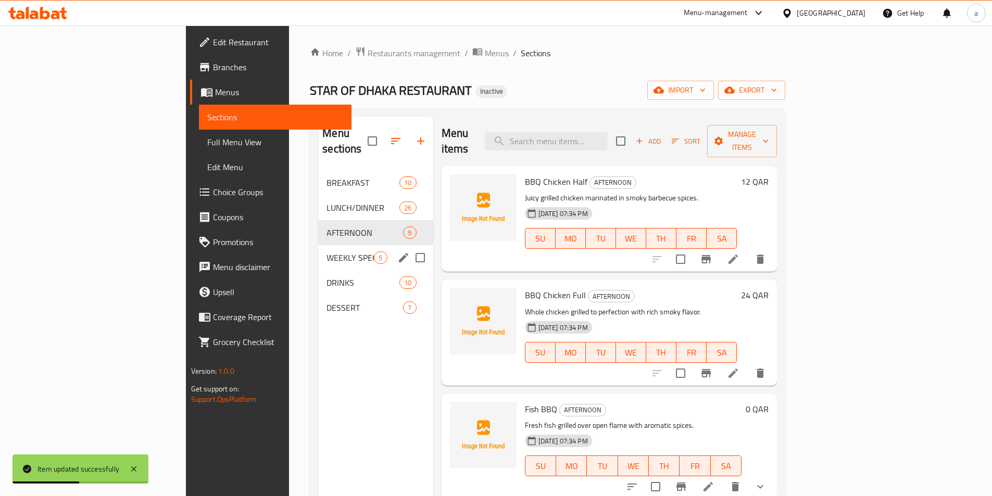
click at [318, 248] on div "WEEKLY SPECIAL 5" at bounding box center [375, 257] width 115 height 25
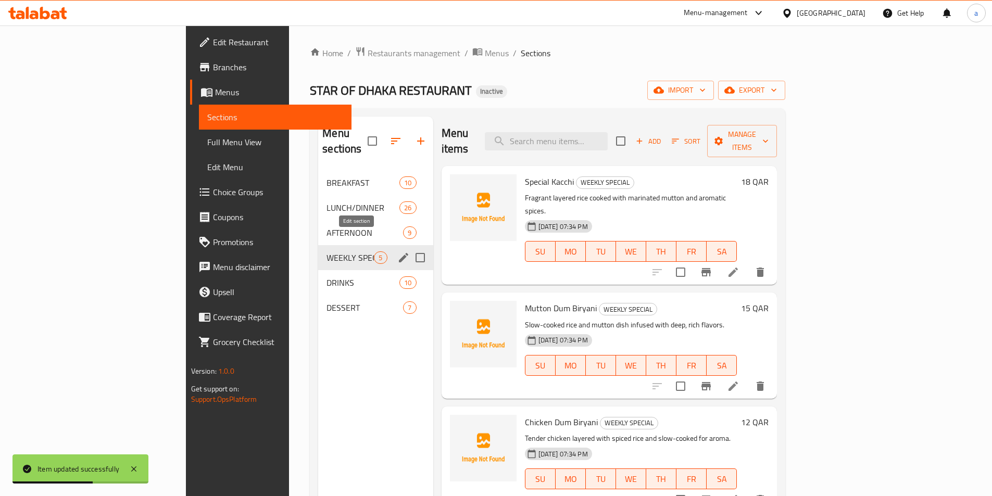
click at [397, 251] on icon "edit" at bounding box center [403, 257] width 12 height 12
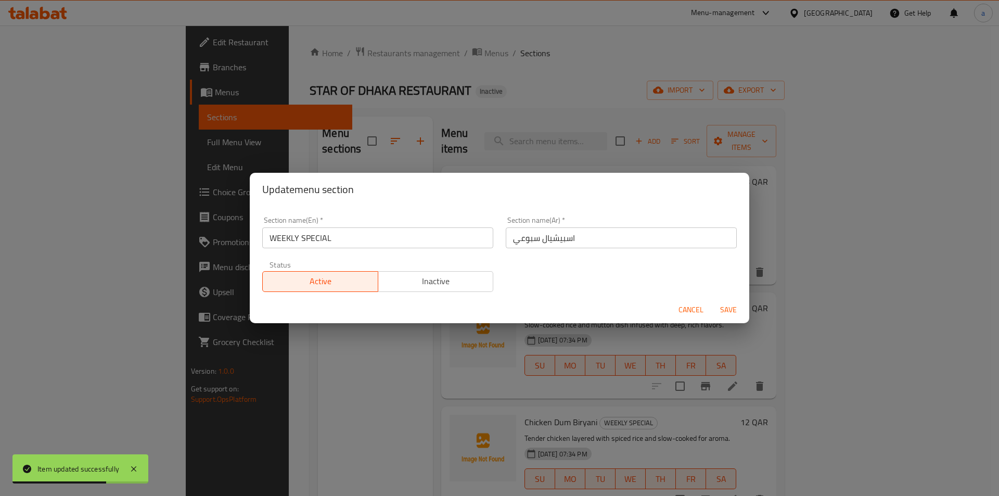
click at [536, 242] on input "اسبيشيال سبوعي" at bounding box center [621, 237] width 231 height 21
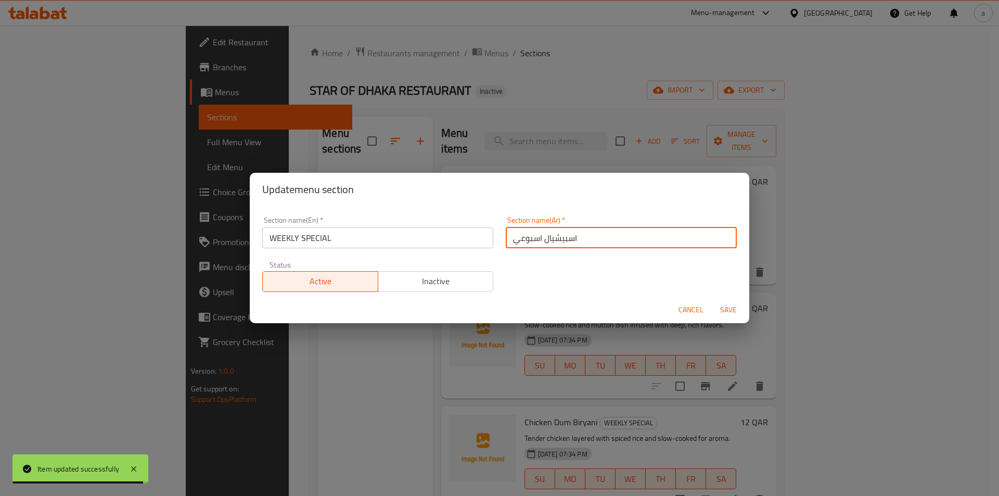
type input "اسبيشيال اسبوعي"
click at [717, 307] on span "Save" at bounding box center [728, 309] width 25 height 13
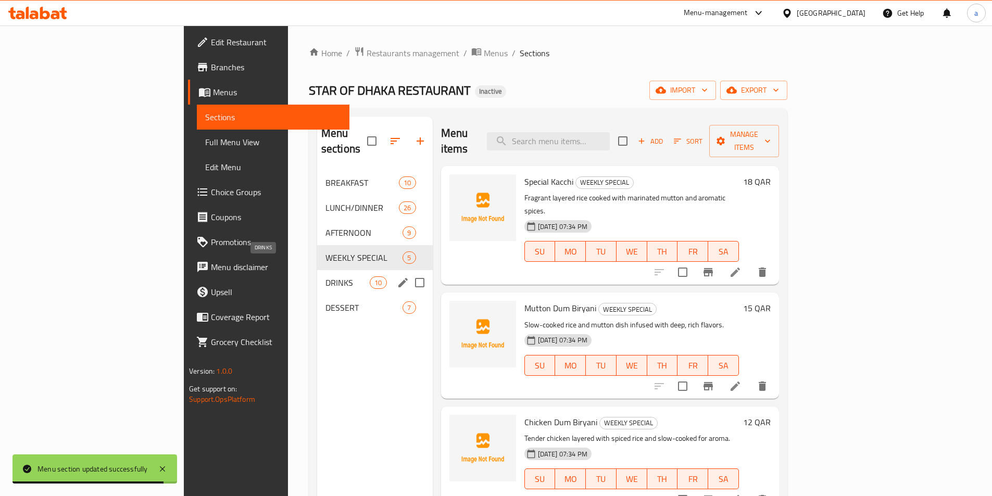
click at [325, 276] on span "DRINKS" at bounding box center [347, 282] width 44 height 12
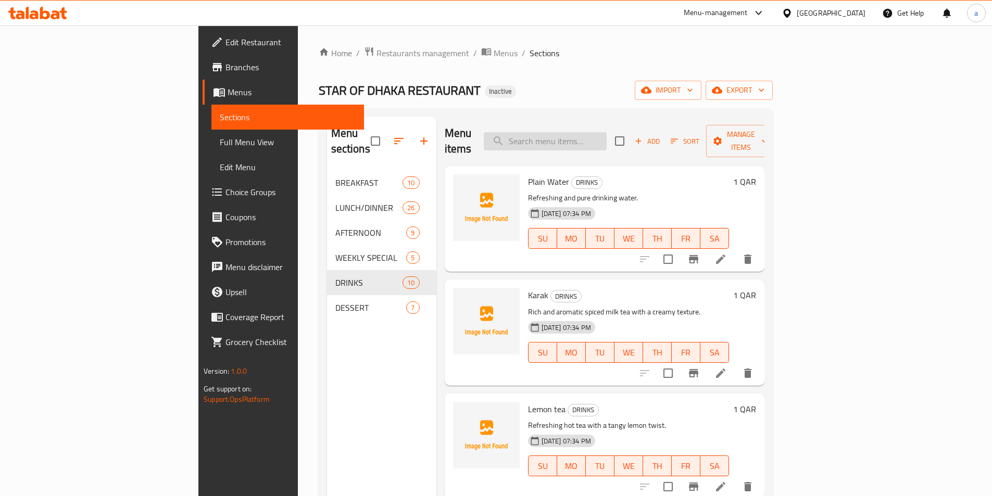
click at [581, 135] on input "search" at bounding box center [545, 141] width 123 height 18
paste input "Mutton Dum Biryani"
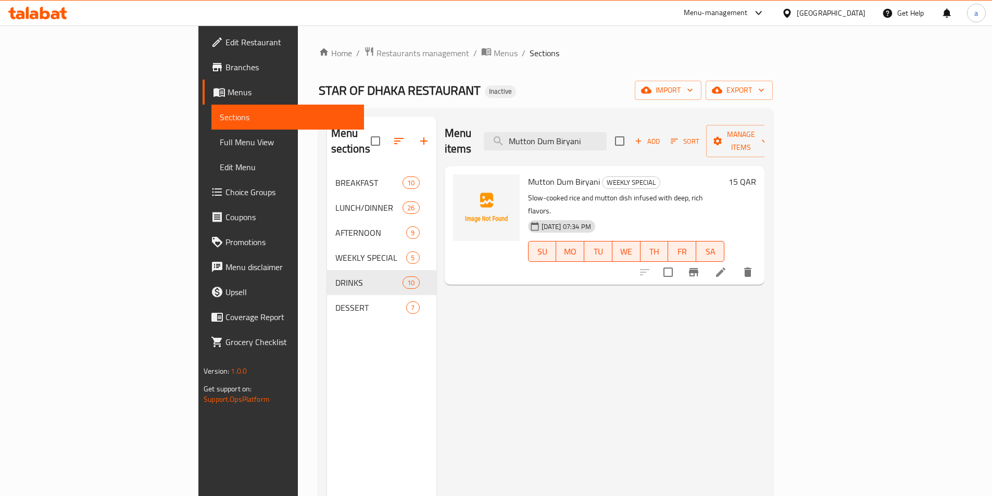
type input "Mutton Dum Biryani"
click at [727, 266] on icon at bounding box center [720, 272] width 12 height 12
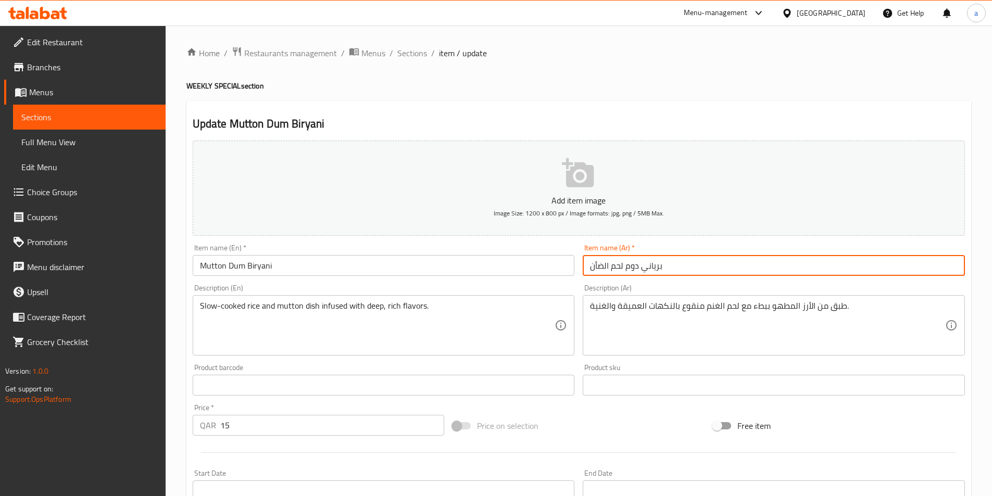
click at [593, 266] on input "برياني دوم لحم الضأن" at bounding box center [773, 265] width 382 height 21
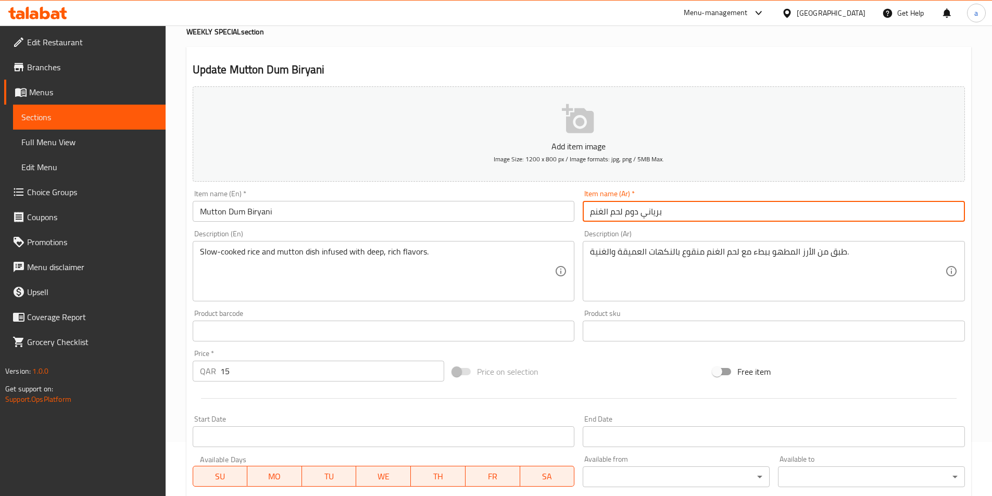
scroll to position [239, 0]
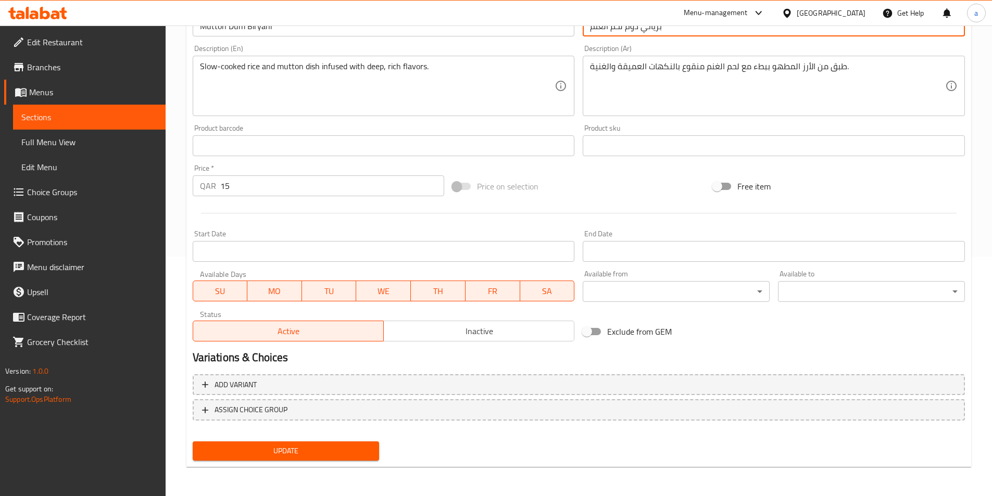
type input "برياني دوم لحم الغنم"
click at [291, 453] on span "Update" at bounding box center [286, 450] width 170 height 13
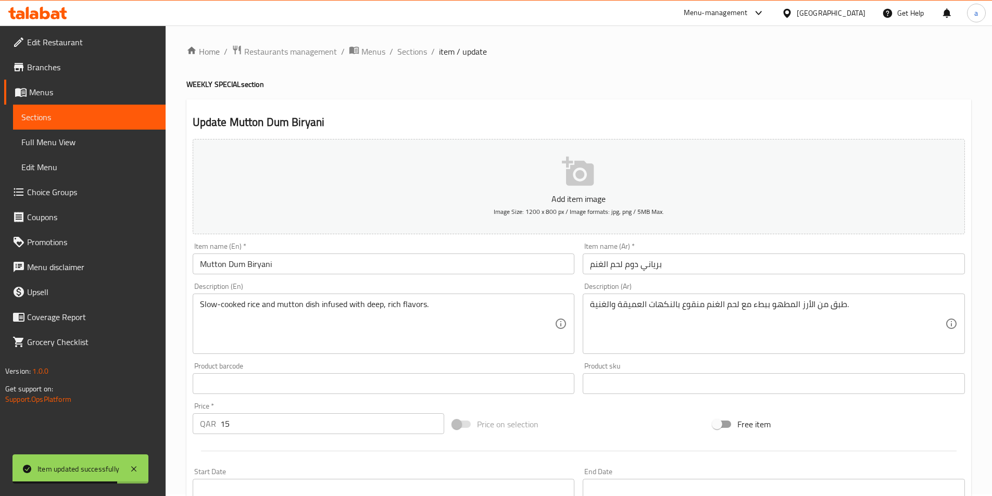
scroll to position [0, 0]
click at [416, 50] on span "Sections" at bounding box center [412, 53] width 30 height 12
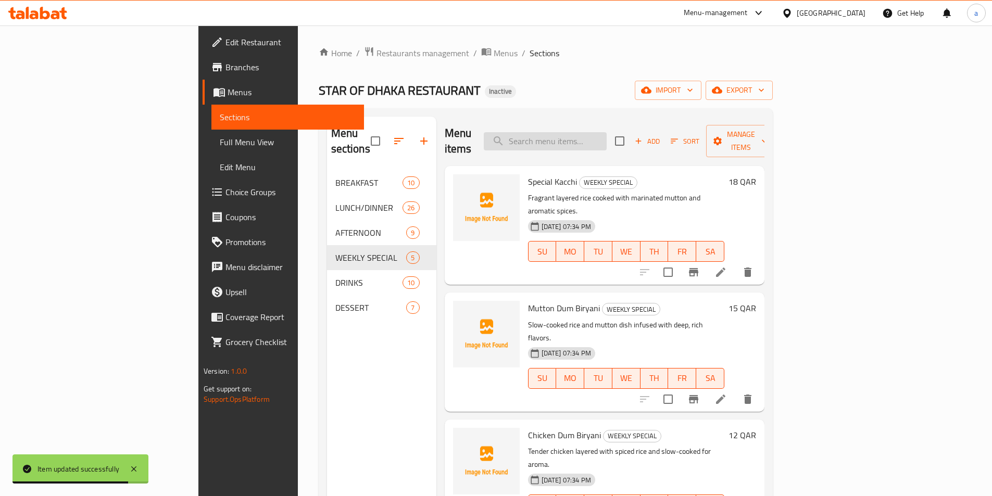
click at [606, 136] on input "search" at bounding box center [545, 141] width 123 height 18
paste input "Hilsha Pulao"
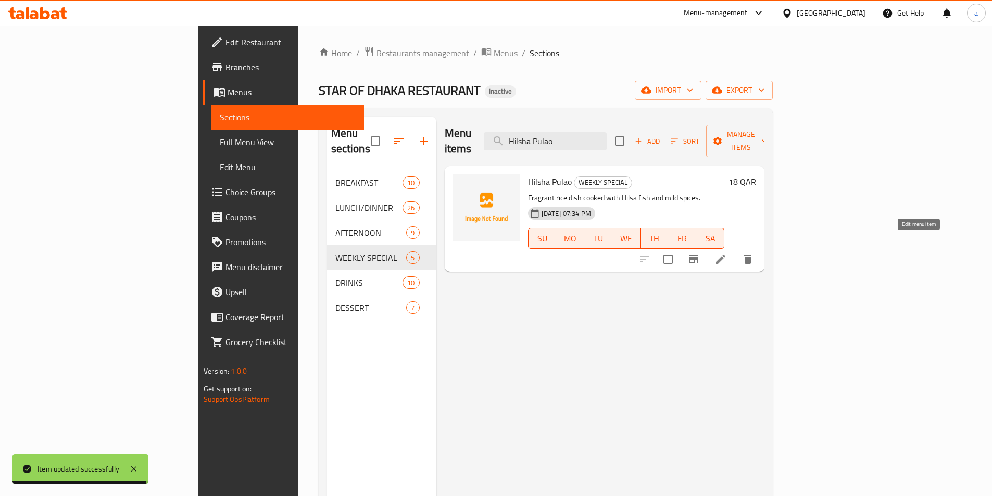
type input "Hilsha Pulao"
click at [725, 255] on icon at bounding box center [720, 259] width 9 height 9
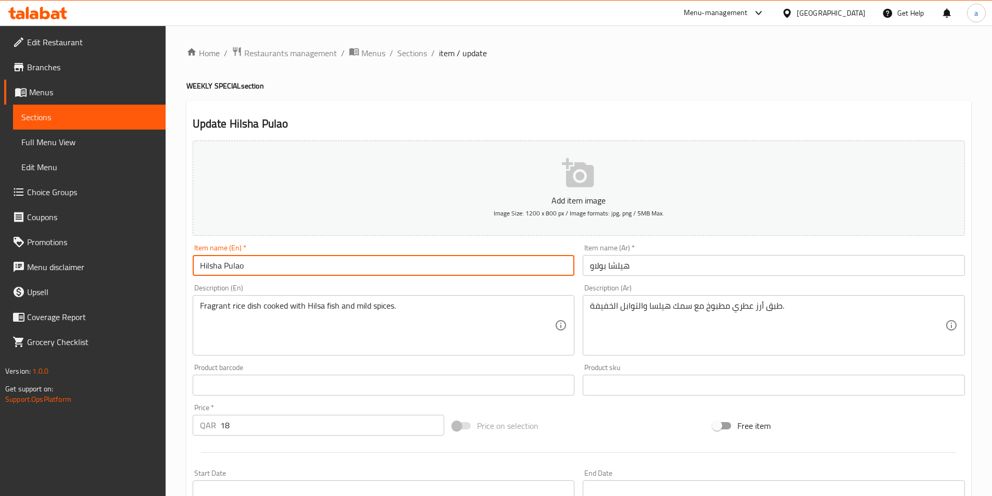
click at [213, 272] on input "Hilsha Pulao" at bounding box center [384, 265] width 382 height 21
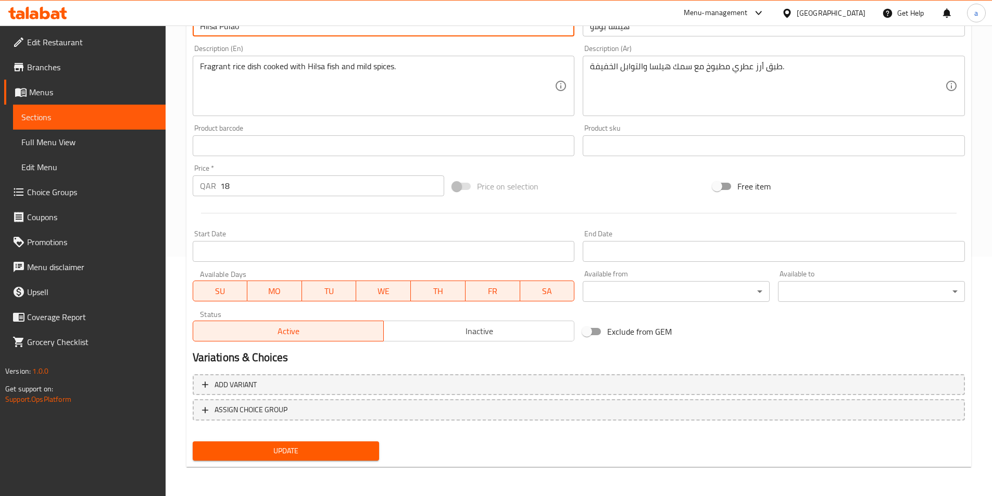
type input "Hilsa Pulao"
click at [271, 448] on span "Update" at bounding box center [286, 450] width 170 height 13
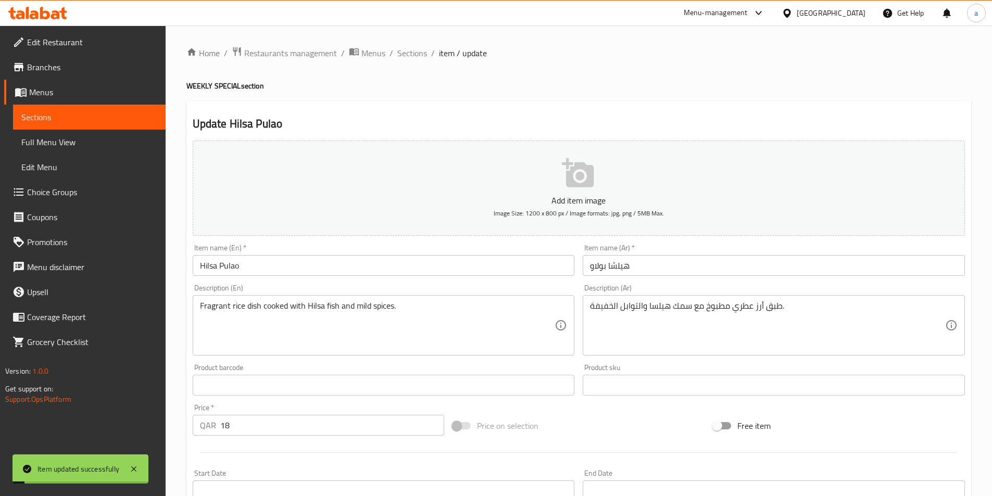
click at [612, 267] on input "هيلشا بولاو" at bounding box center [773, 265] width 382 height 21
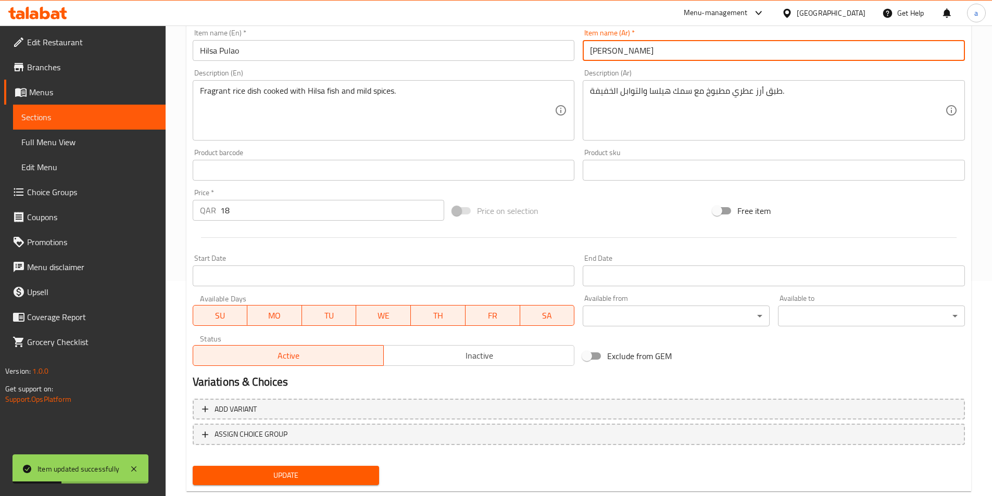
scroll to position [239, 0]
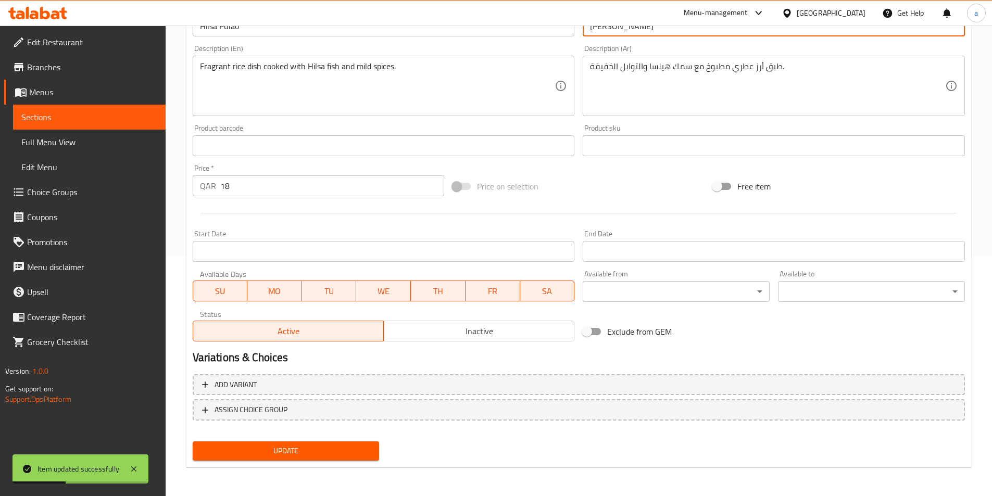
type input "[PERSON_NAME]"
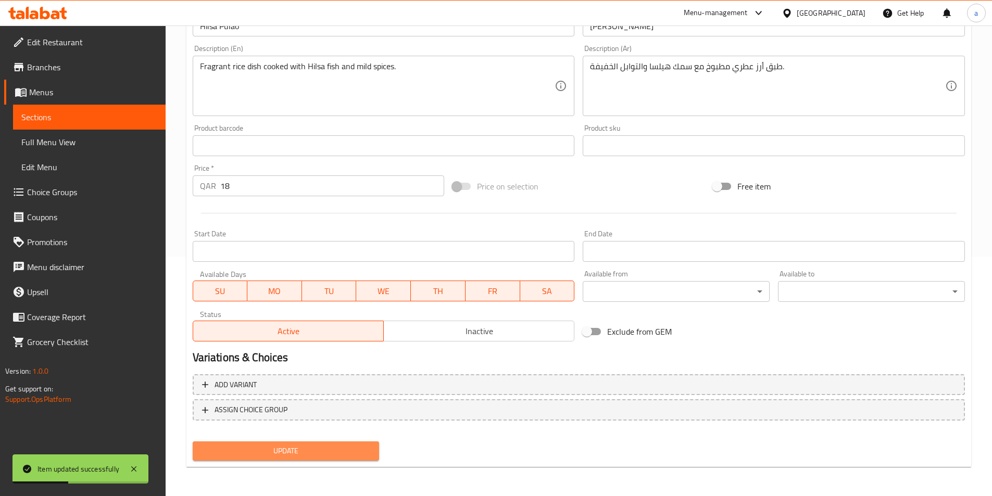
click at [278, 446] on span "Update" at bounding box center [286, 450] width 170 height 13
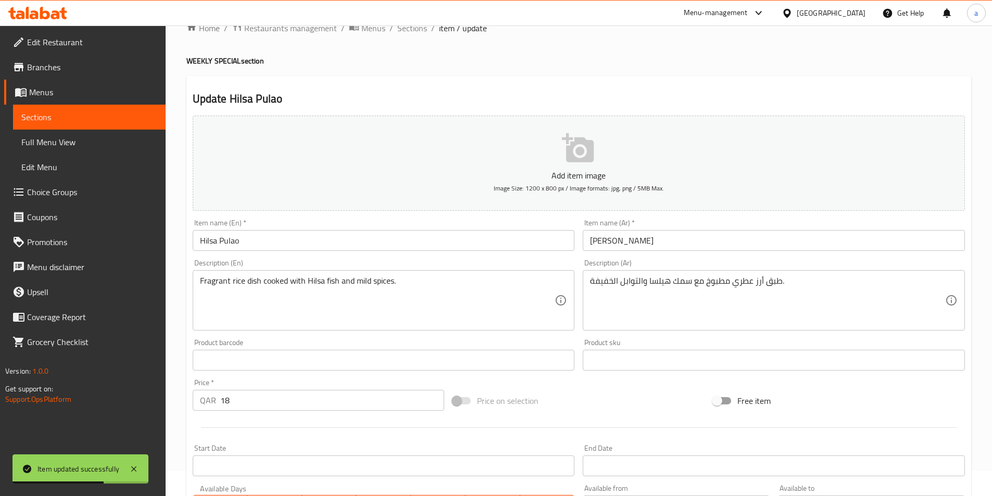
scroll to position [0, 0]
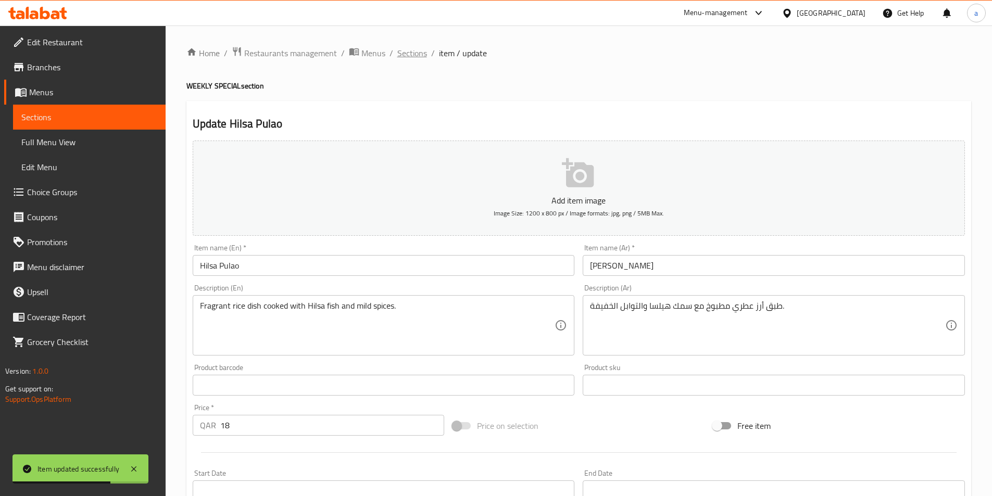
click at [404, 59] on span "Sections" at bounding box center [412, 53] width 30 height 12
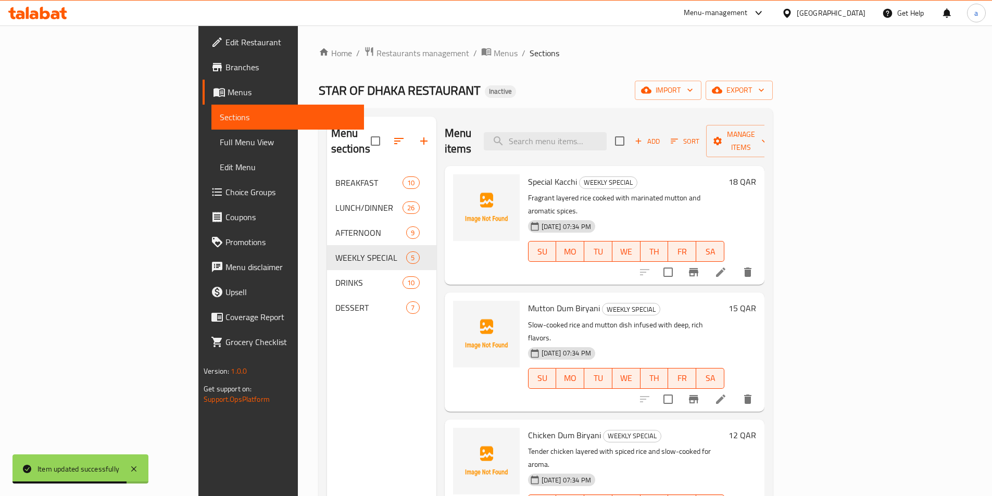
click at [637, 166] on div "Special Kacchi WEEKLY SPECIAL Fragrant layered rice cooked with marinated mutto…" at bounding box center [604, 225] width 320 height 119
click at [606, 137] on input "search" at bounding box center [545, 141] width 123 height 18
paste input "Karak"
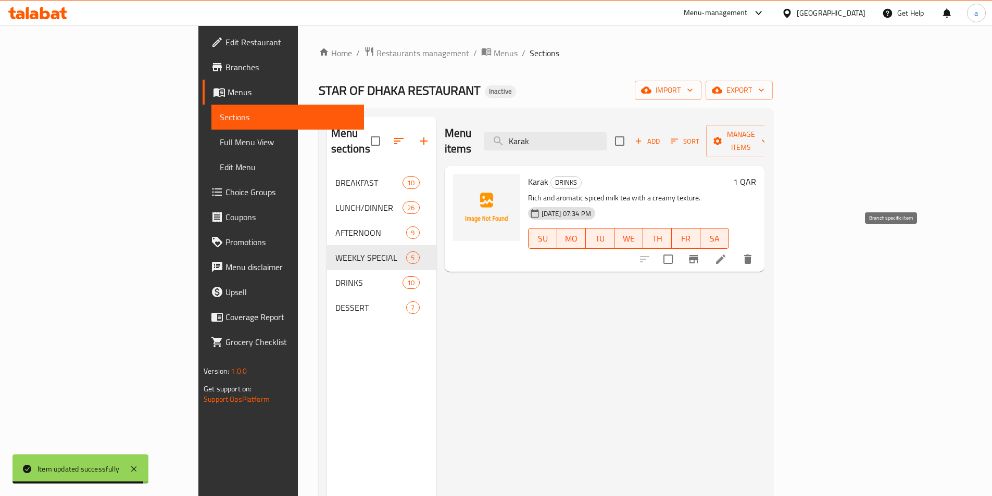
type input "Karak"
click at [727, 253] on icon at bounding box center [720, 259] width 12 height 12
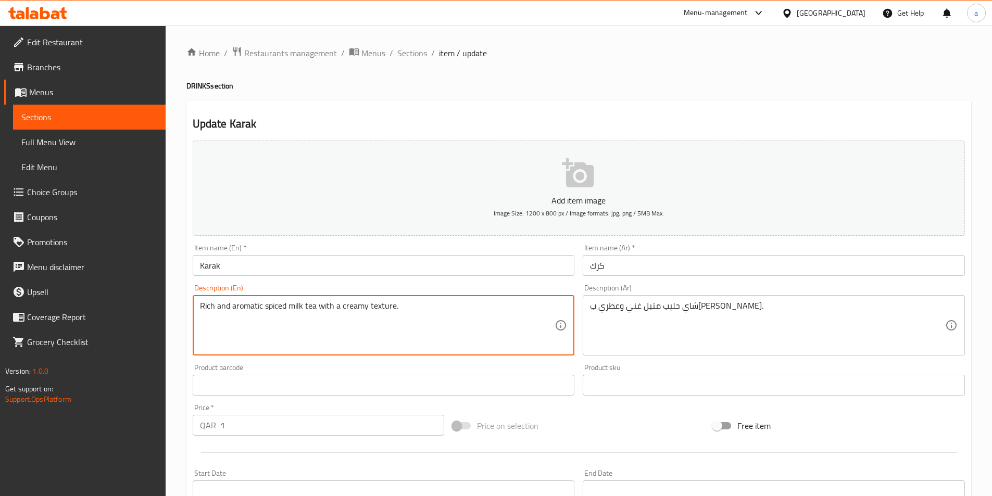
click at [374, 311] on textarea "Rich and aromatic spiced milk tea with a creamy texture." at bounding box center [377, 325] width 355 height 49
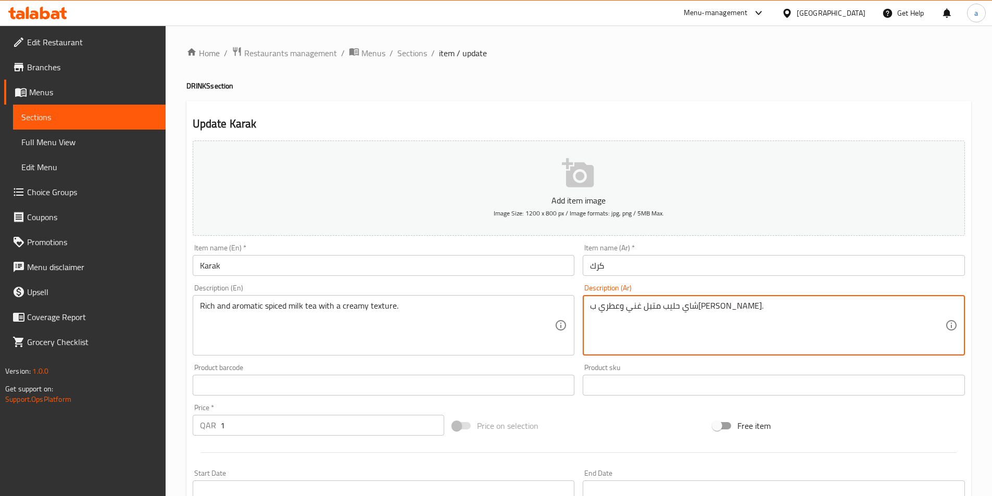
click at [629, 316] on textarea "شاي حليب متبل غني وعطري بملمس كريمي." at bounding box center [767, 325] width 355 height 49
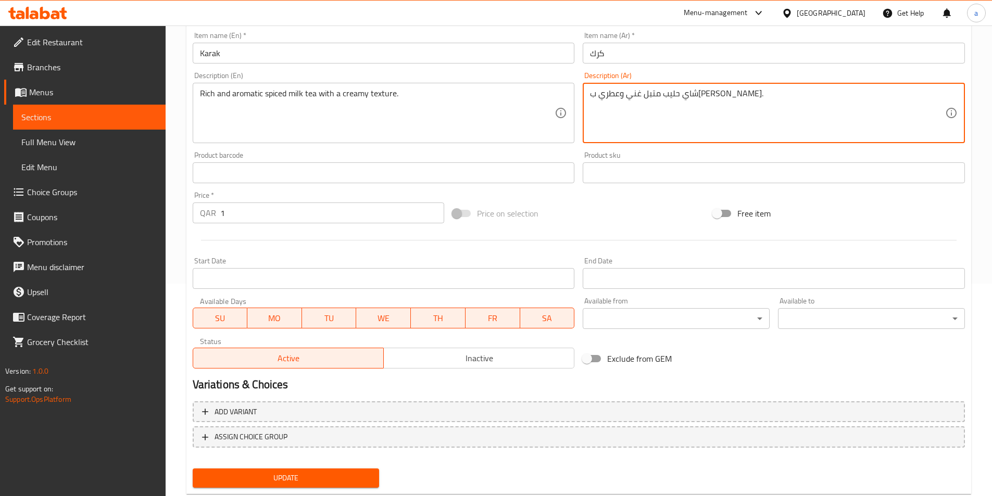
scroll to position [239, 0]
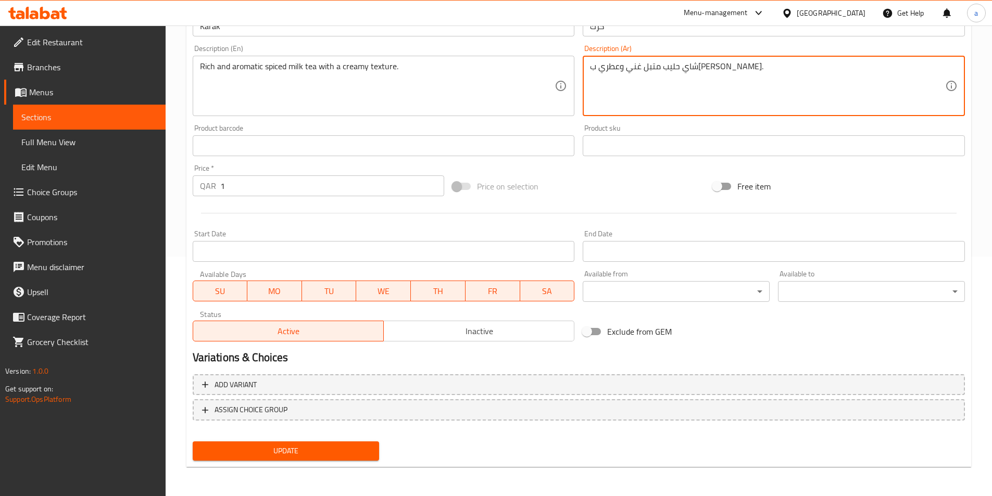
type textarea "شاي حليب متبل غني وعطري ب[PERSON_NAME]."
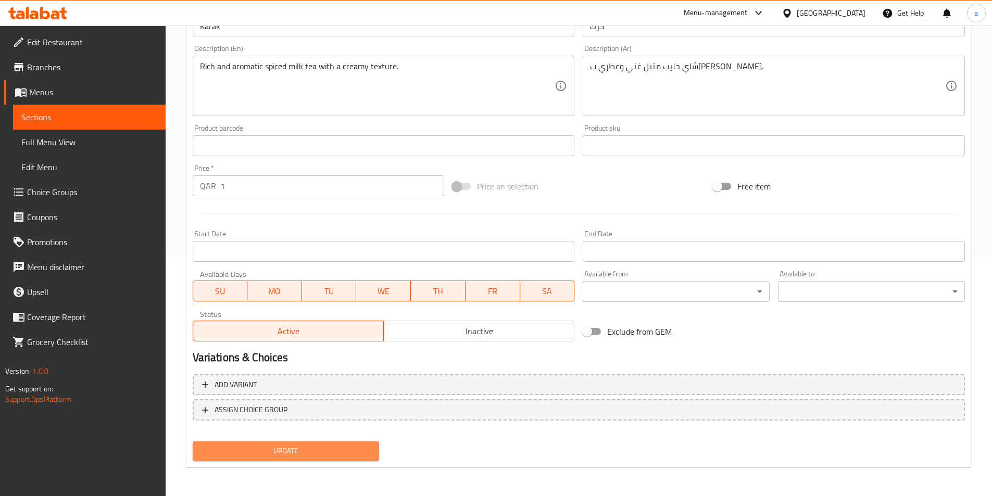
click at [297, 449] on span "Update" at bounding box center [286, 450] width 170 height 13
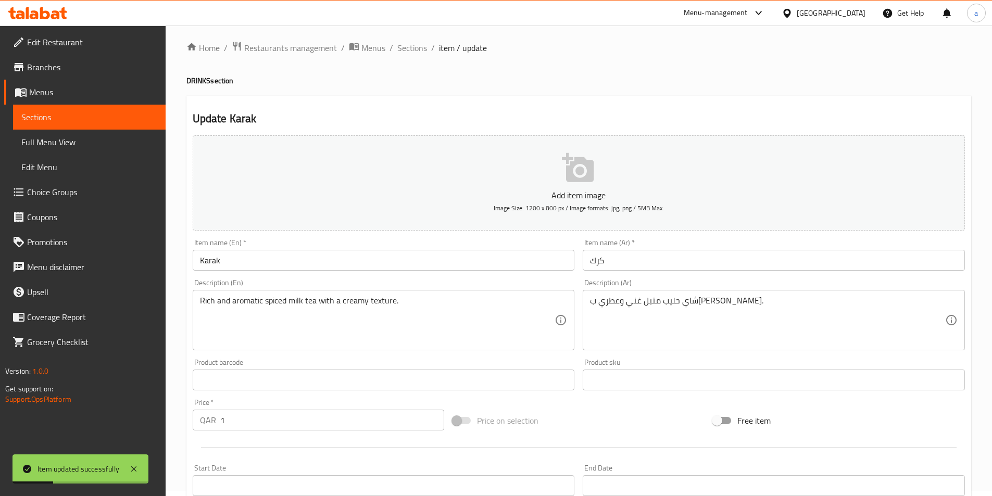
scroll to position [0, 0]
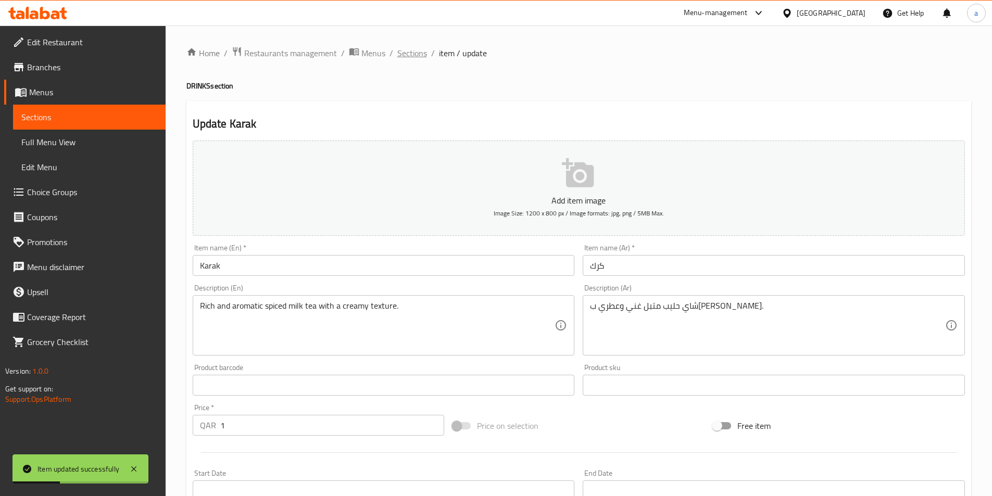
click at [418, 52] on span "Sections" at bounding box center [412, 53] width 30 height 12
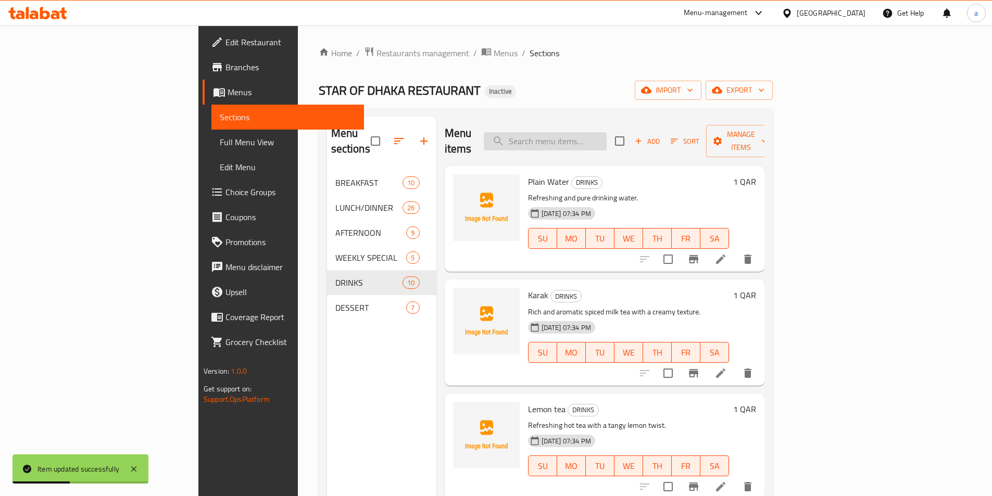
click at [605, 132] on input "search" at bounding box center [545, 141] width 123 height 18
paste input "Lemon tea"
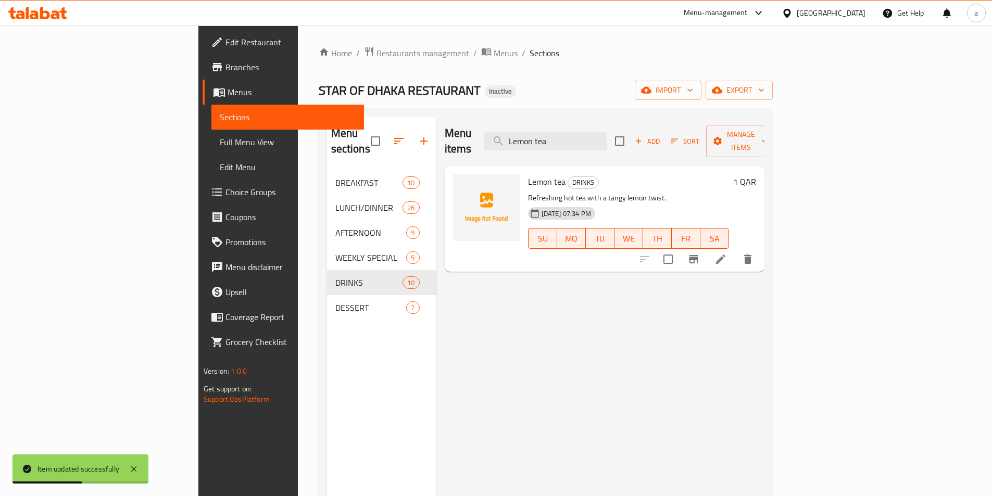
type input "Lemon tea"
click at [727, 253] on icon at bounding box center [720, 259] width 12 height 12
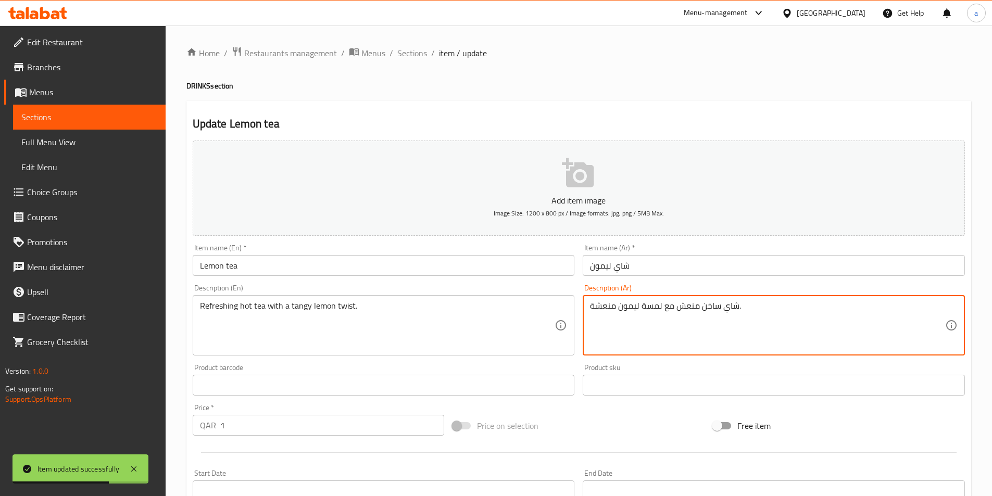
click at [649, 303] on textarea "شاي ساخن منعش مع لمسة ليمون منعشة." at bounding box center [767, 325] width 355 height 49
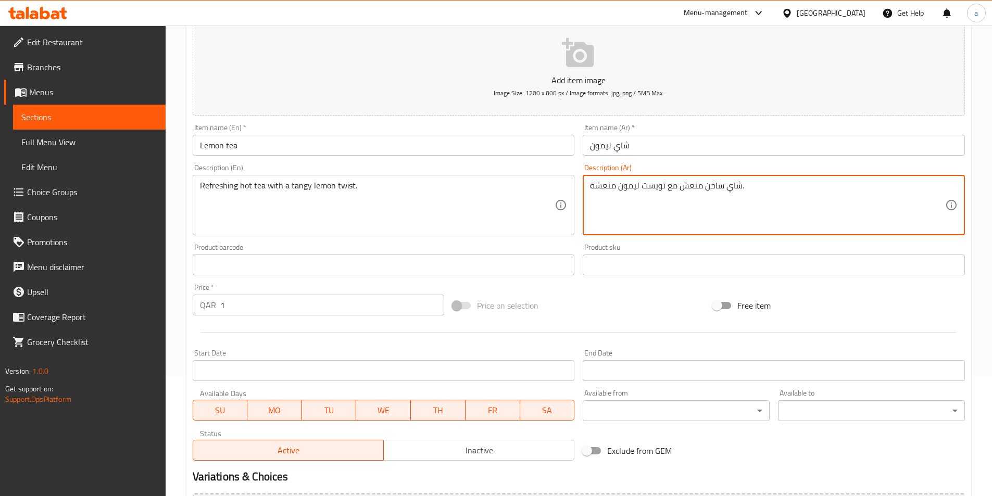
scroll to position [239, 0]
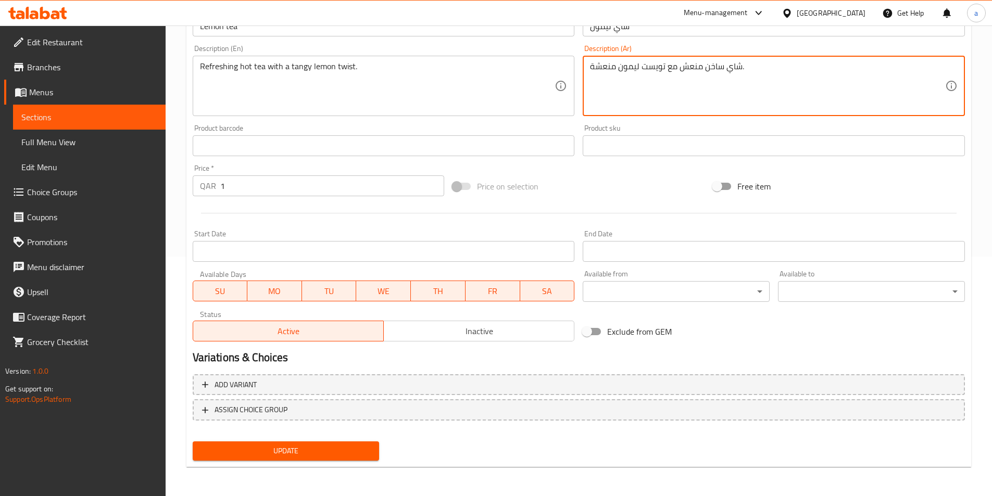
type textarea "شاي ساخن منعش مع تويست ليمون منعشة."
click at [334, 441] on button "Update" at bounding box center [286, 450] width 187 height 19
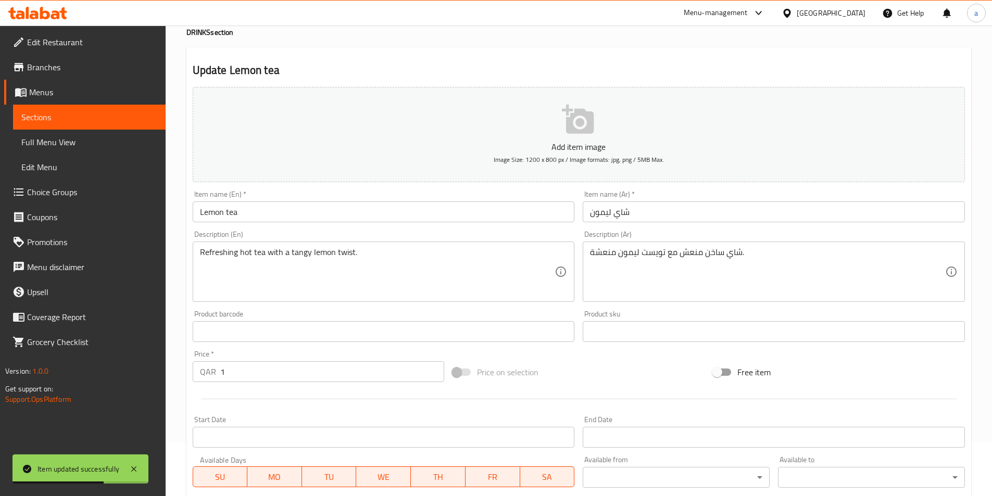
scroll to position [0, 0]
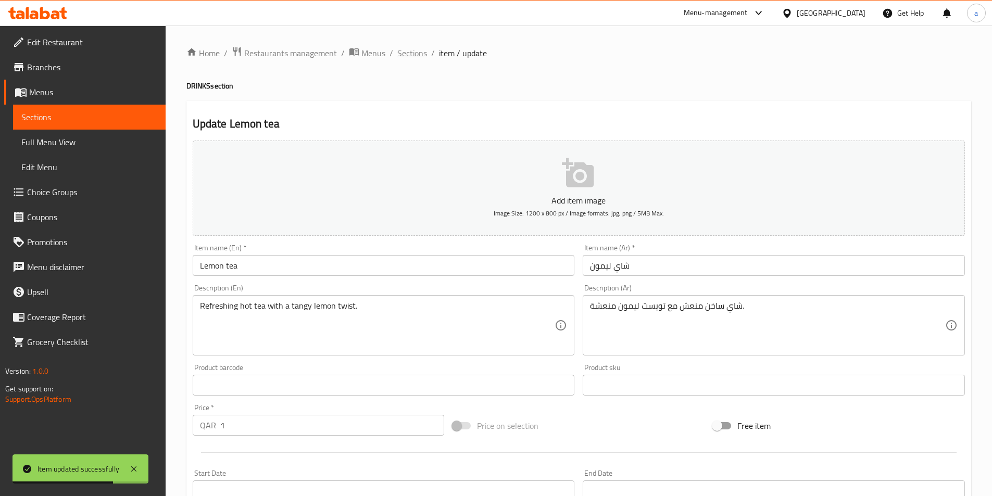
click at [417, 52] on span "Sections" at bounding box center [412, 53] width 30 height 12
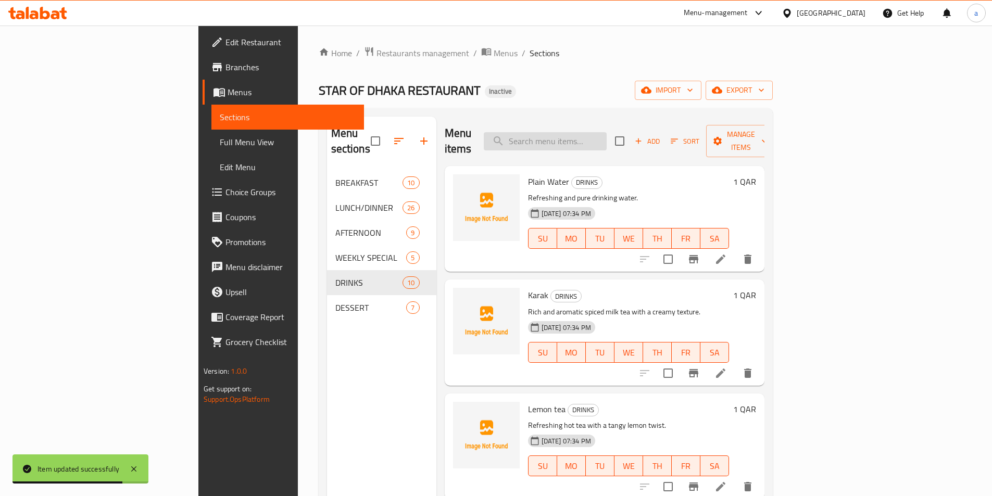
click at [606, 132] on input "search" at bounding box center [545, 141] width 123 height 18
paste input "Cocktail"
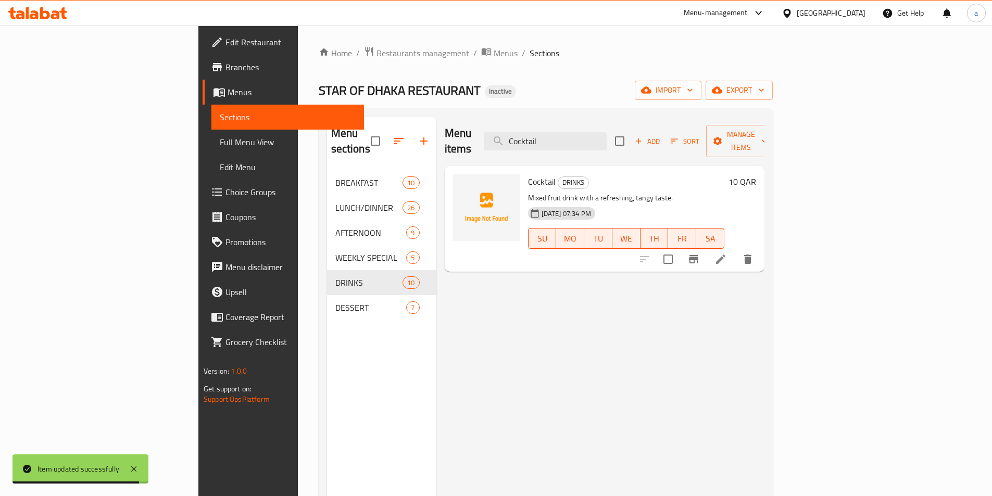
type input "Cocktail"
click at [725, 255] on icon at bounding box center [720, 259] width 9 height 9
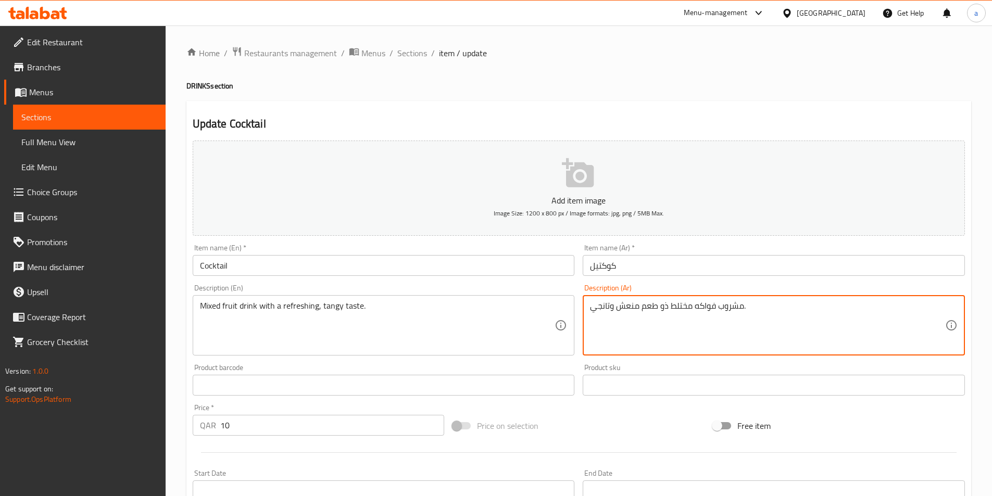
click at [662, 307] on textarea "مشروب فواكه مختلط ذو طعم منعش وتانجي." at bounding box center [767, 325] width 355 height 49
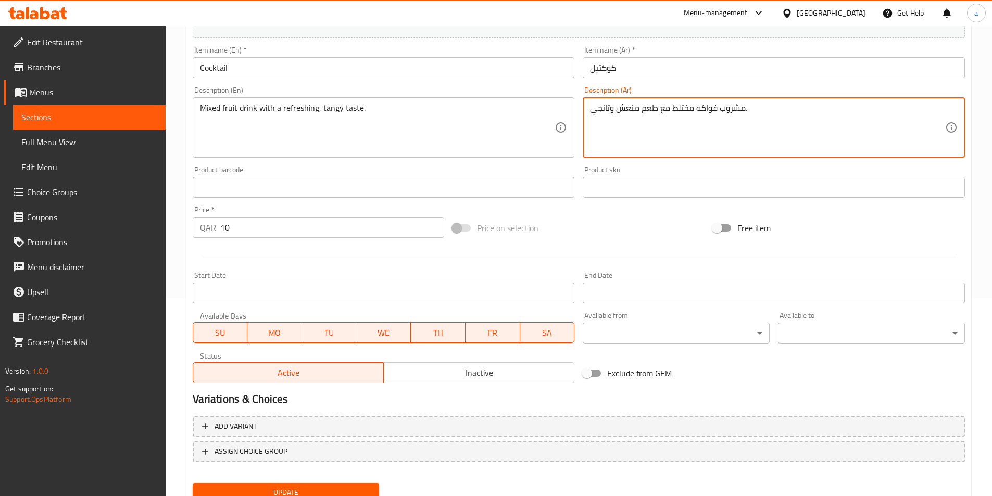
scroll to position [239, 0]
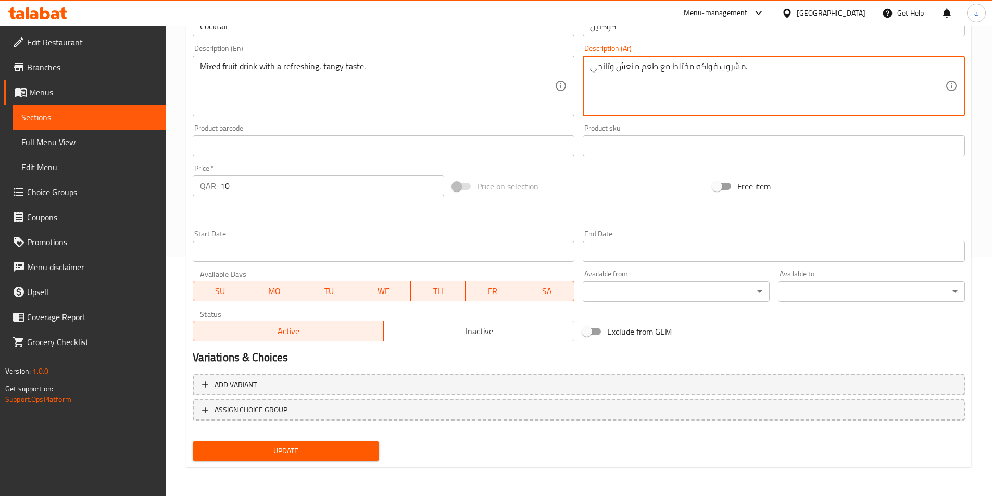
type textarea "مشروب فواكه مختلط مع طعم منعش وتانجي."
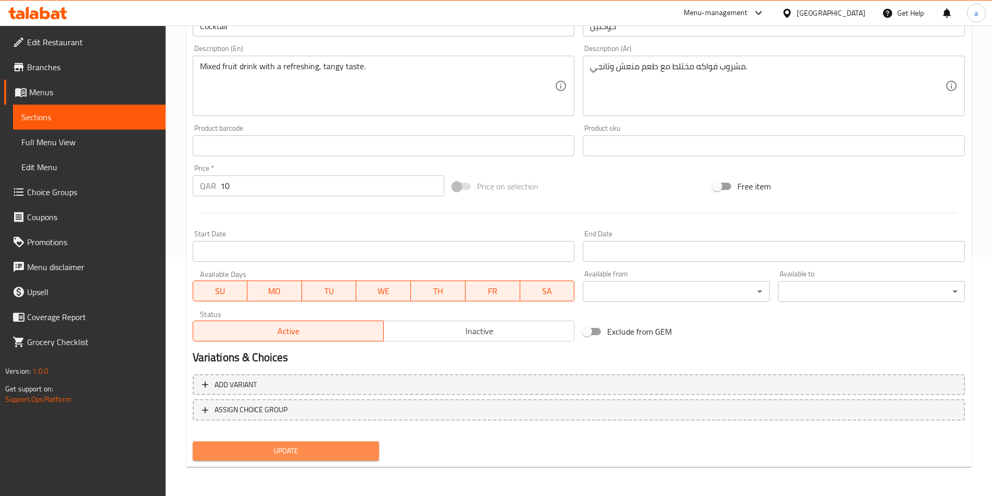
click at [354, 451] on span "Update" at bounding box center [286, 450] width 170 height 13
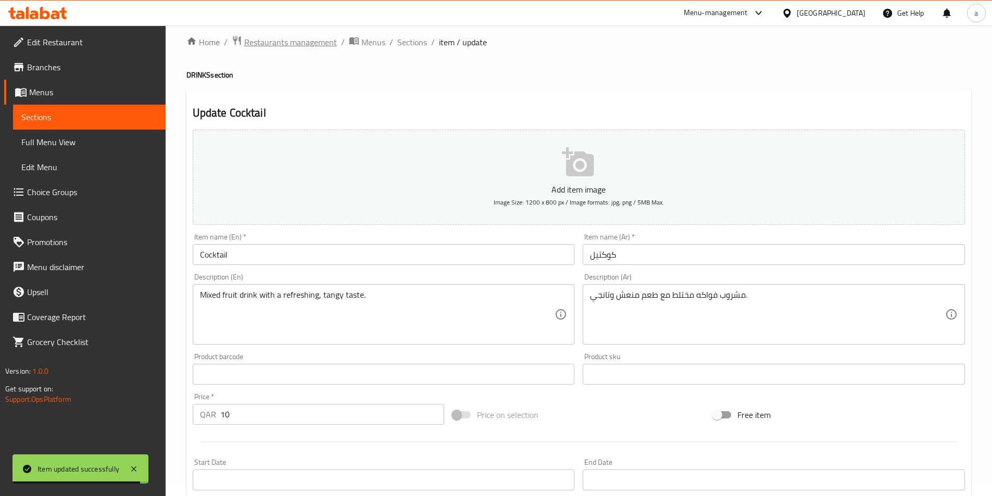
scroll to position [0, 0]
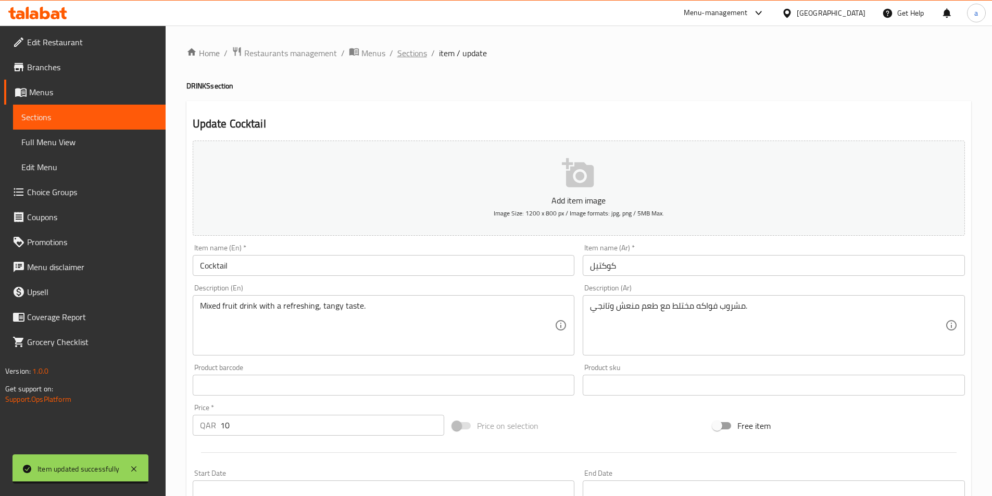
click at [404, 53] on span "Sections" at bounding box center [412, 53] width 30 height 12
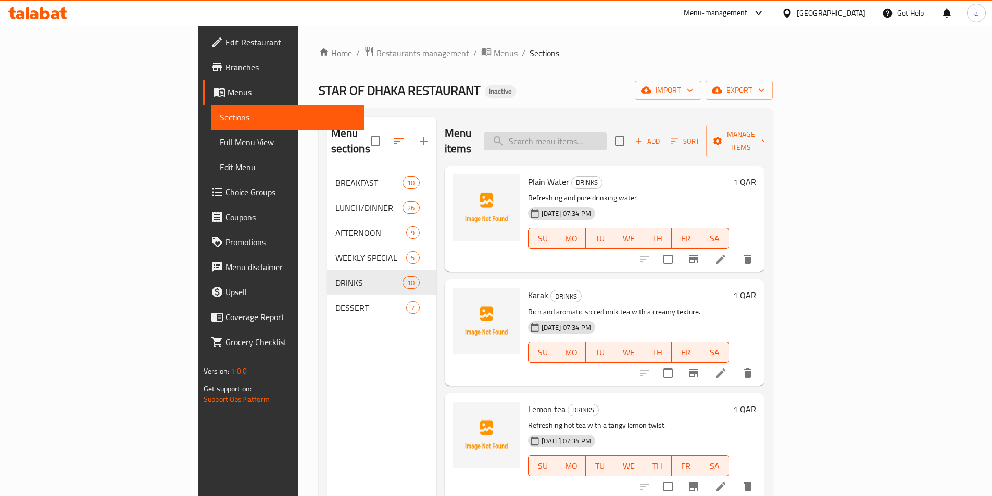
click at [606, 133] on input "search" at bounding box center [545, 141] width 123 height 18
paste input "Kalojam"
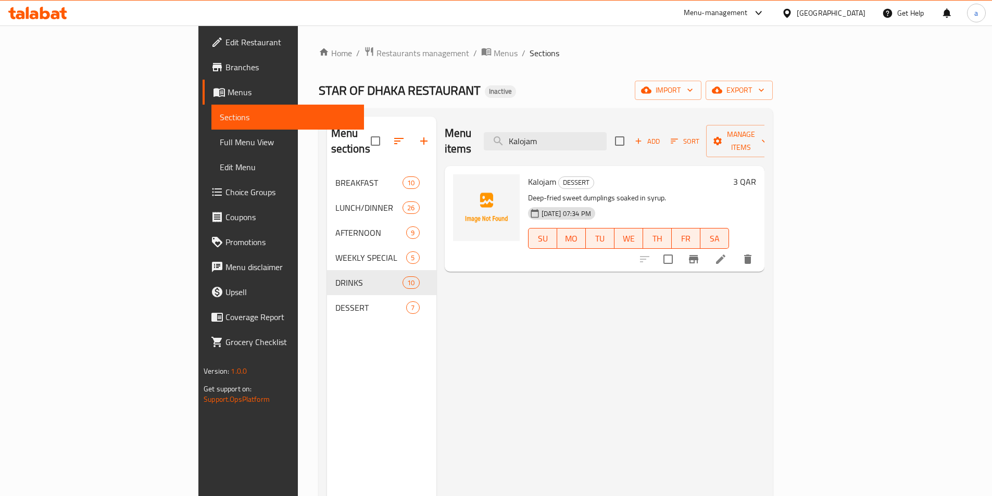
type input "Kalojam"
click at [735, 250] on li at bounding box center [720, 259] width 29 height 19
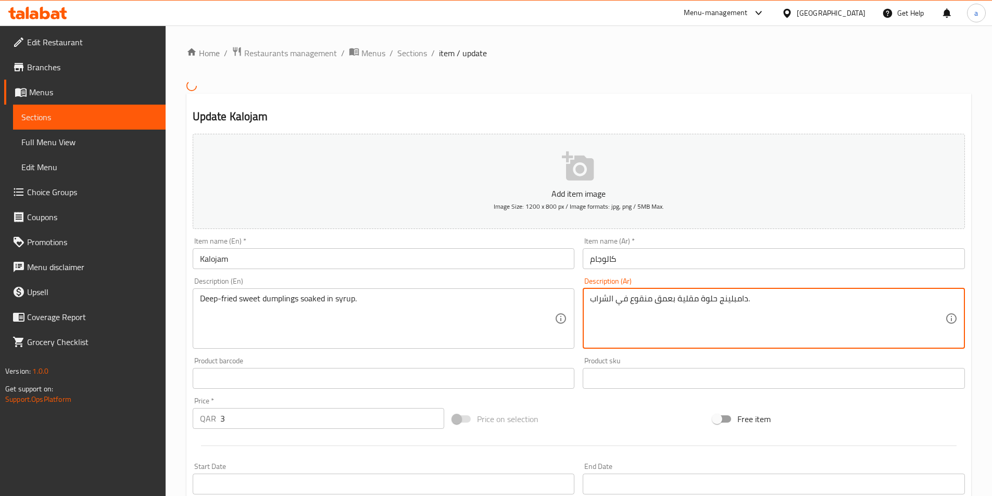
click at [707, 300] on textarea "دامبلينج حلوة مقلية بعمق منقوع في الشراب." at bounding box center [767, 318] width 355 height 49
click at [728, 300] on textarea "دامبلينج مقلية بعمق منقوع في الشراب." at bounding box center [767, 318] width 355 height 49
paste textarea "حلوة"
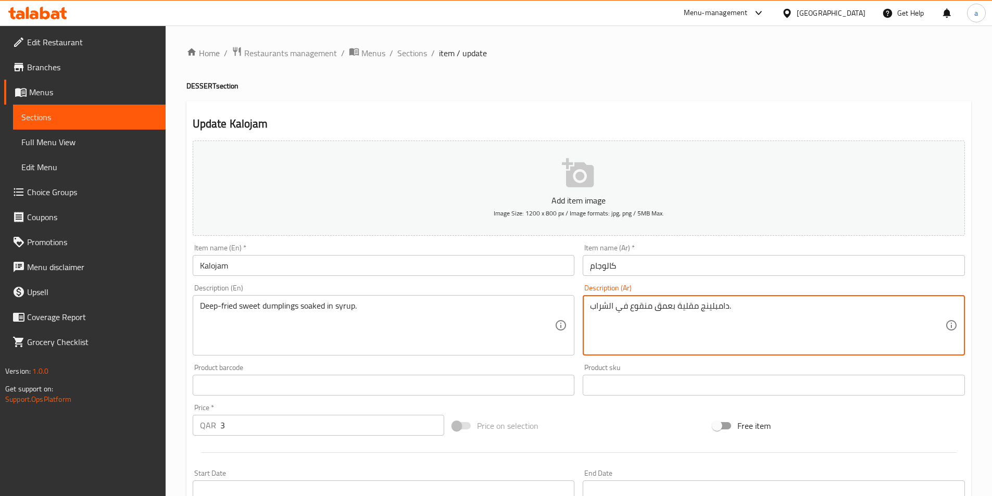
type textarea "دامبلينج حلوة مقلية بعمق منقوع في الشراب."
click at [743, 324] on textarea "دامبلينج حلوة مقلية بعمق منقوع في الشراب." at bounding box center [767, 325] width 355 height 49
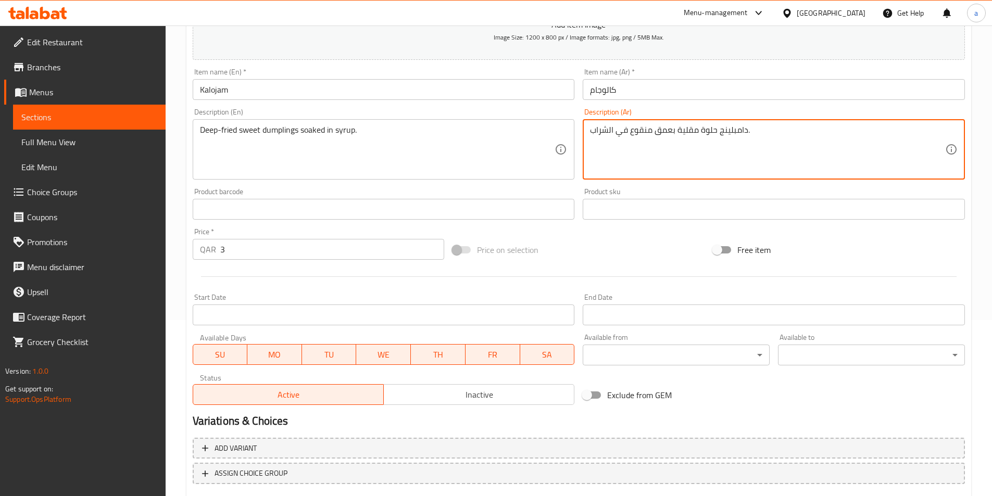
scroll to position [239, 0]
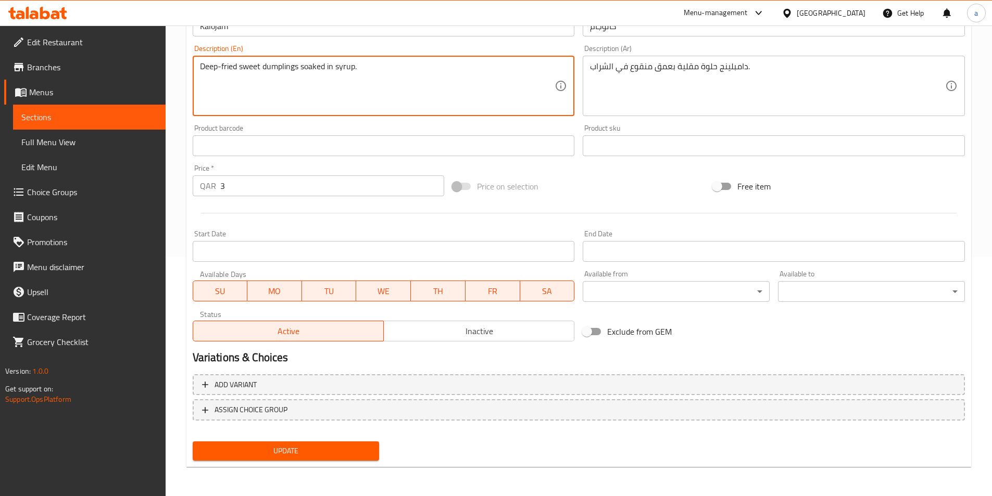
click at [254, 65] on textarea "Deep-fried sweet dumplings soaked in syrup." at bounding box center [377, 85] width 355 height 49
click at [281, 67] on textarea "Deep-fried sweet dumplings soaked in syrup." at bounding box center [377, 85] width 355 height 49
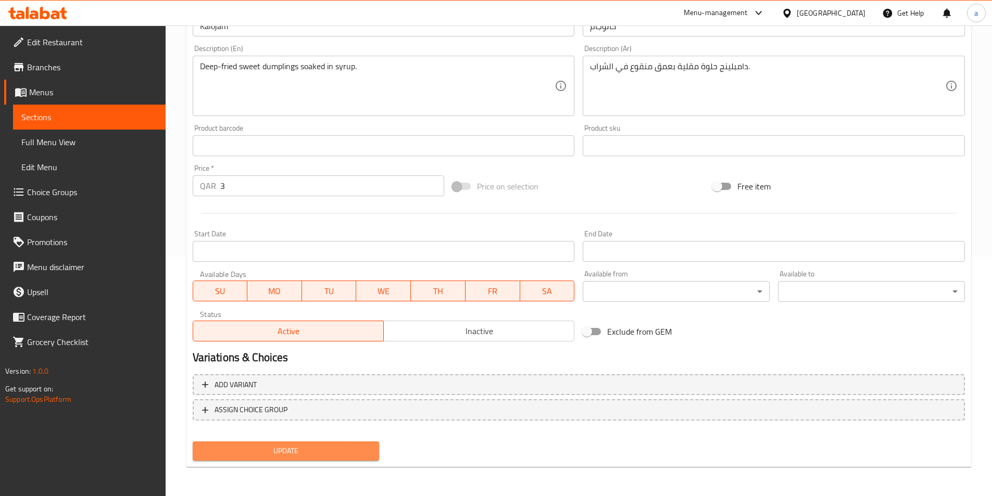
click at [293, 442] on button "Update" at bounding box center [286, 450] width 187 height 19
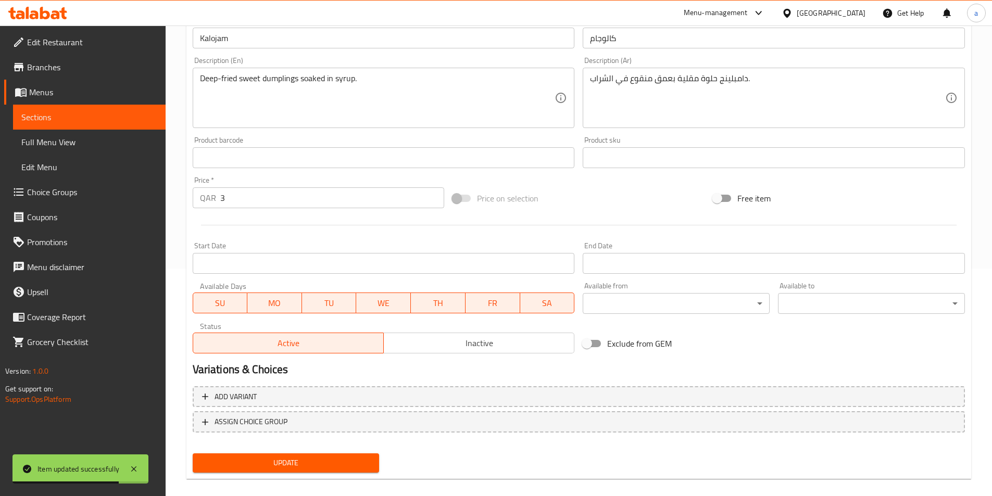
scroll to position [0, 0]
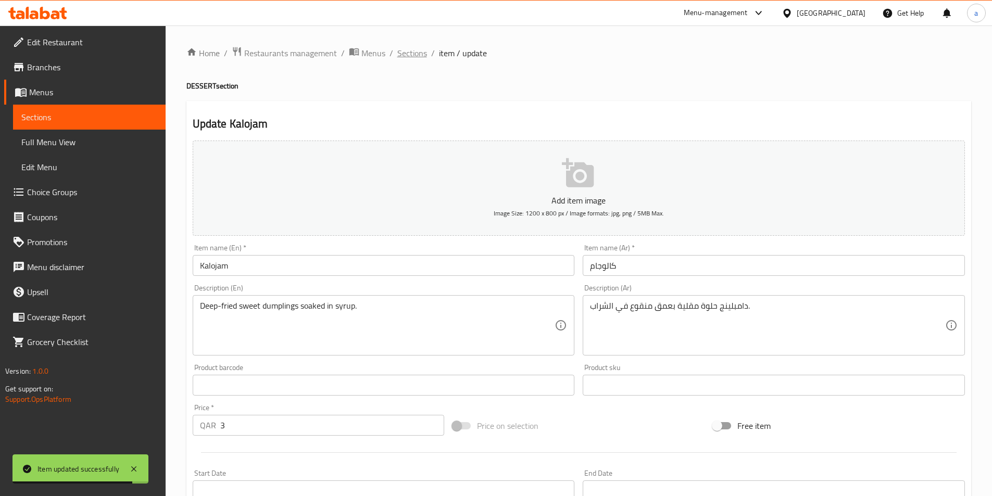
click at [413, 48] on span "Sections" at bounding box center [412, 53] width 30 height 12
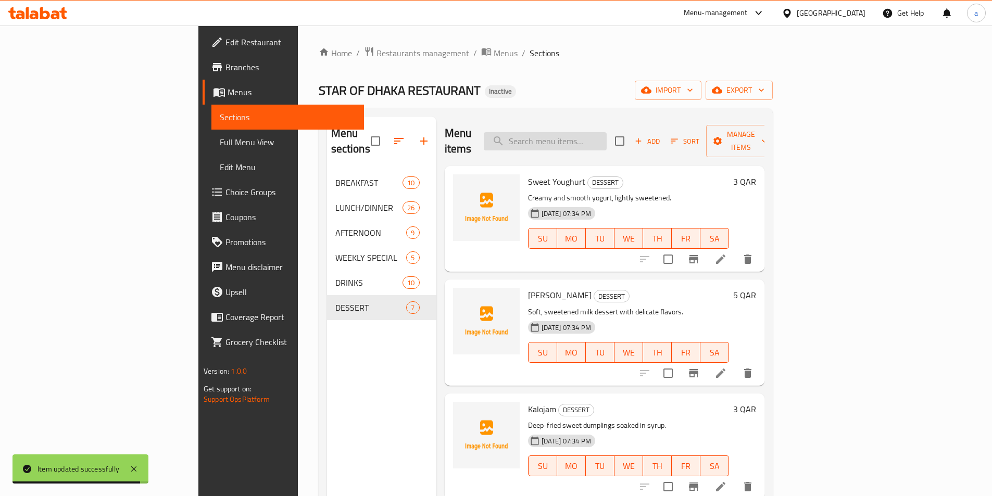
click at [606, 132] on input "search" at bounding box center [545, 141] width 123 height 18
paste input "Mutton Dum Biryani"
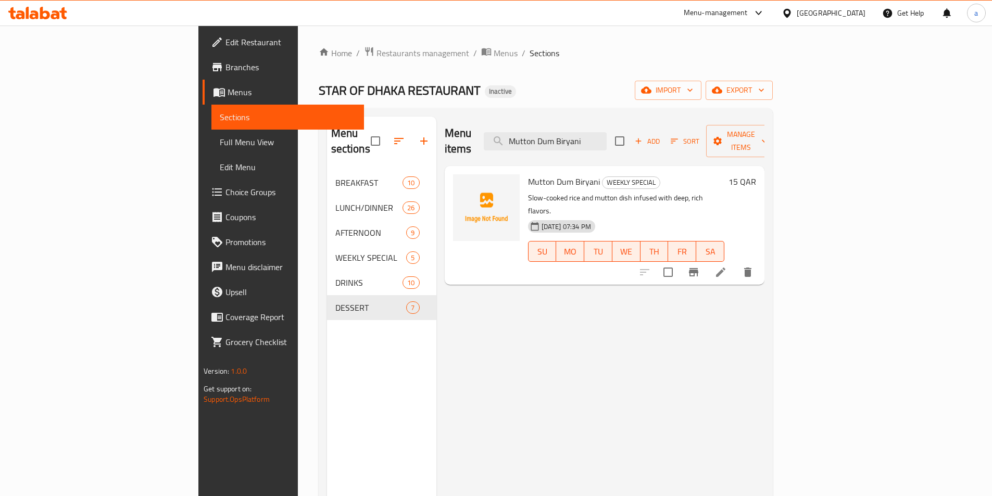
type input "Mutton Dum Biryani"
click at [727, 266] on icon at bounding box center [720, 272] width 12 height 12
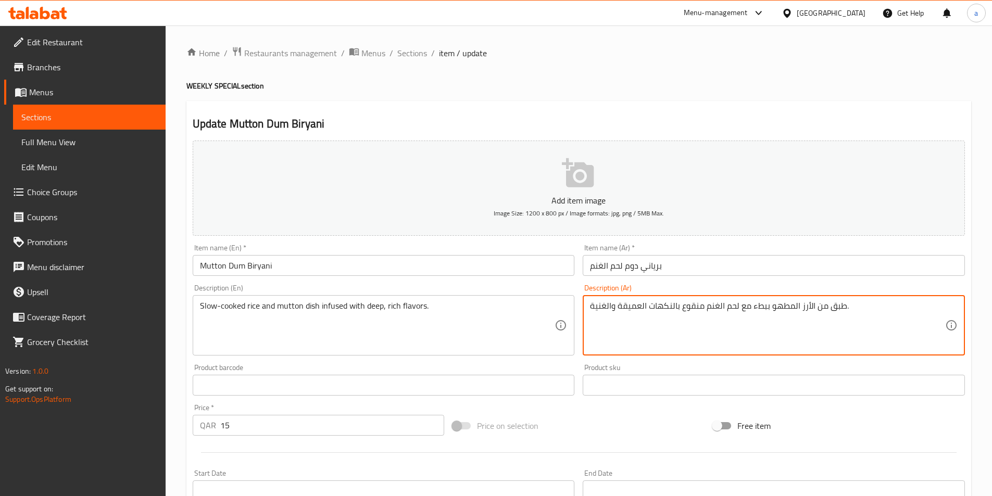
click at [740, 308] on textarea "طبق من الأرز المطهو ببطء مع لحم الغنم منقوع بالنكهات العميقة والغنية." at bounding box center [767, 325] width 355 height 49
click at [743, 308] on textarea "طبق من الأرز المطهو ببطء مع لحم الغنم منقوع بالنكهات العميقة والغنية." at bounding box center [767, 325] width 355 height 49
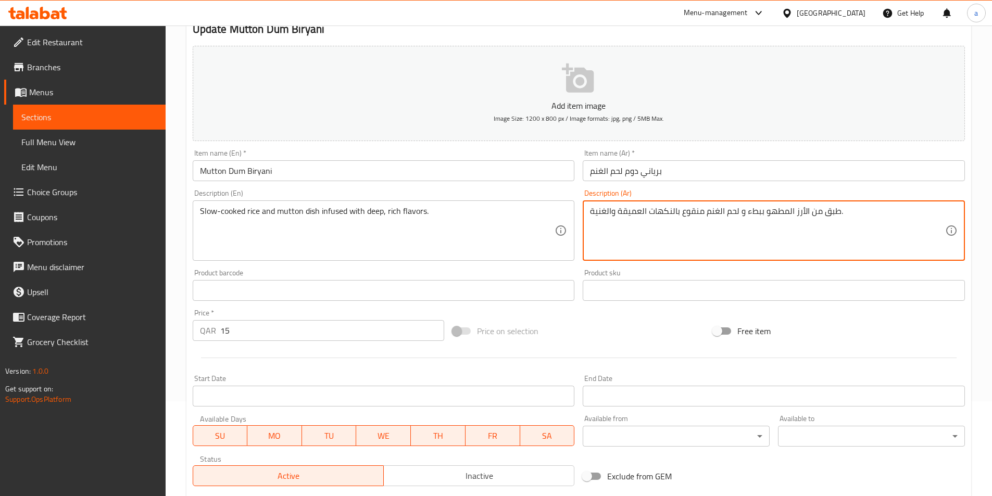
scroll to position [239, 0]
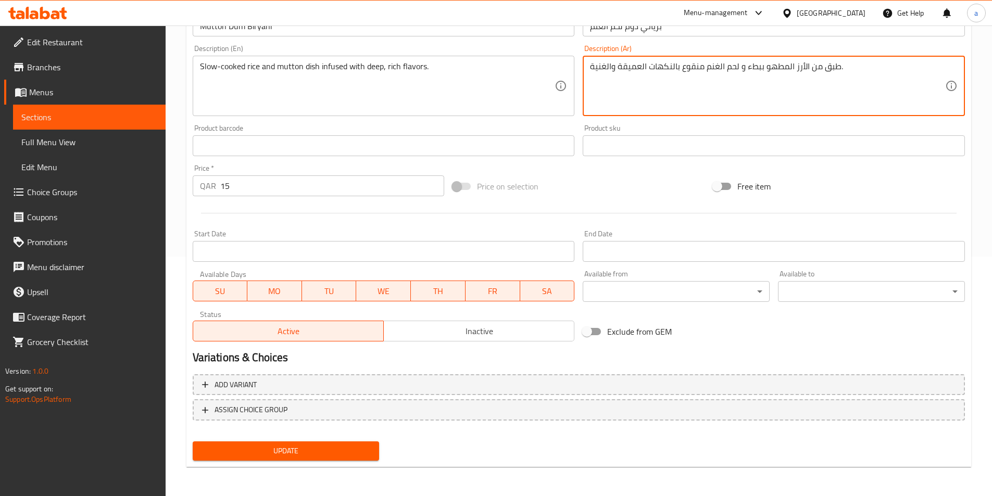
type textarea "طبق من الأرز المطهو ببطء و لحم الغنم منقوع بالنكهات العميقة والغنية."
click at [352, 459] on button "Update" at bounding box center [286, 450] width 187 height 19
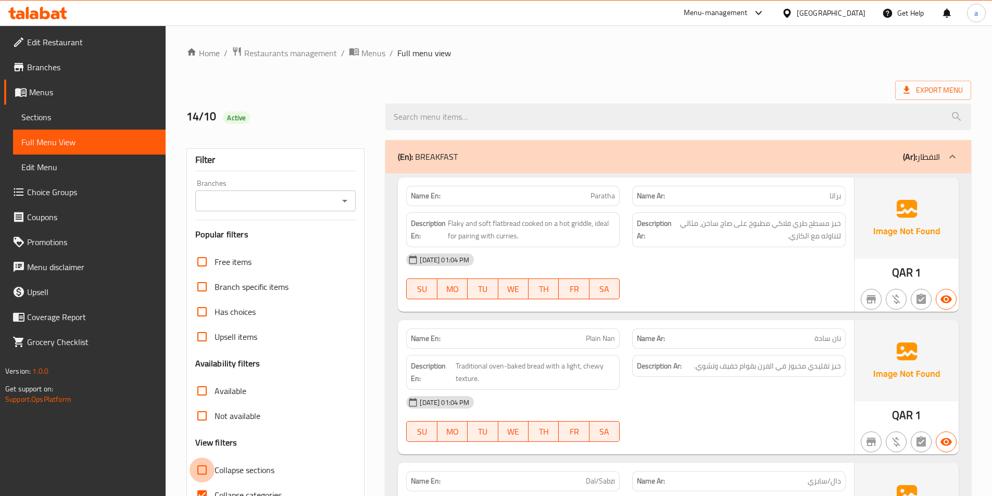
click at [200, 472] on input "Collapse sections" at bounding box center [201, 470] width 25 height 25
checkbox input "true"
click at [202, 488] on input "Collapse categories" at bounding box center [201, 494] width 25 height 25
checkbox input "false"
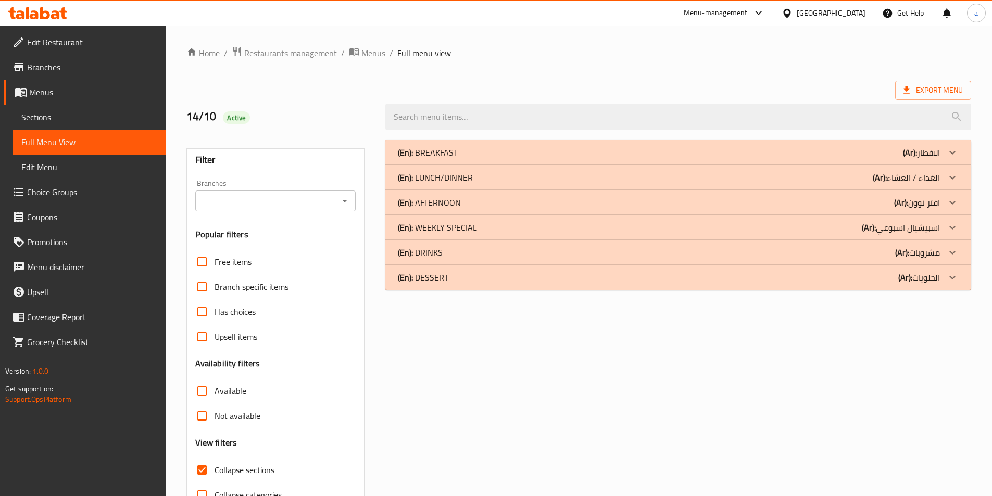
click at [460, 231] on p "(En): WEEKLY SPECIAL" at bounding box center [437, 227] width 79 height 12
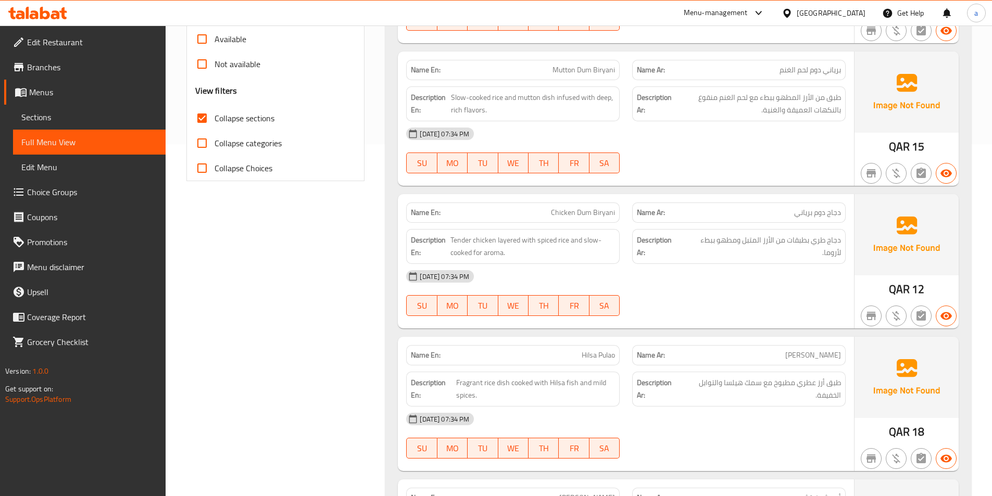
scroll to position [257, 0]
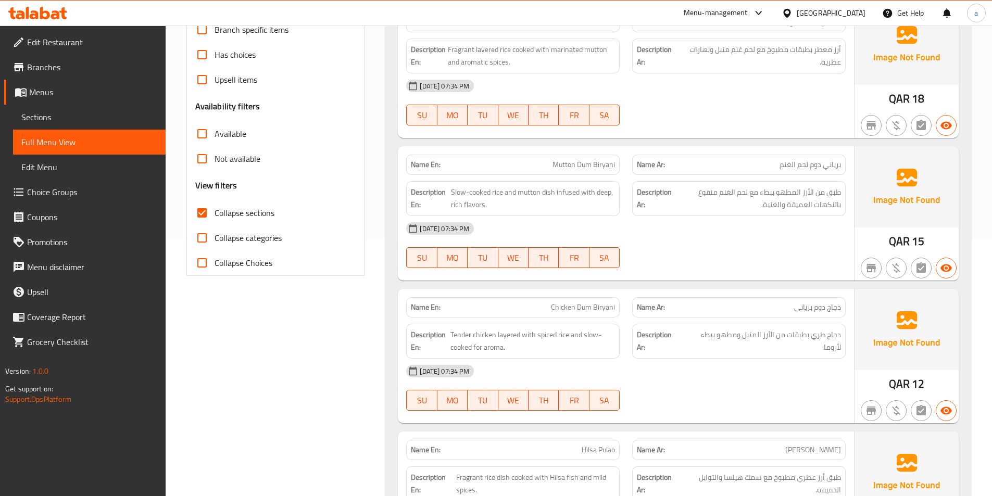
click at [563, 161] on span "Mutton Dum Biryani" at bounding box center [583, 164] width 62 height 11
copy span "Mutton Dum Biryani"
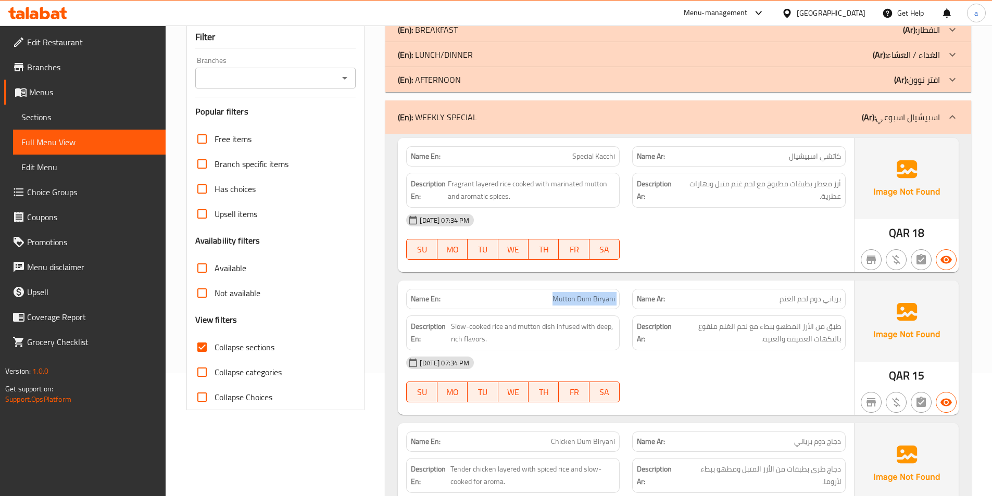
scroll to position [101, 0]
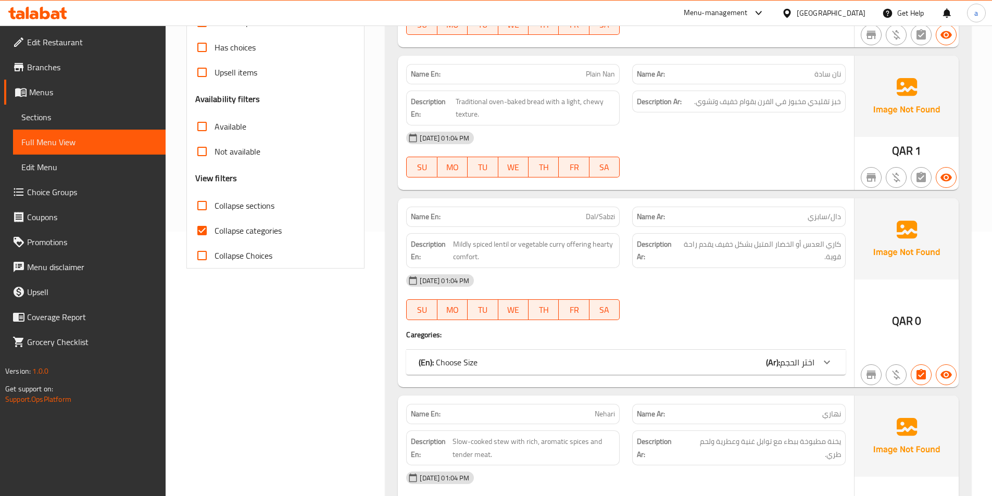
scroll to position [214, 0]
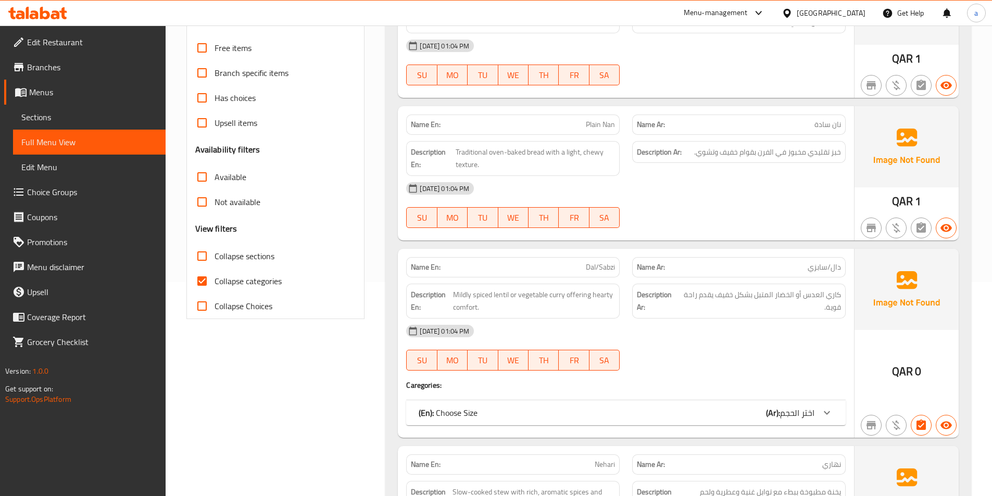
click at [195, 260] on input "Collapse sections" at bounding box center [201, 256] width 25 height 25
checkbox input "true"
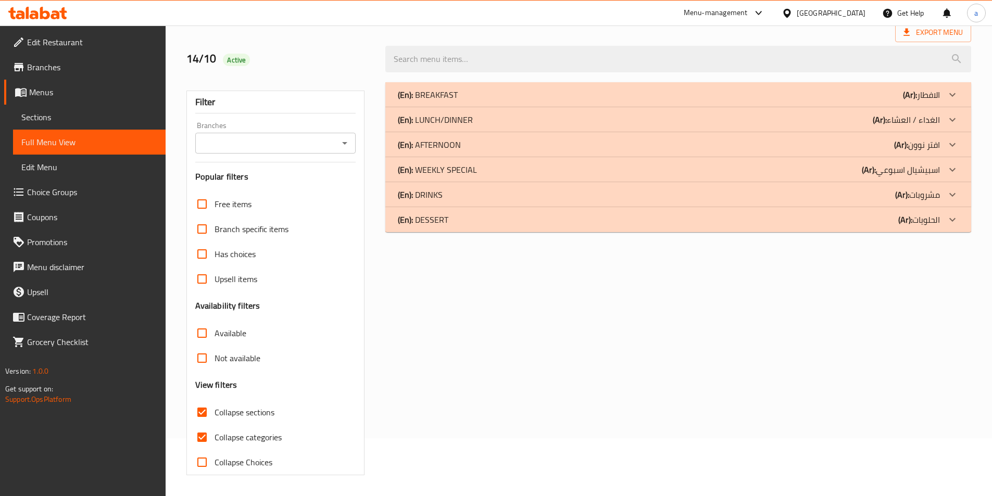
drag, startPoint x: 209, startPoint y: 287, endPoint x: 278, endPoint y: 277, distance: 69.9
click at [209, 425] on input "Collapse categories" at bounding box center [201, 437] width 25 height 25
click at [207, 434] on input "Collapse categories" at bounding box center [201, 437] width 25 height 25
checkbox input "true"
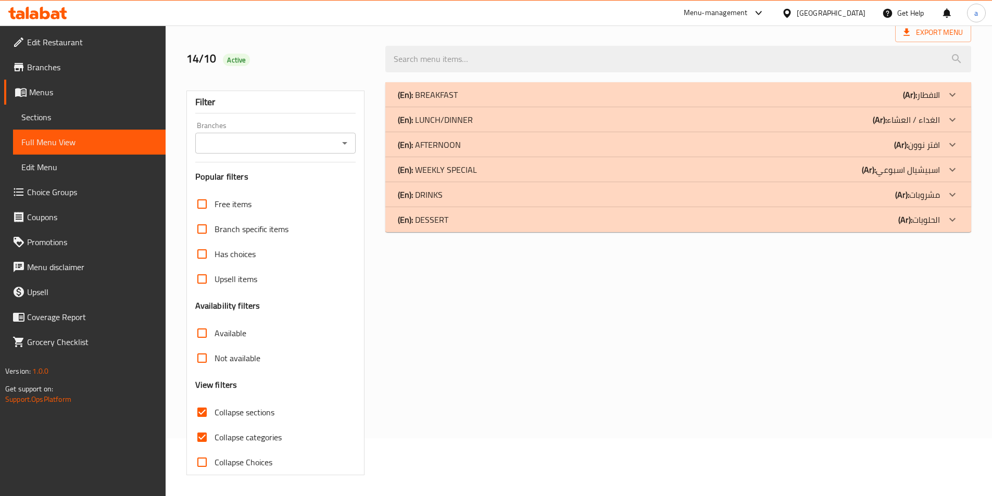
click at [206, 412] on input "Collapse sections" at bounding box center [201, 412] width 25 height 25
checkbox input "false"
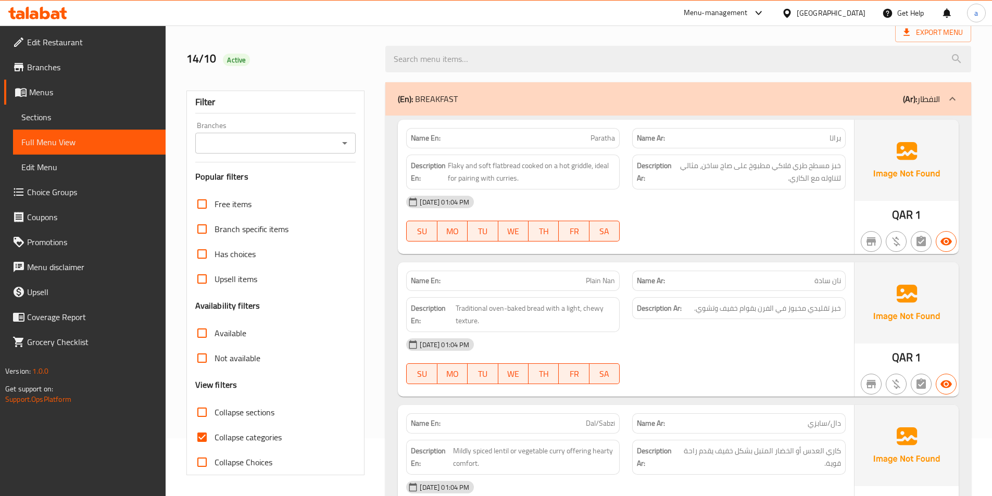
click at [199, 441] on input "Collapse categories" at bounding box center [201, 437] width 25 height 25
checkbox input "false"
